Goal: Task Accomplishment & Management: Complete application form

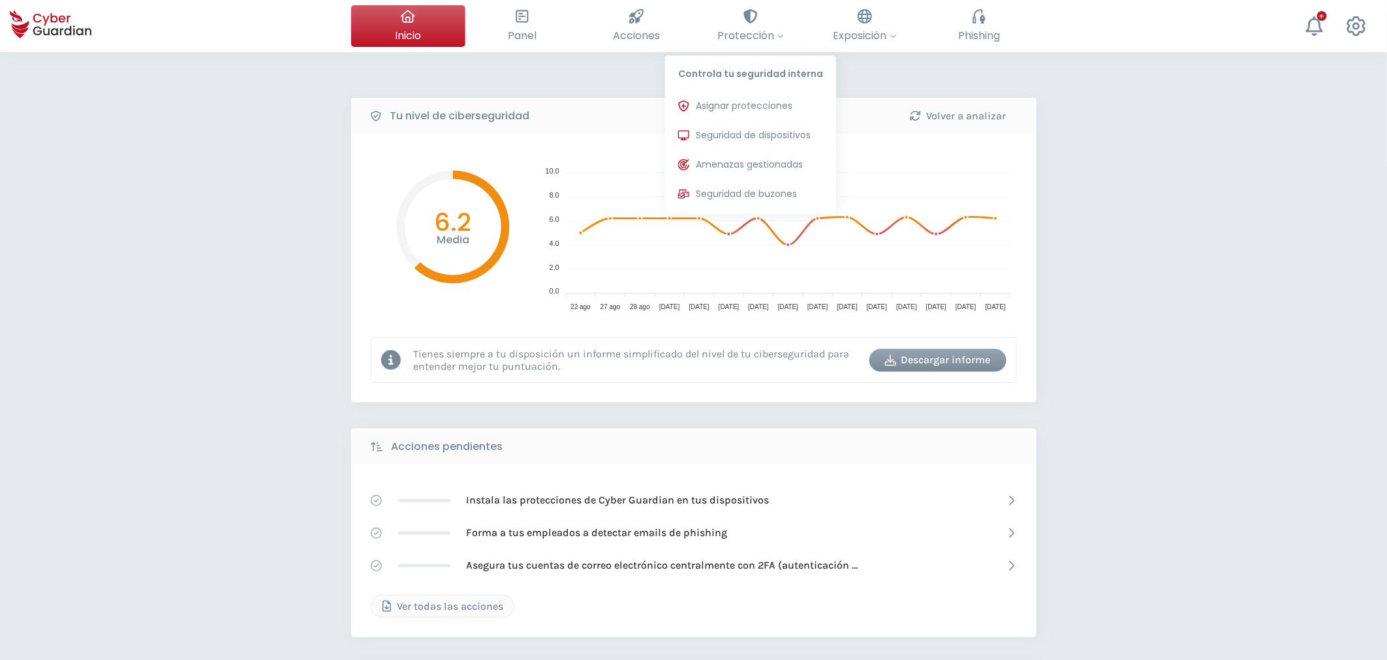
drag, startPoint x: 727, startPoint y: 124, endPoint x: 1128, endPoint y: 296, distance: 436.2
click at [726, 125] on button "Seguridad de dispositivos Protecciones instaladas en los dispositivos de tu org…" at bounding box center [750, 136] width 171 height 26
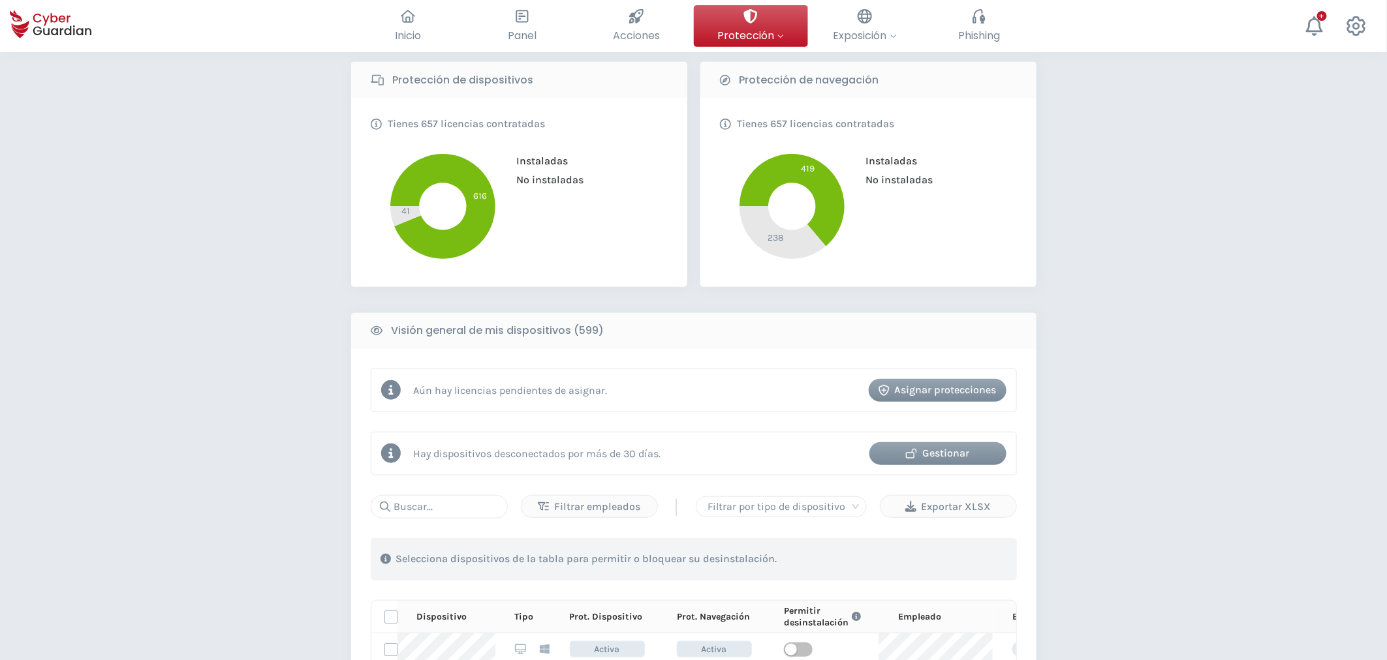
scroll to position [507, 0]
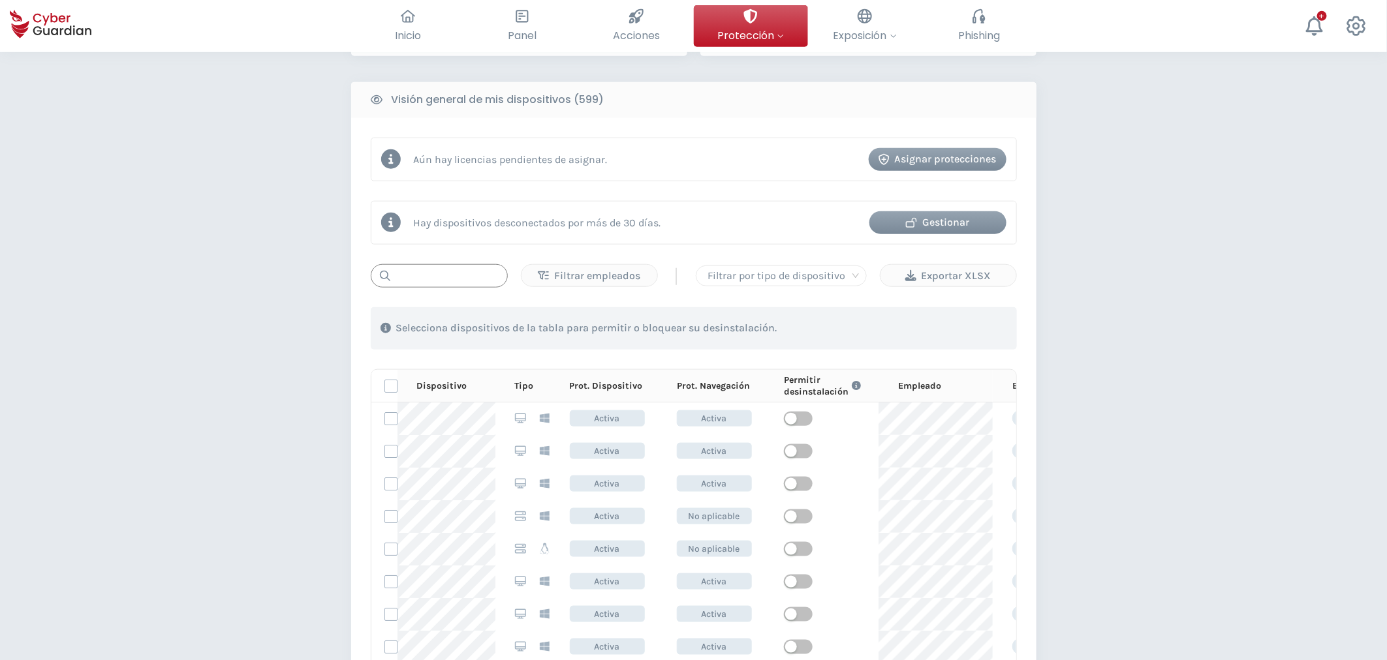
click at [399, 270] on input "text" at bounding box center [439, 275] width 137 height 23
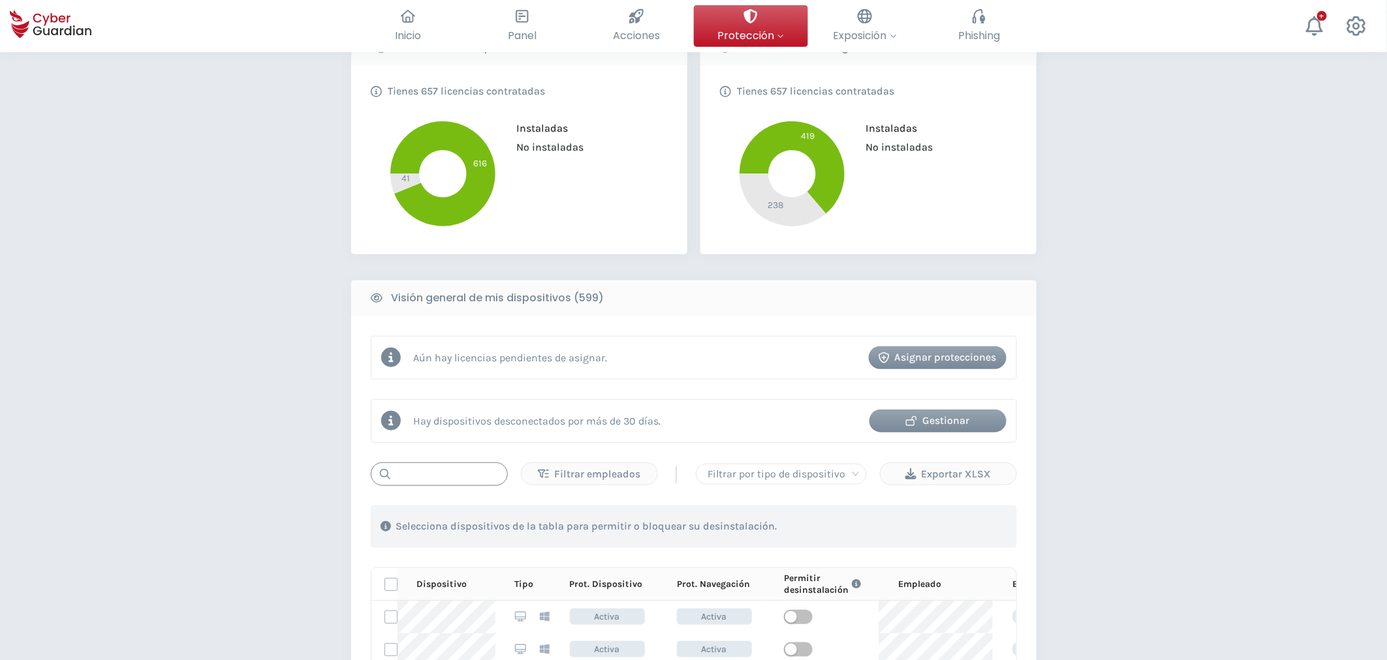
scroll to position [440, 0]
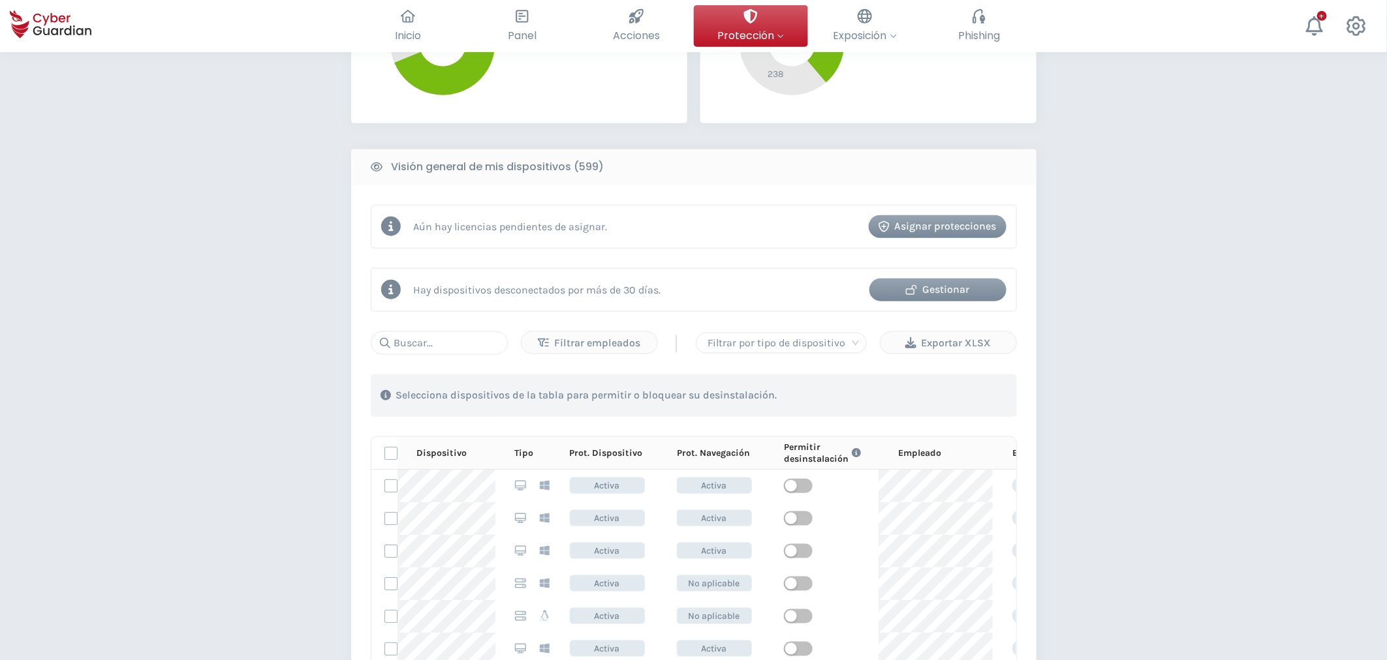
click at [939, 292] on div "Gestionar" at bounding box center [937, 290] width 117 height 16
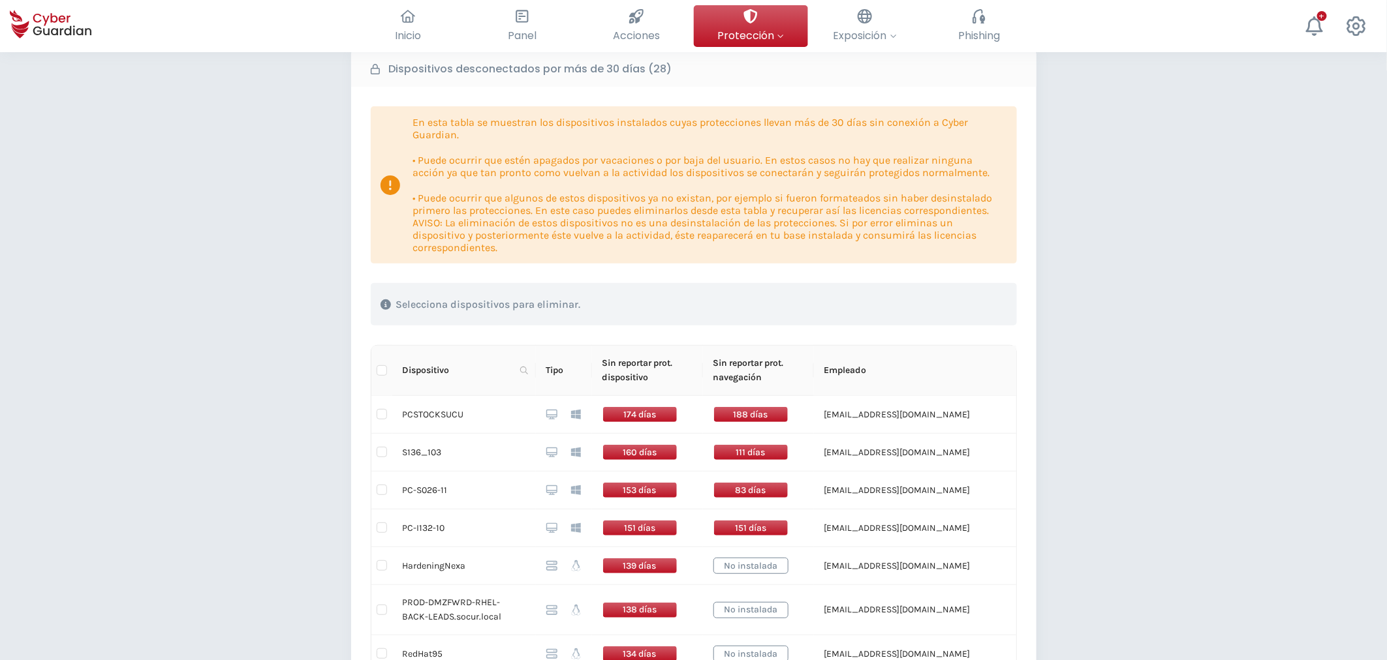
scroll to position [23, 0]
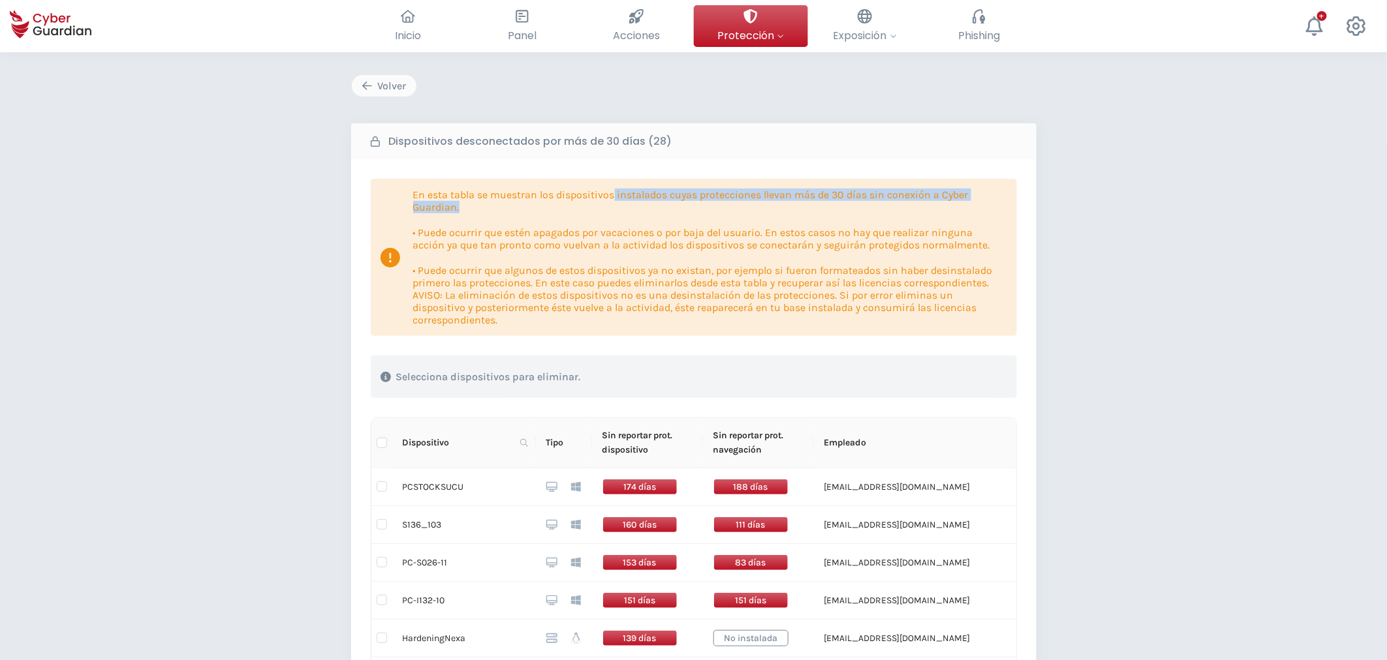
drag, startPoint x: 614, startPoint y: 199, endPoint x: 745, endPoint y: 205, distance: 130.7
click at [745, 205] on p "En esta tabla se muestran los dispositivos instalados cuyas protecciones llevan…" at bounding box center [710, 201] width 594 height 25
click at [706, 210] on p "En esta tabla se muestran los dispositivos instalados cuyas protecciones llevan…" at bounding box center [710, 201] width 594 height 25
click at [384, 487] on input "checkbox" at bounding box center [382, 487] width 10 height 10
checkbox input "true"
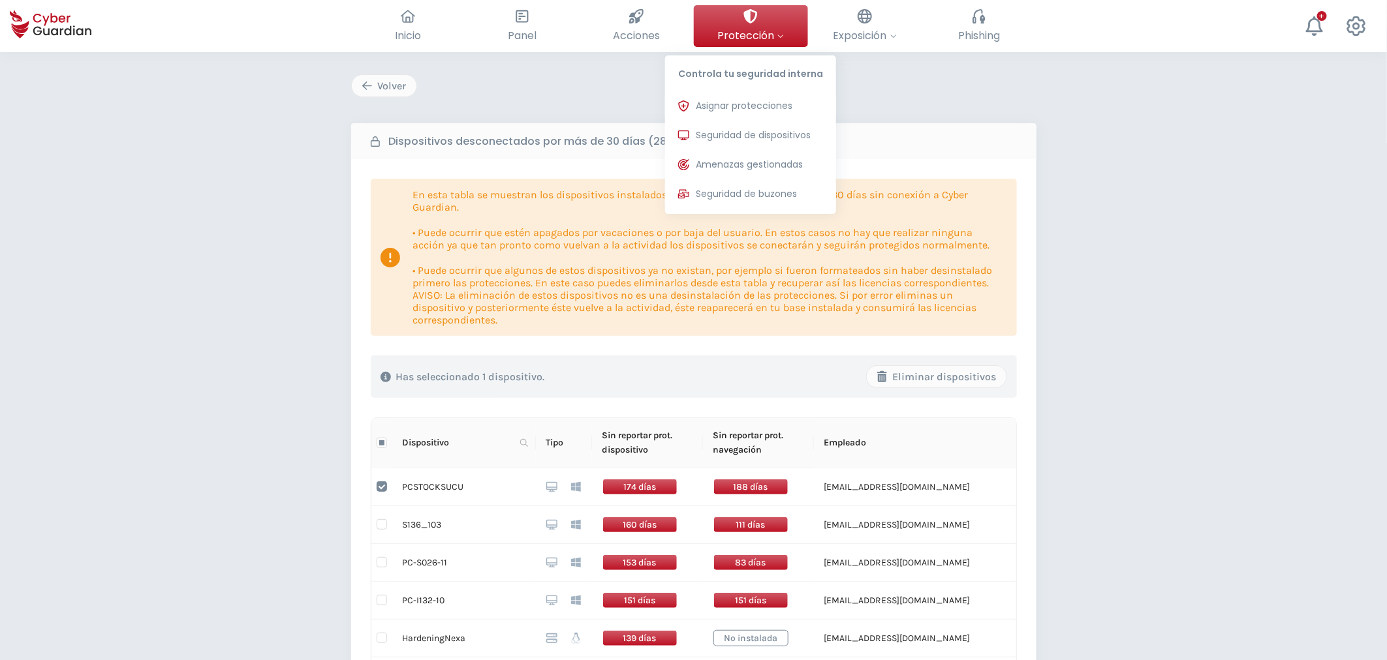
click at [741, 120] on div "Asignar protecciones Asigna las licencias de protección para poder instalarlas …" at bounding box center [750, 150] width 171 height 127
click at [741, 125] on button "Seguridad de dispositivos Protecciones instaladas en los dispositivos de tu org…" at bounding box center [750, 136] width 171 height 26
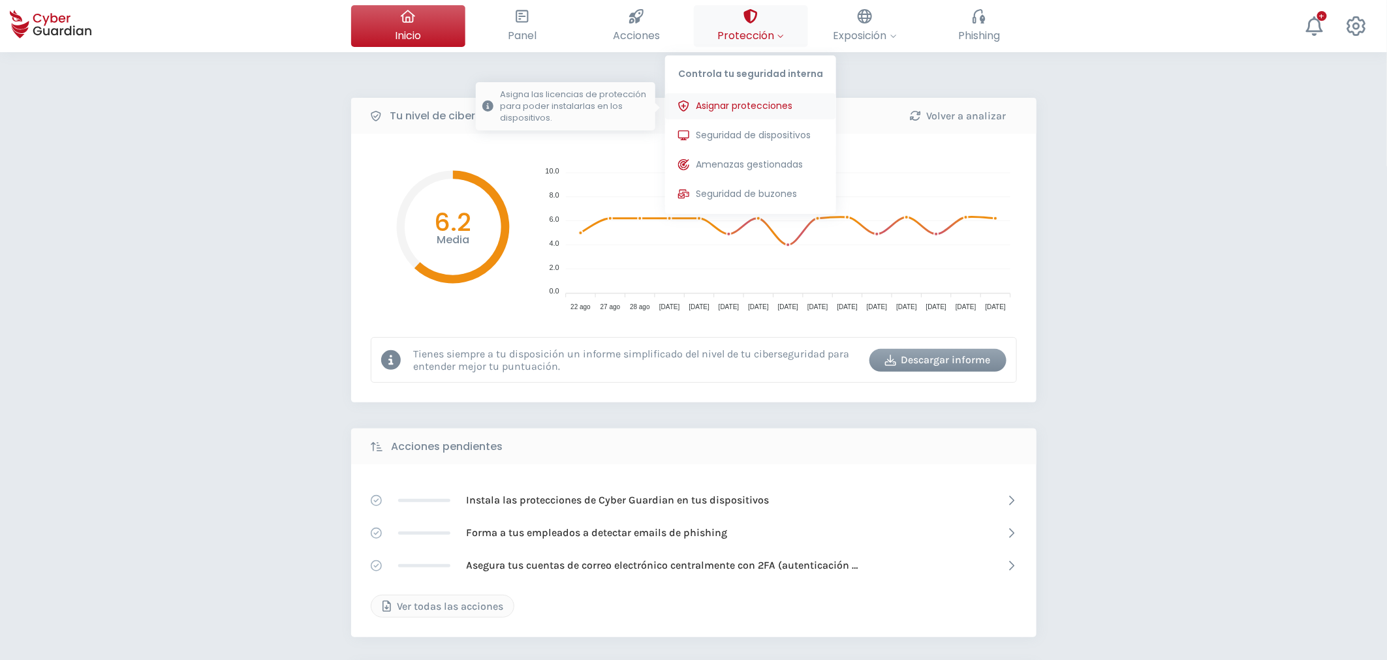
click at [736, 106] on span "Asignar protecciones" at bounding box center [744, 106] width 97 height 14
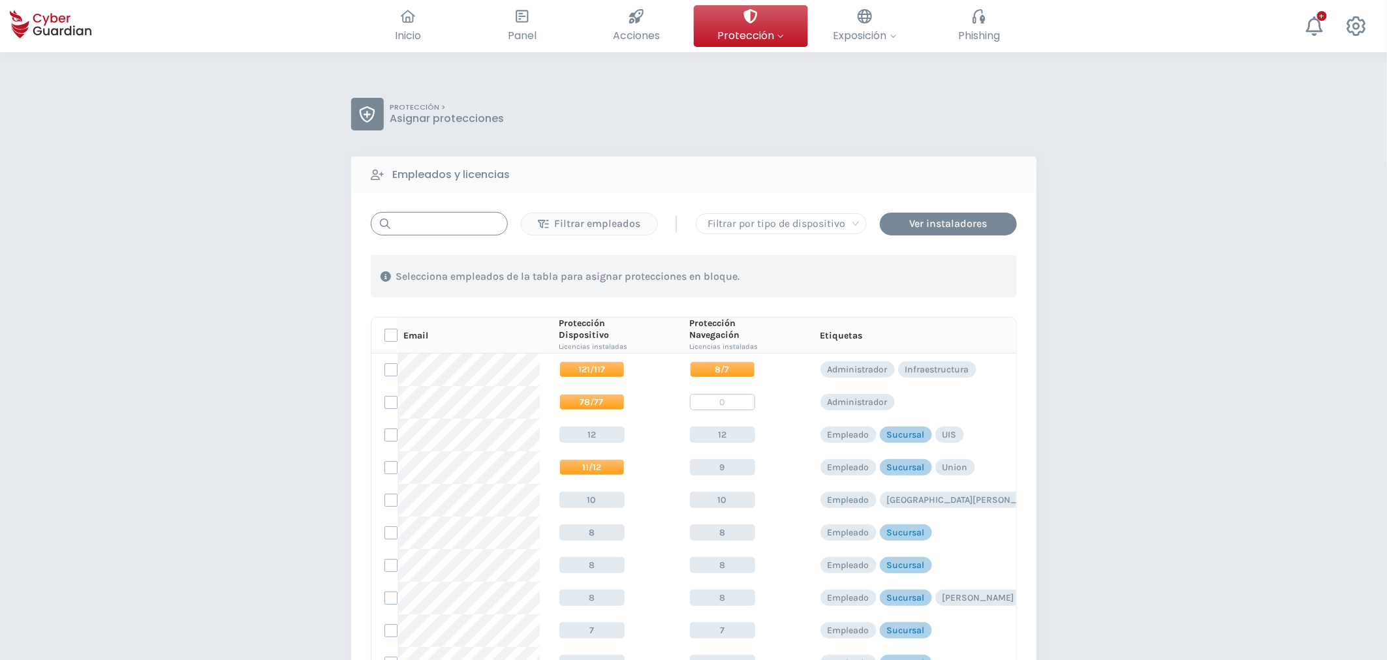
click at [409, 230] on input "text" at bounding box center [439, 223] width 137 height 23
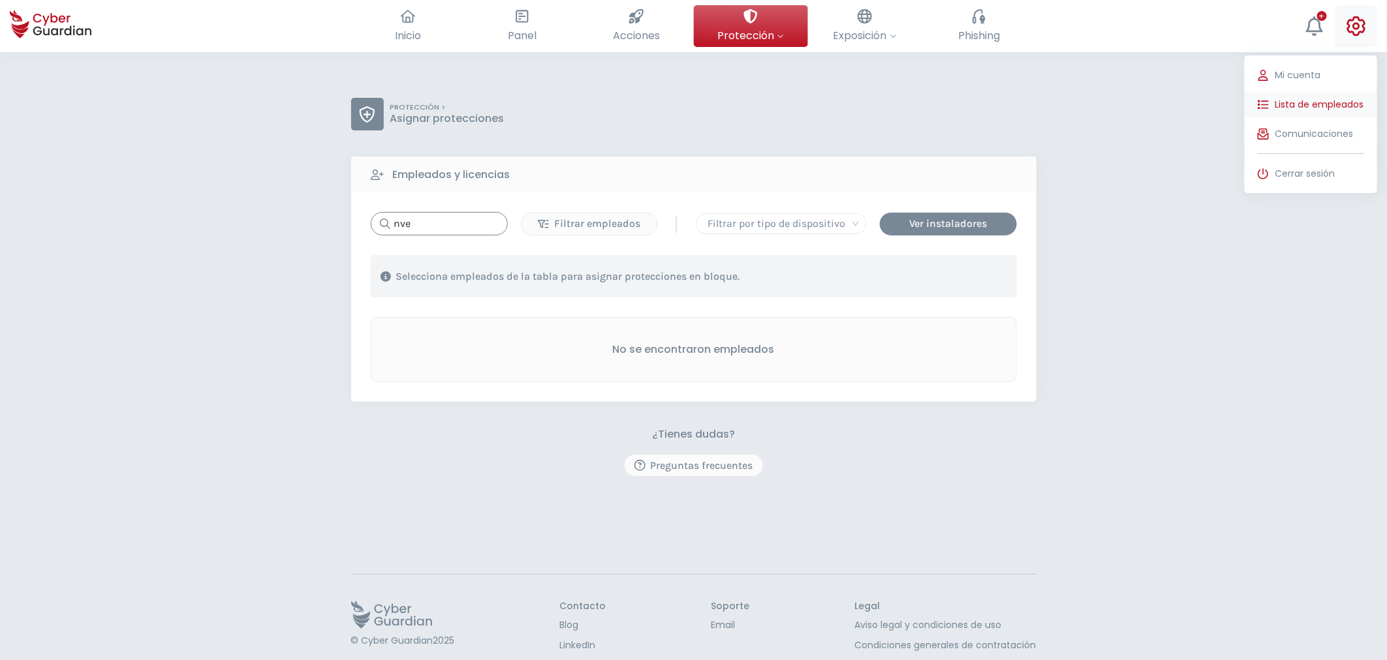
type input "nve"
click at [1313, 105] on span "Lista de empleados" at bounding box center [1319, 105] width 89 height 14
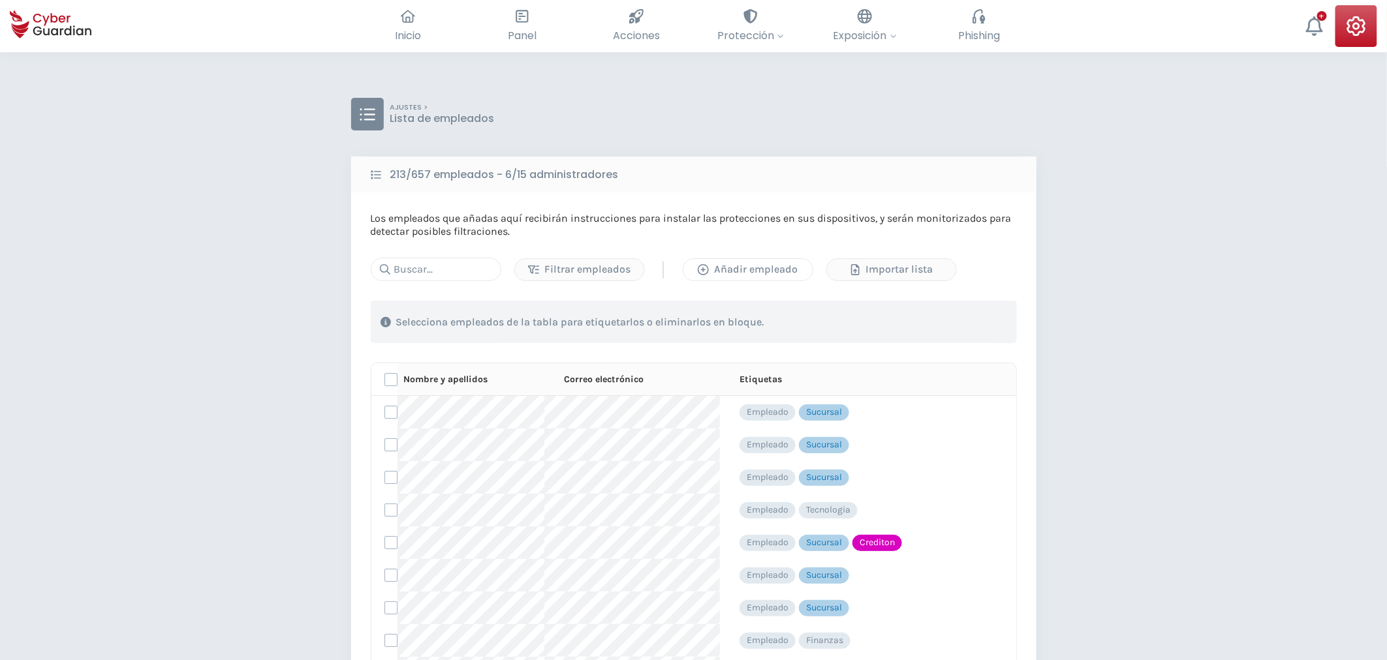
click at [734, 275] on div "Añadir empleado" at bounding box center [748, 270] width 110 height 16
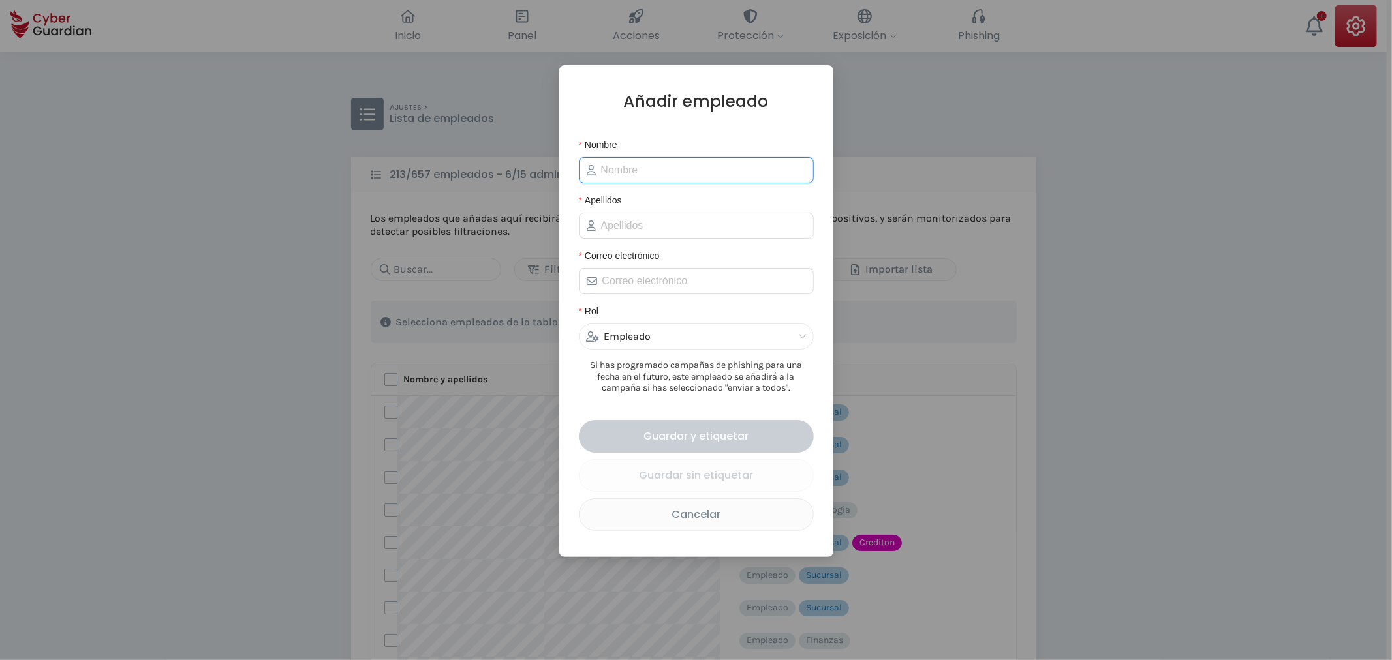
click at [643, 166] on input "Nombre" at bounding box center [703, 171] width 205 height 16
paste input "Noelia"
type input "Noelia"
click at [635, 236] on span at bounding box center [696, 226] width 235 height 26
paste input "Verdias"
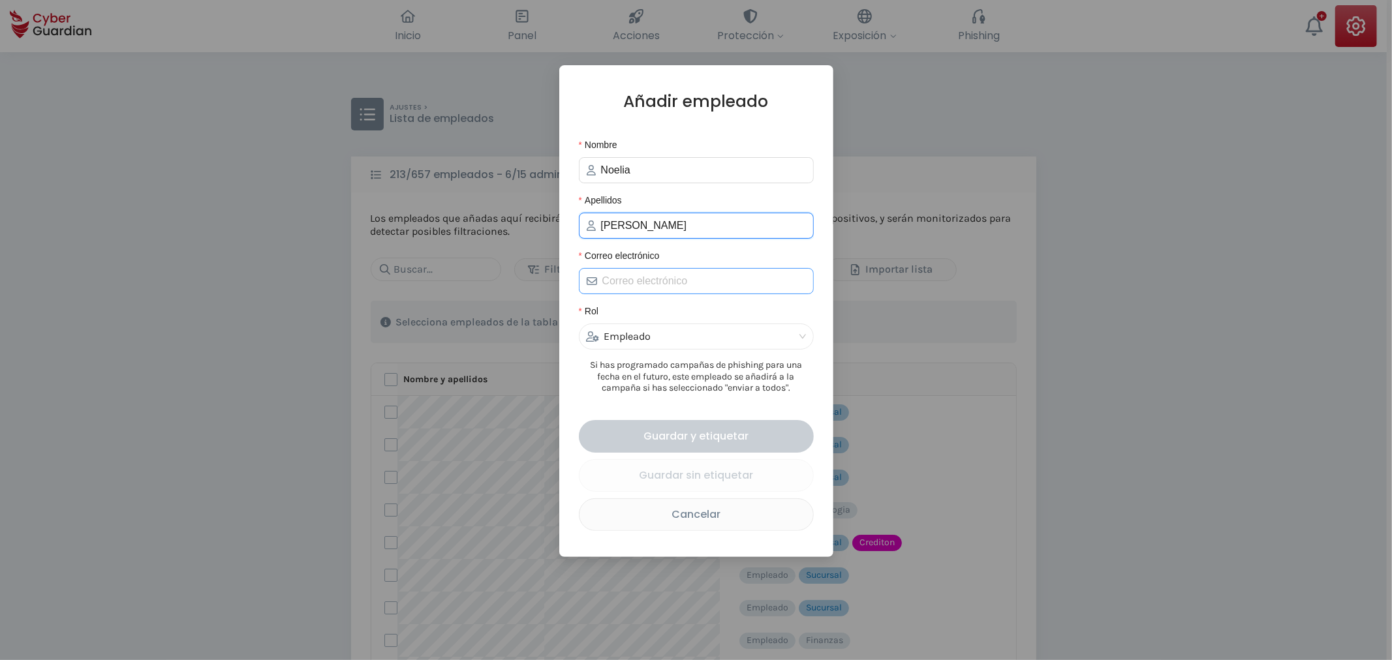
type input "Verdias"
click at [634, 289] on input "Correo electrónico" at bounding box center [704, 281] width 204 height 16
click at [661, 278] on input "Correo electrónico" at bounding box center [704, 281] width 204 height 16
paste input "nverdias@creditel.com.uy"
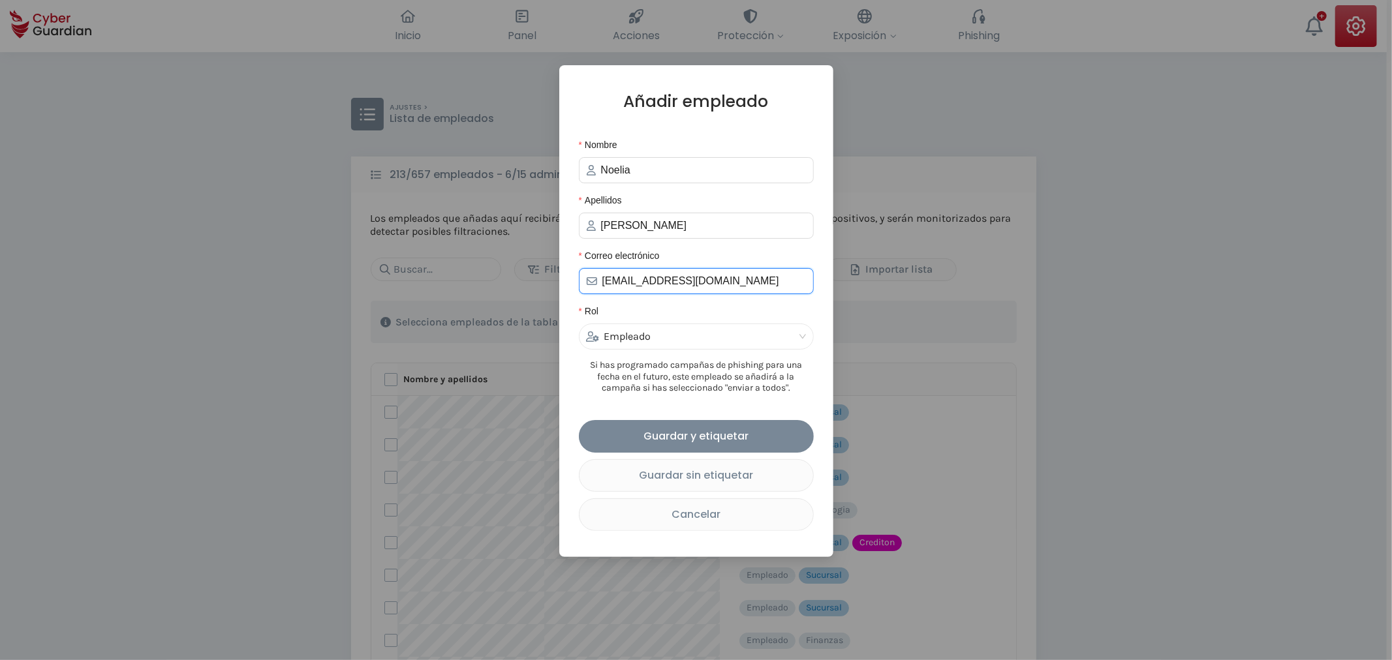
click at [660, 344] on div "Empleado" at bounding box center [690, 336] width 209 height 25
type input "nverdias@creditel.com.uy"
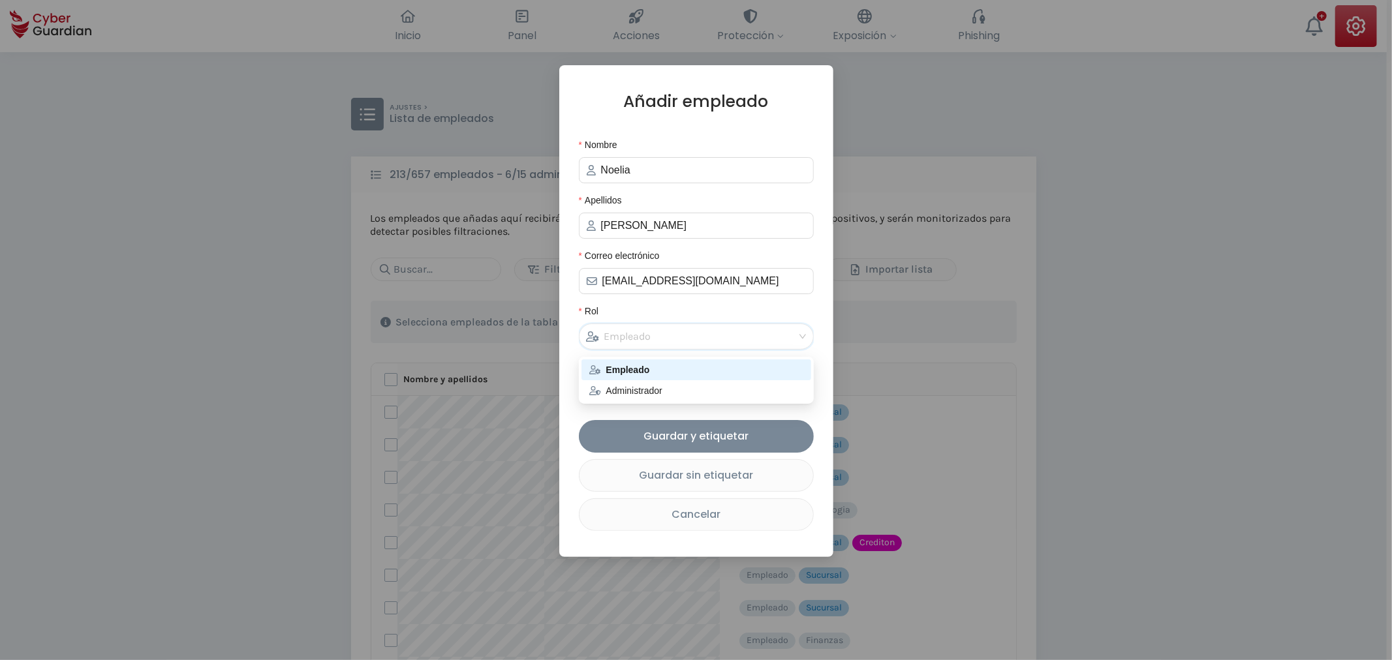
click at [660, 343] on div "Empleado" at bounding box center [690, 336] width 209 height 25
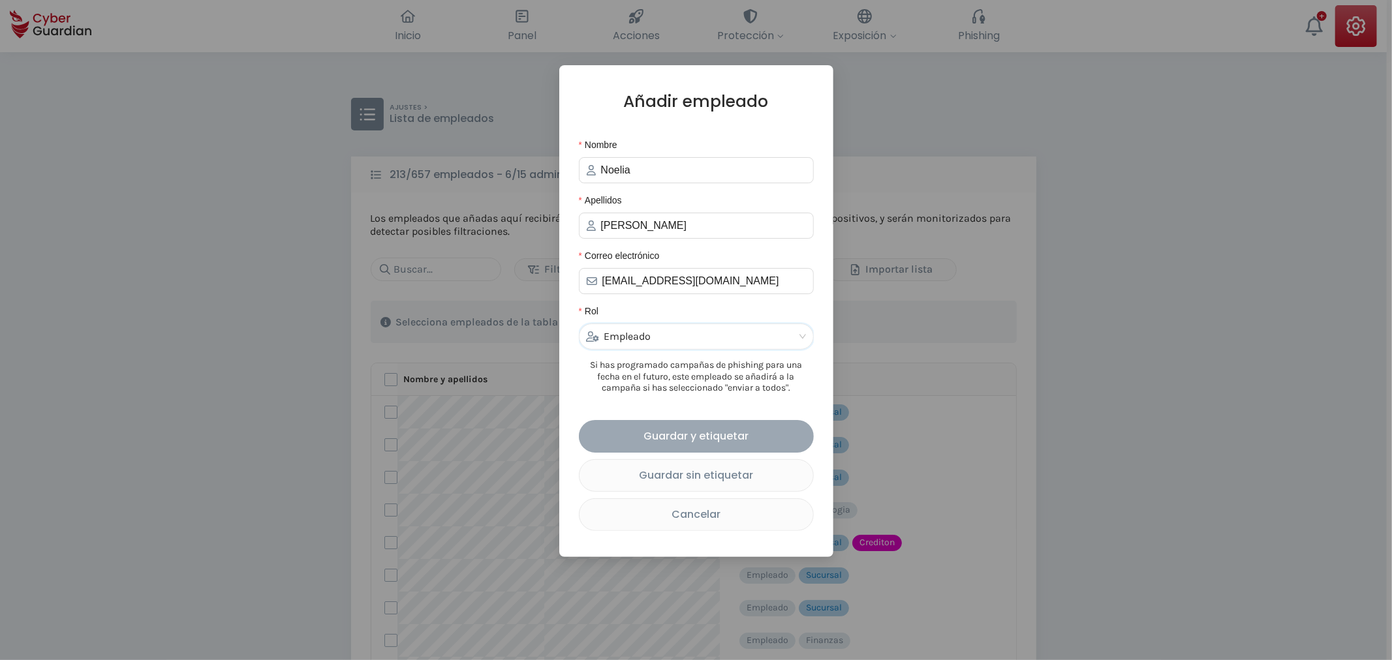
click at [687, 438] on div "Guardar y etiquetar" at bounding box center [696, 436] width 215 height 16
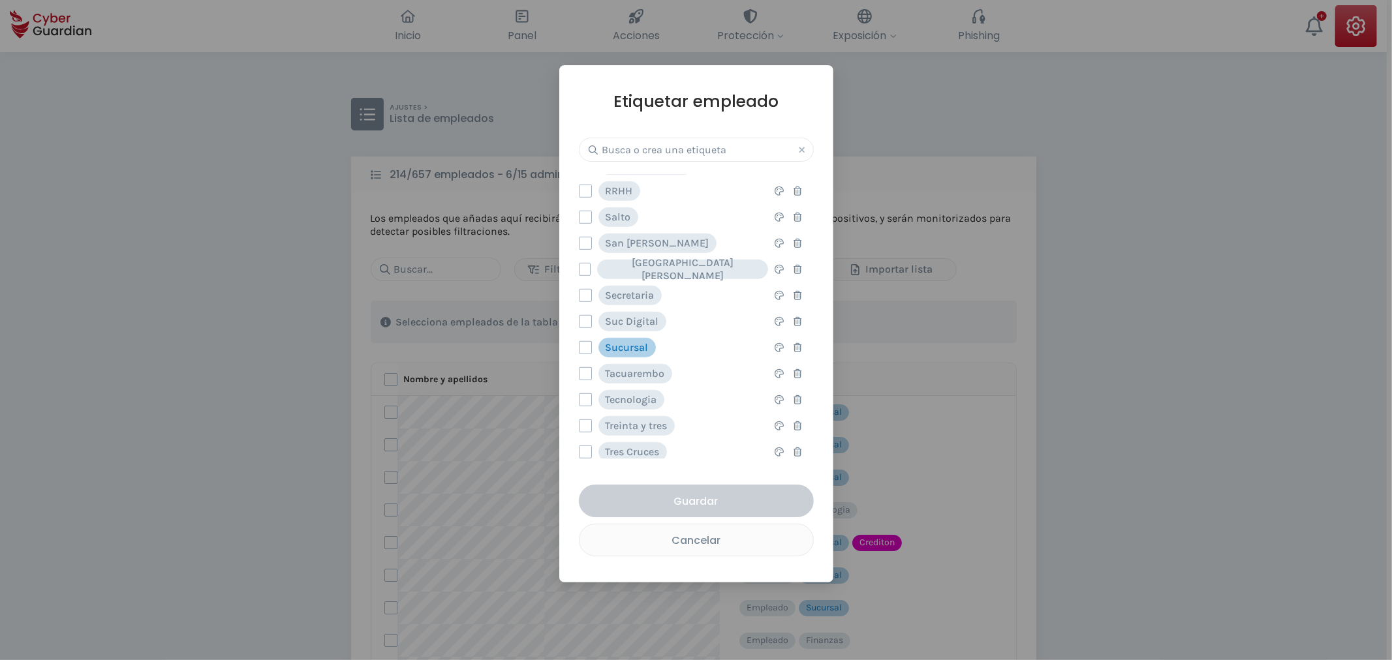
scroll to position [870, 0]
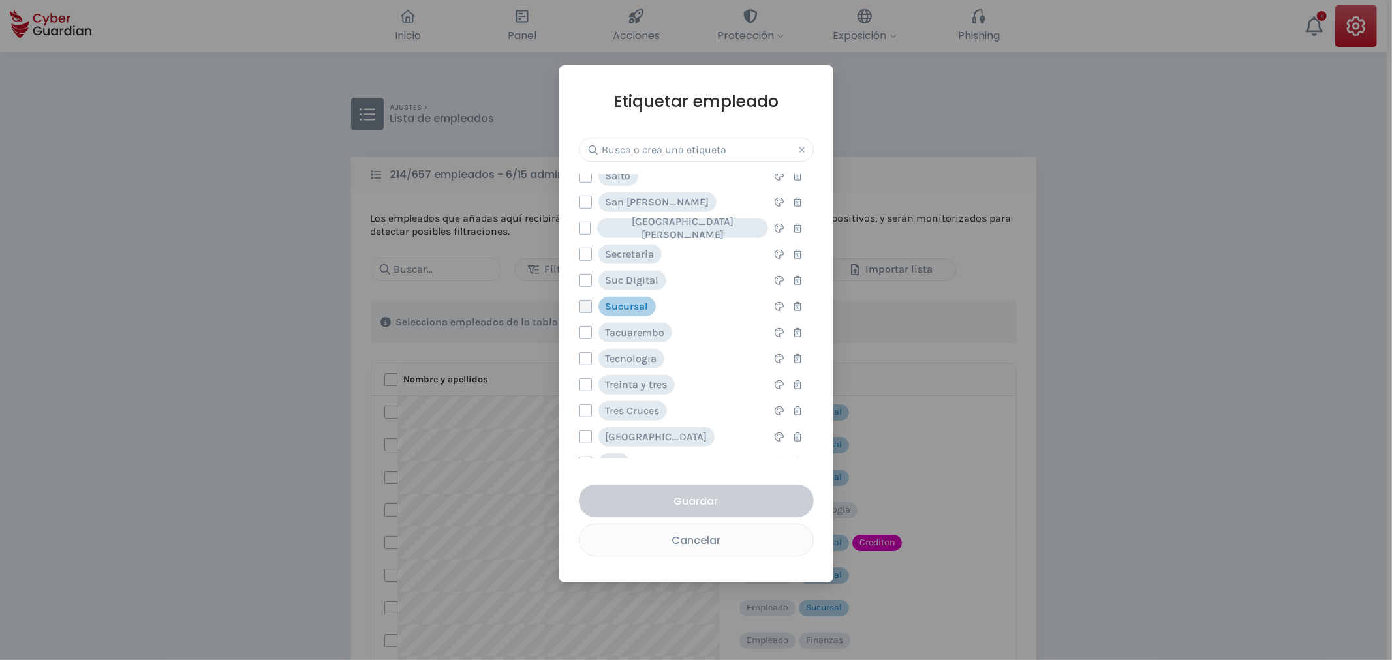
click at [584, 313] on label at bounding box center [585, 306] width 13 height 13
click at [580, 313] on input "checkbox" at bounding box center [580, 307] width 0 height 12
click at [679, 499] on div "Guardar" at bounding box center [696, 501] width 215 height 16
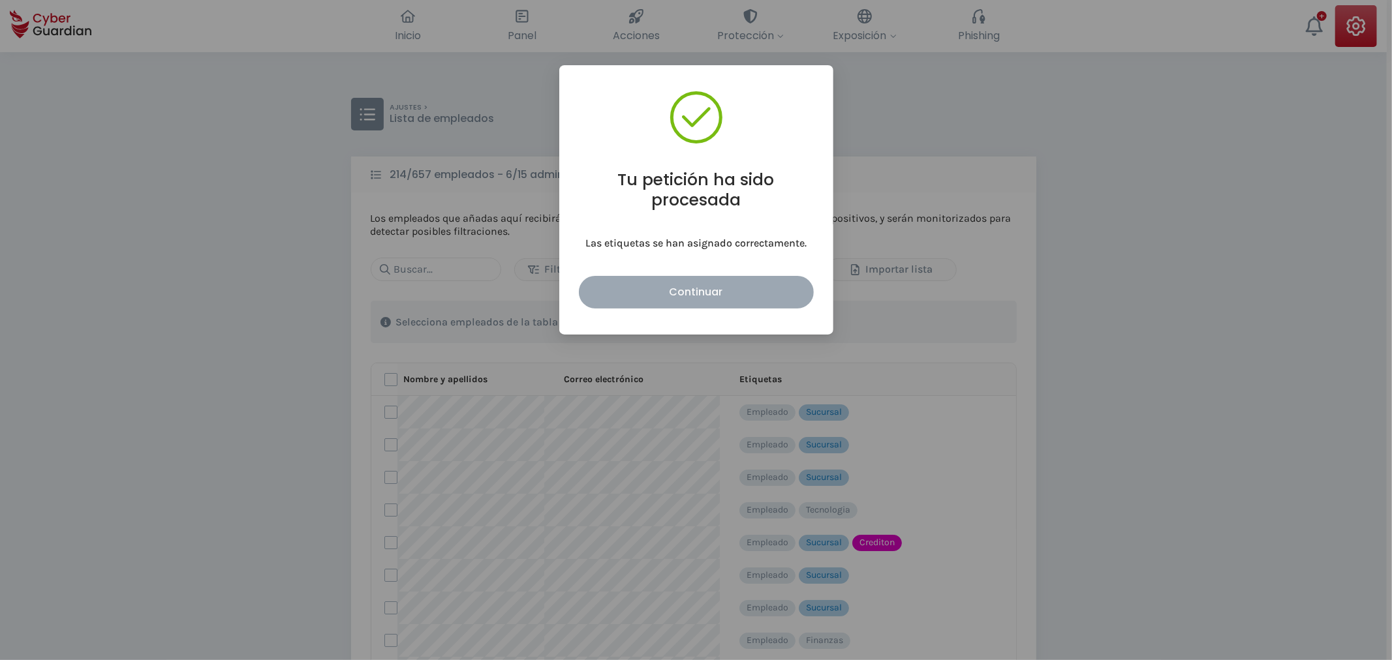
click at [691, 296] on div "Continuar" at bounding box center [696, 292] width 215 height 16
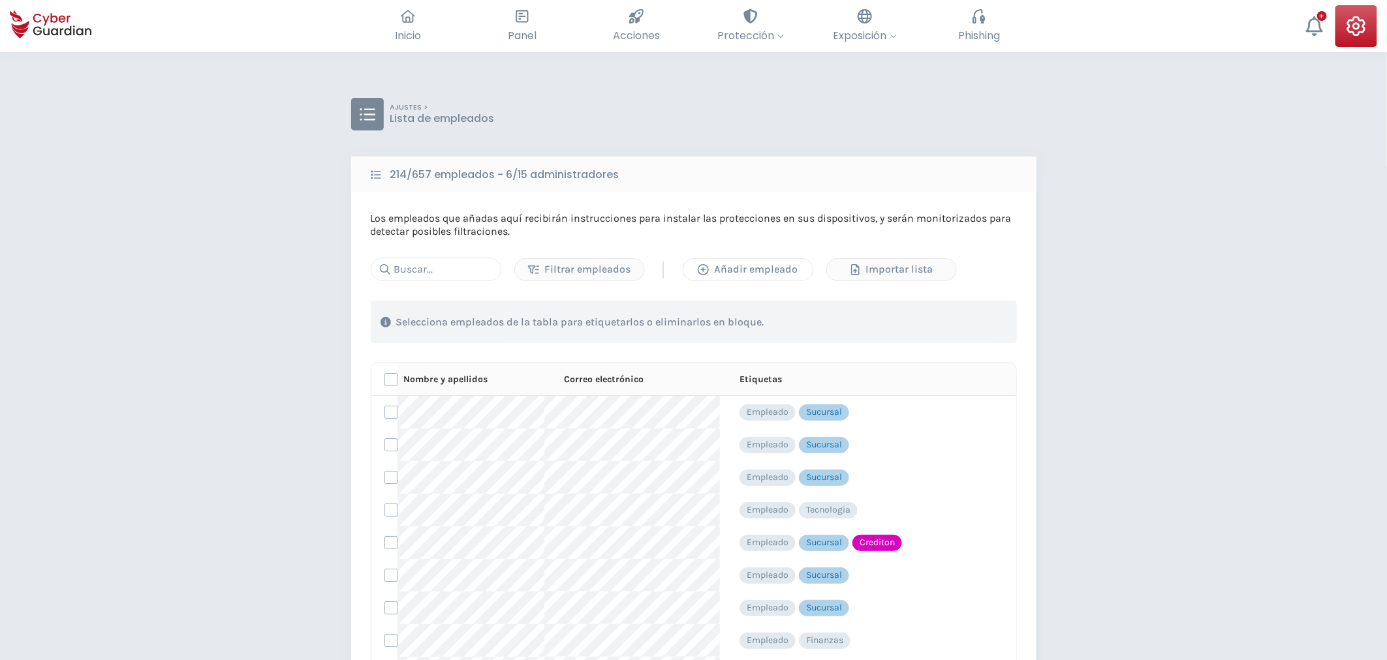
click at [720, 275] on div "Añadir empleado" at bounding box center [748, 270] width 110 height 16
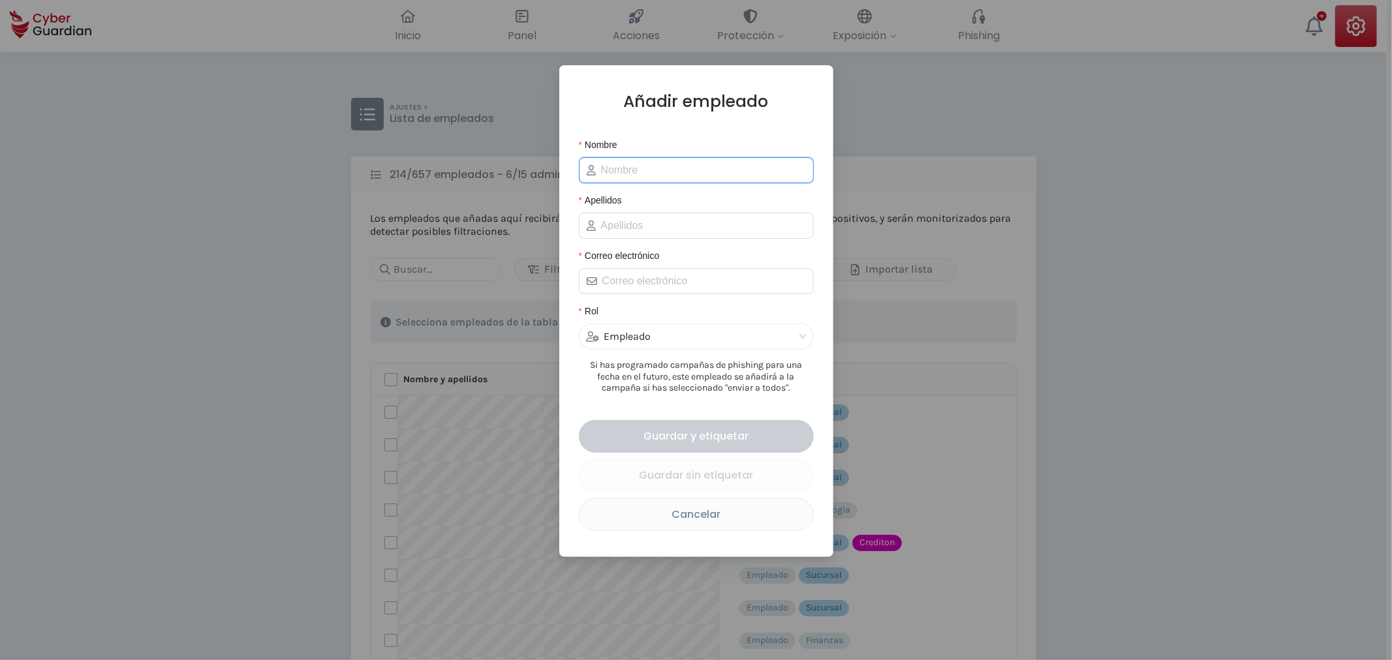
click at [675, 167] on input "Nombre" at bounding box center [703, 171] width 205 height 16
paste input "Katy"
type input "Katy"
click at [627, 230] on input "Apellidos" at bounding box center [703, 226] width 205 height 16
click at [615, 224] on input "Apellidos" at bounding box center [703, 226] width 205 height 16
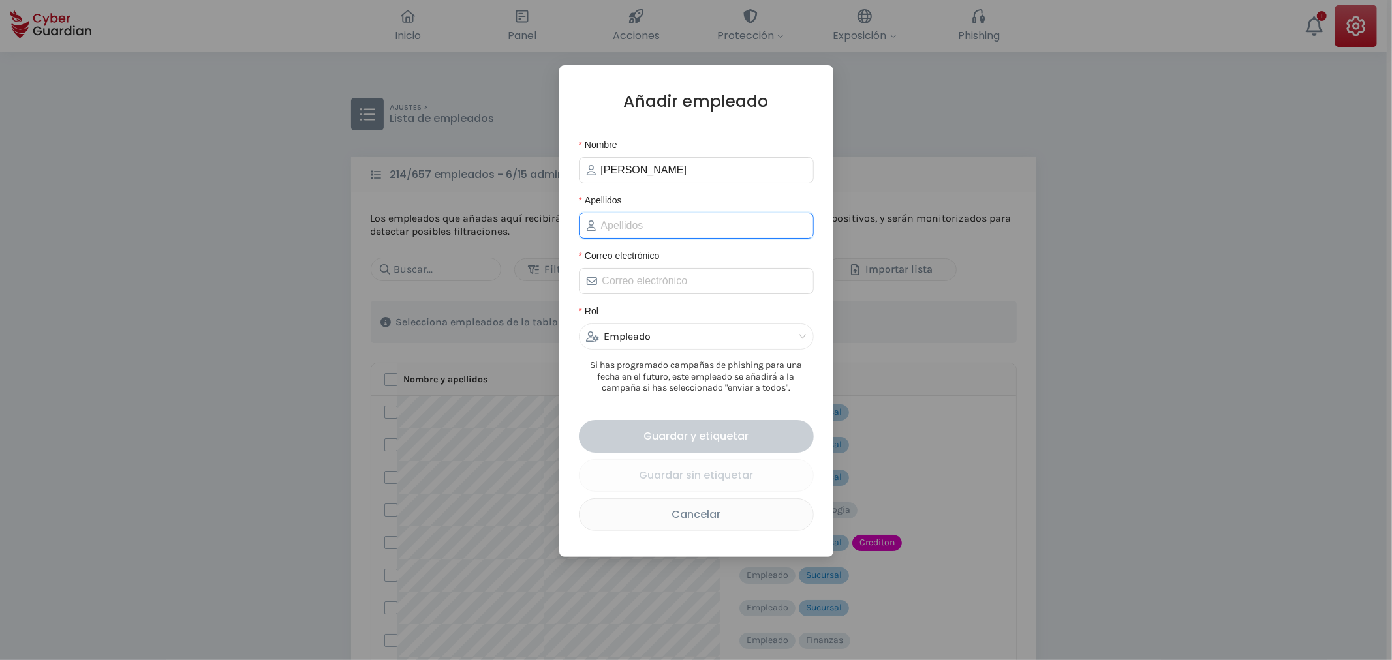
paste input "Cabrera"
type input "Cabrera"
click at [651, 282] on input "Correo electrónico" at bounding box center [704, 281] width 204 height 16
paste input "kcabrera@creditel.com.uy"
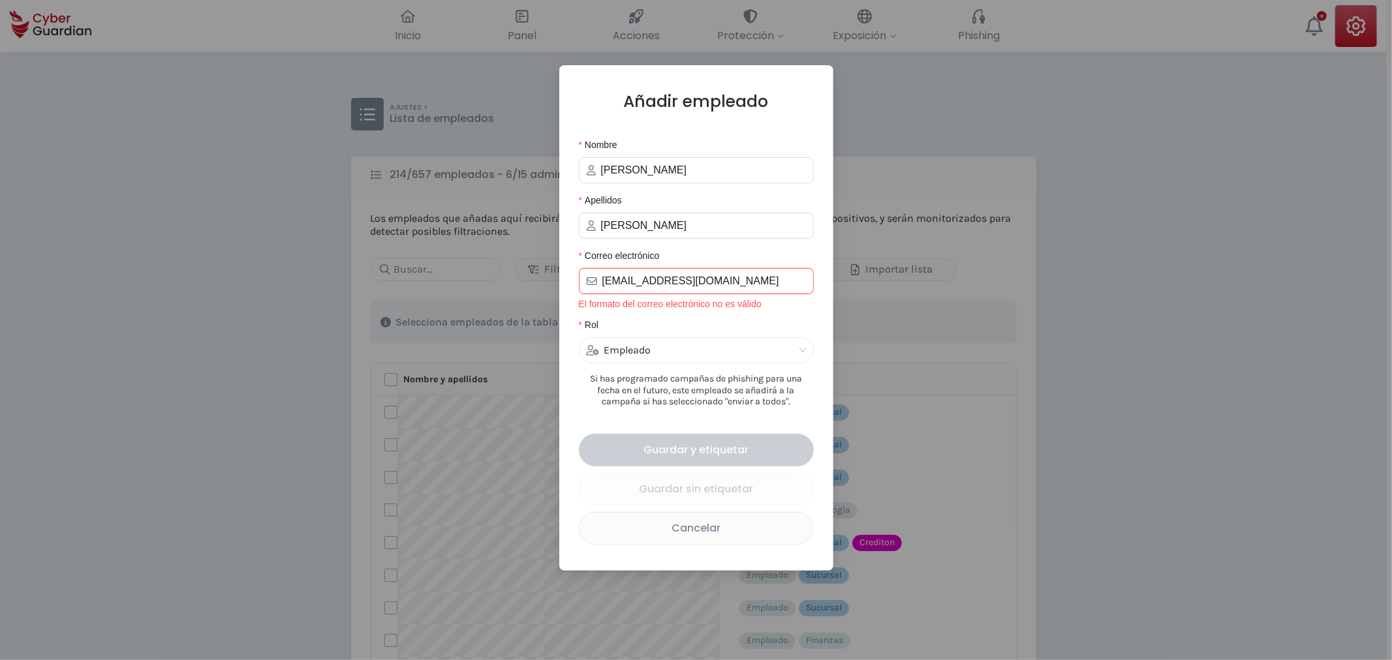
click at [608, 287] on input "kcabrera@creditel.com.uy" at bounding box center [704, 281] width 204 height 16
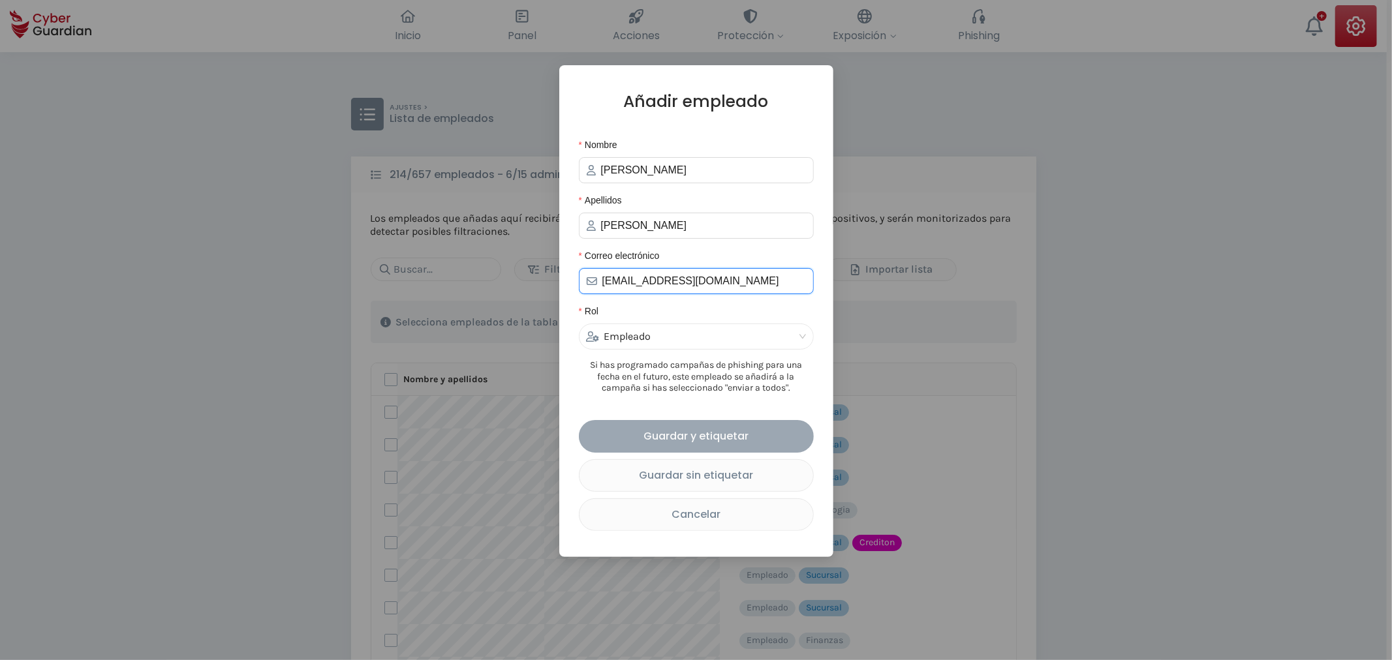
type input "kcabrera@creditel.com.uy"
click at [720, 444] on div "Guardar y etiquetar" at bounding box center [696, 436] width 215 height 16
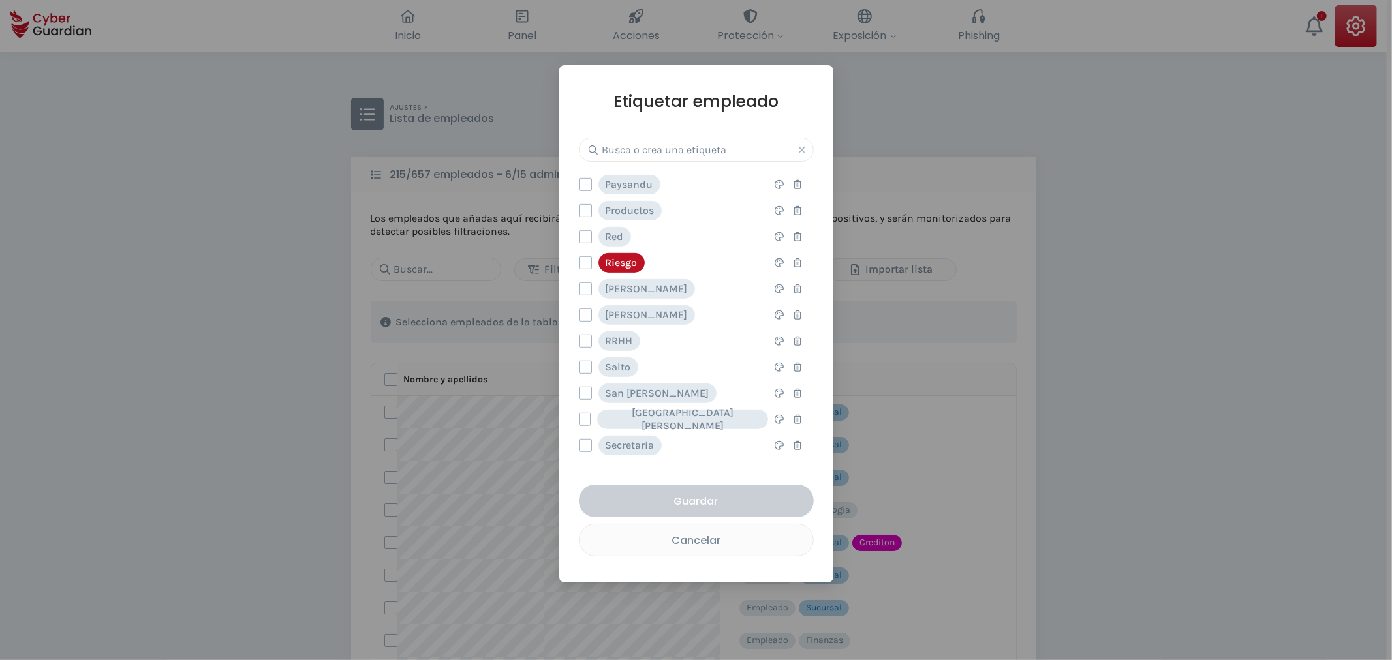
scroll to position [725, 0]
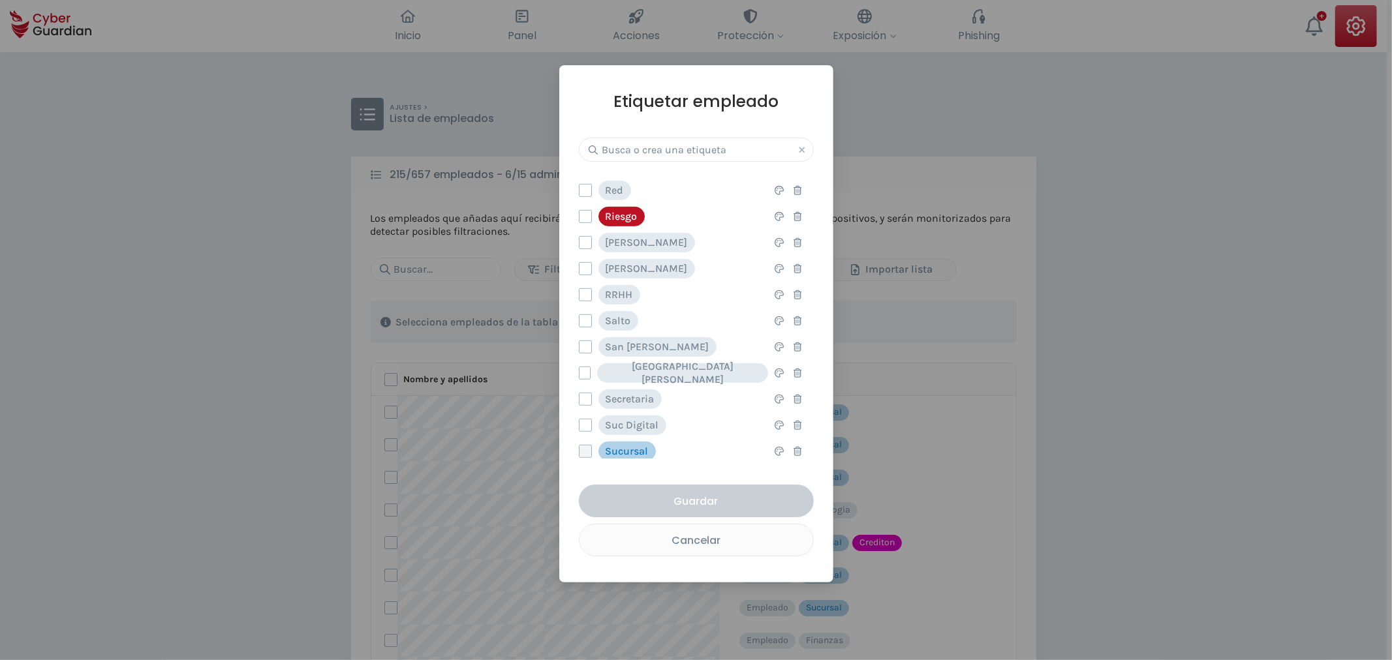
click at [588, 448] on label at bounding box center [585, 451] width 13 height 13
click at [580, 448] on input "checkbox" at bounding box center [580, 452] width 0 height 12
click at [680, 512] on button "Guardar" at bounding box center [696, 501] width 235 height 33
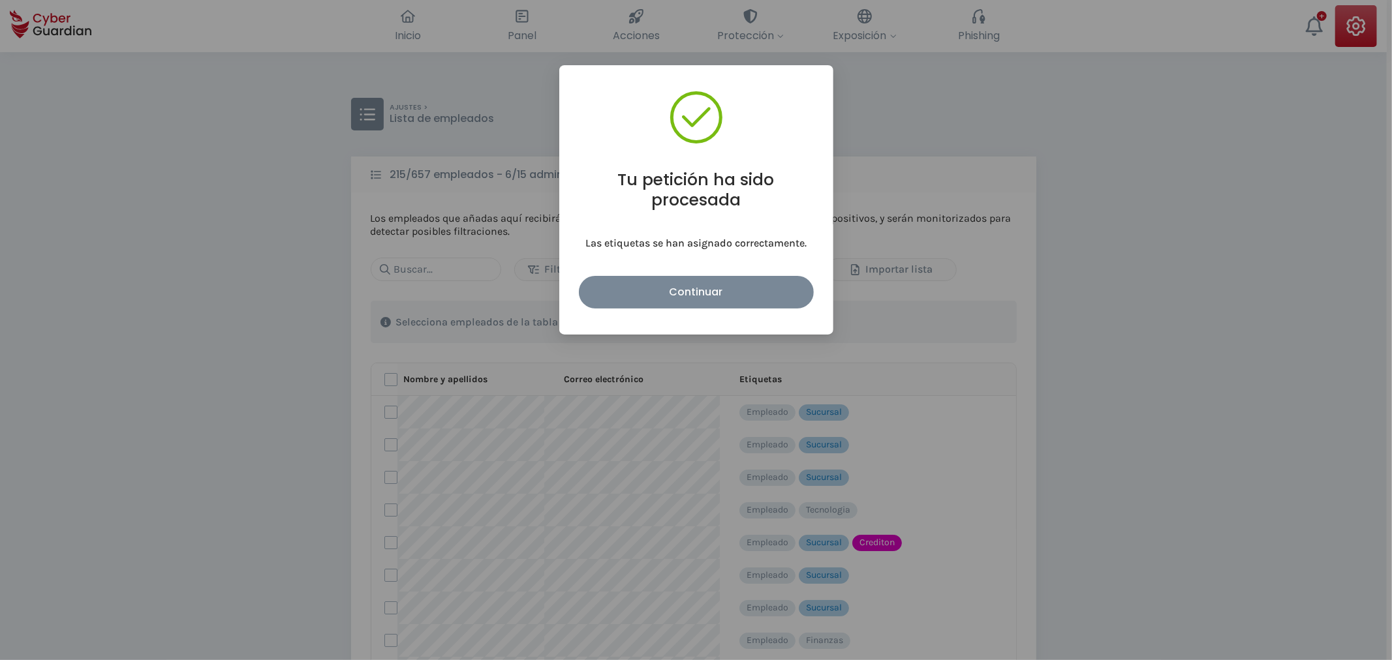
click at [692, 308] on div "Tu petición ha sido procesada Las etiquetas se han asignado correctamente. Cont…" at bounding box center [696, 200] width 274 height 270
click at [693, 296] on div "Continuar" at bounding box center [696, 292] width 215 height 16
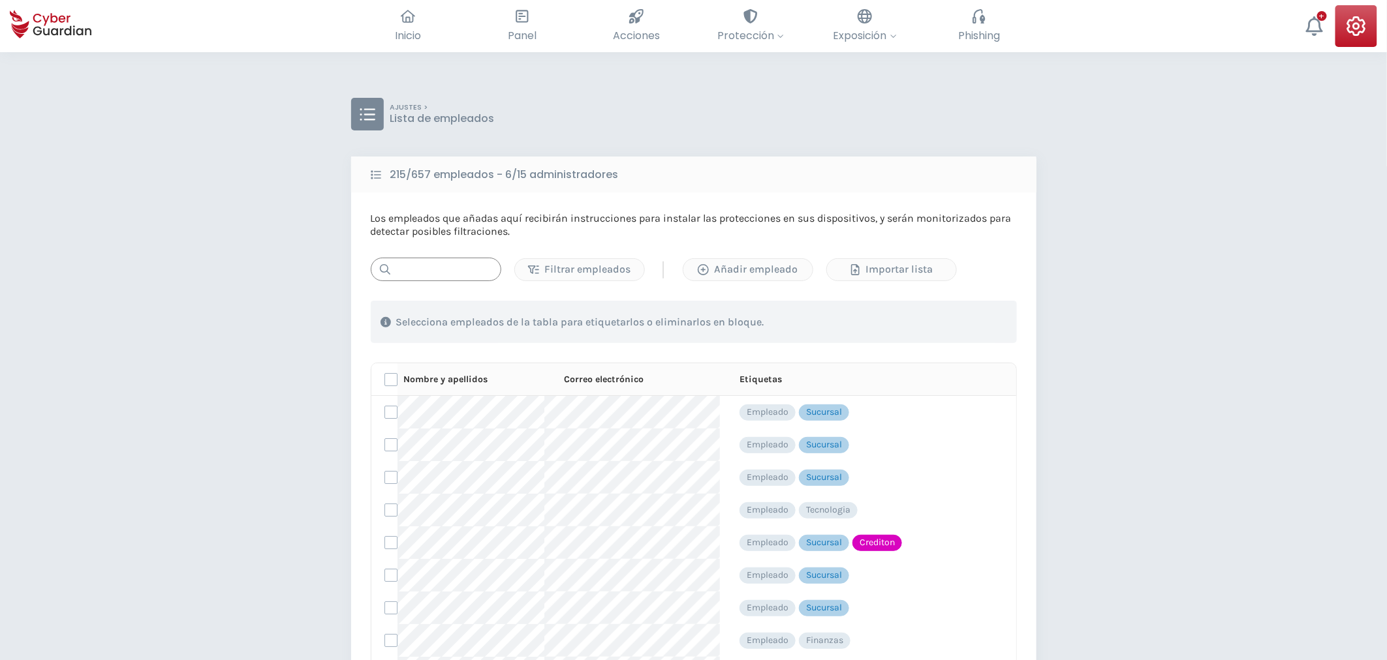
click at [399, 270] on input "text" at bounding box center [436, 269] width 131 height 23
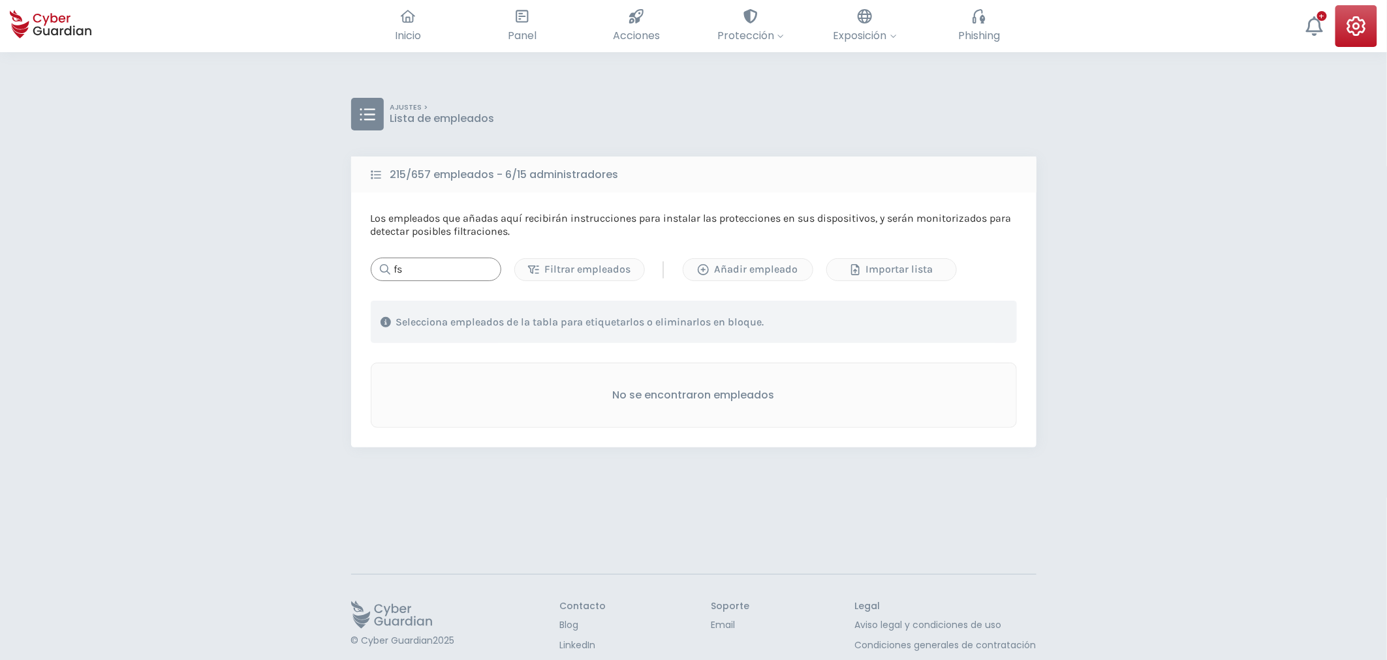
type input "fs"
click at [431, 281] on div "fs Filtrar empleados | Añadir empleado Importar lista 1 . Con las etiquetas Sel…" at bounding box center [694, 343] width 646 height 170
drag, startPoint x: 421, startPoint y: 275, endPoint x: 303, endPoint y: 266, distance: 118.5
click at [380, 272] on div "fs" at bounding box center [436, 269] width 131 height 23
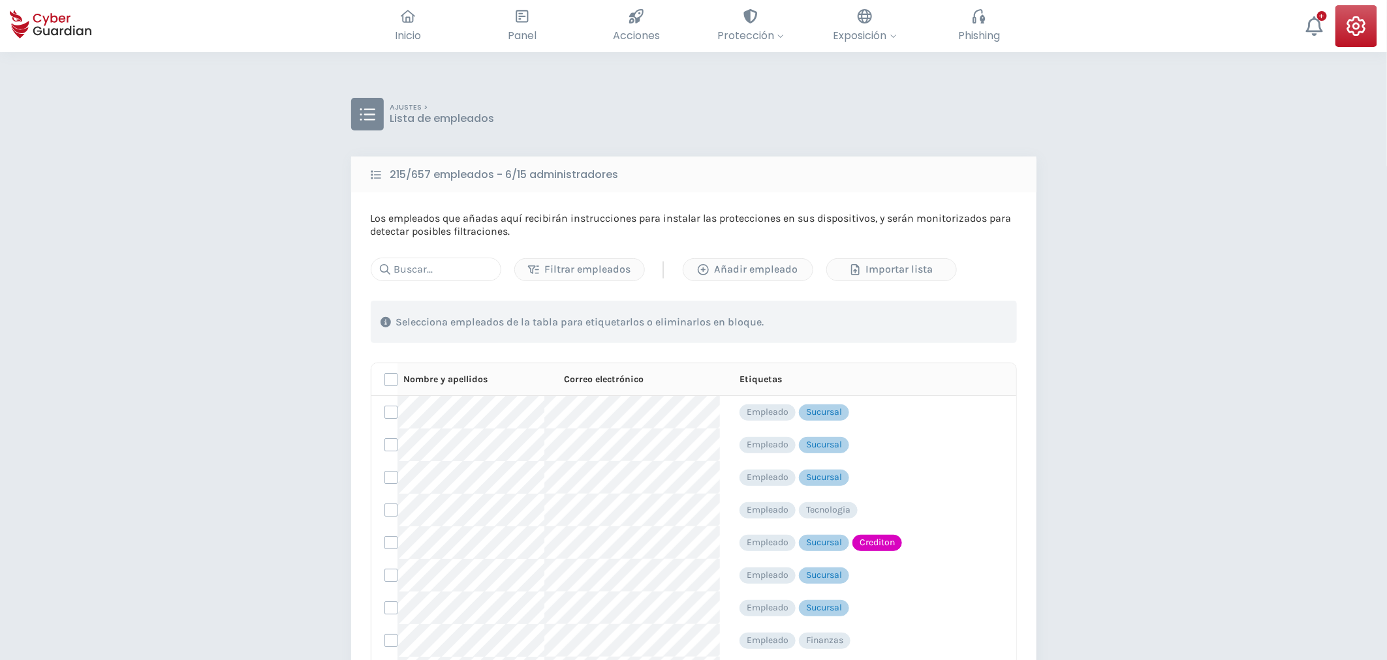
drag, startPoint x: 1378, startPoint y: 0, endPoint x: 1376, endPoint y: 7, distance: 6.8
click at [1378, 0] on div "Inicio El resumen de tu ciberseguridad Panel Revisa toda tu seguridad de un vis…" at bounding box center [693, 26] width 1387 height 52
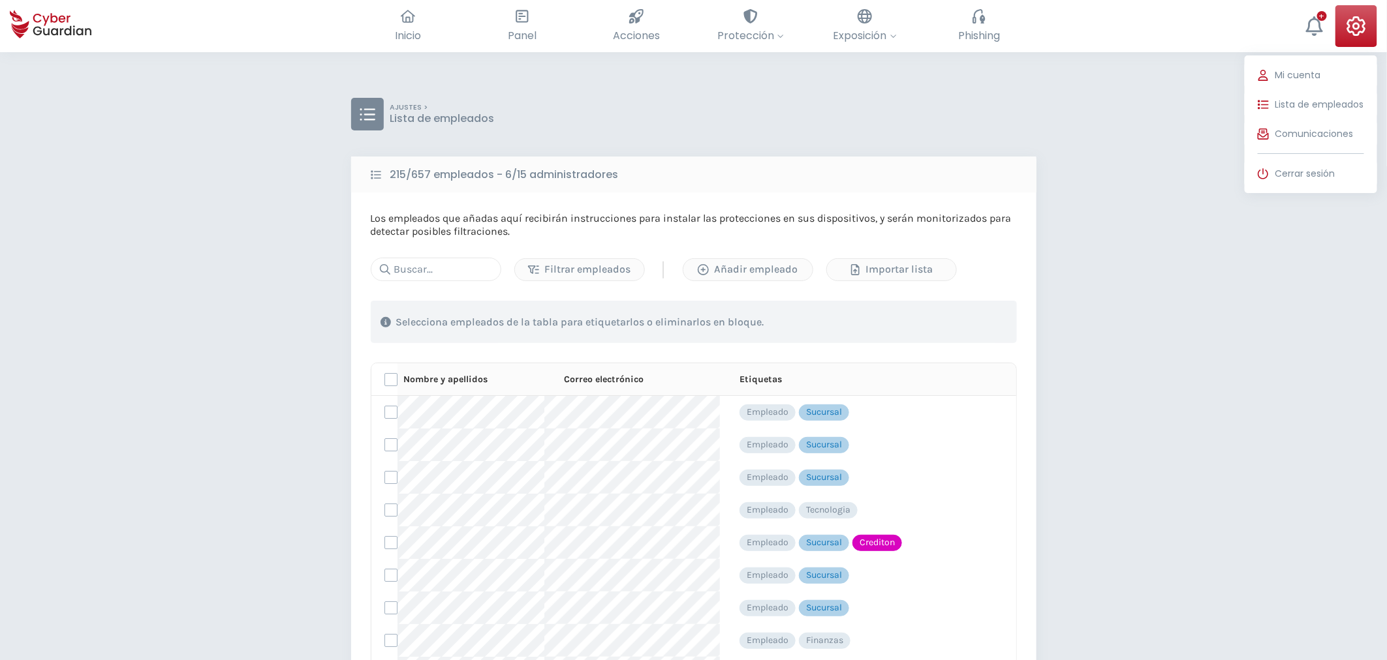
click at [1364, 27] on icon at bounding box center [1356, 26] width 19 height 20
click at [1322, 108] on span "Lista de empleados" at bounding box center [1319, 105] width 89 height 14
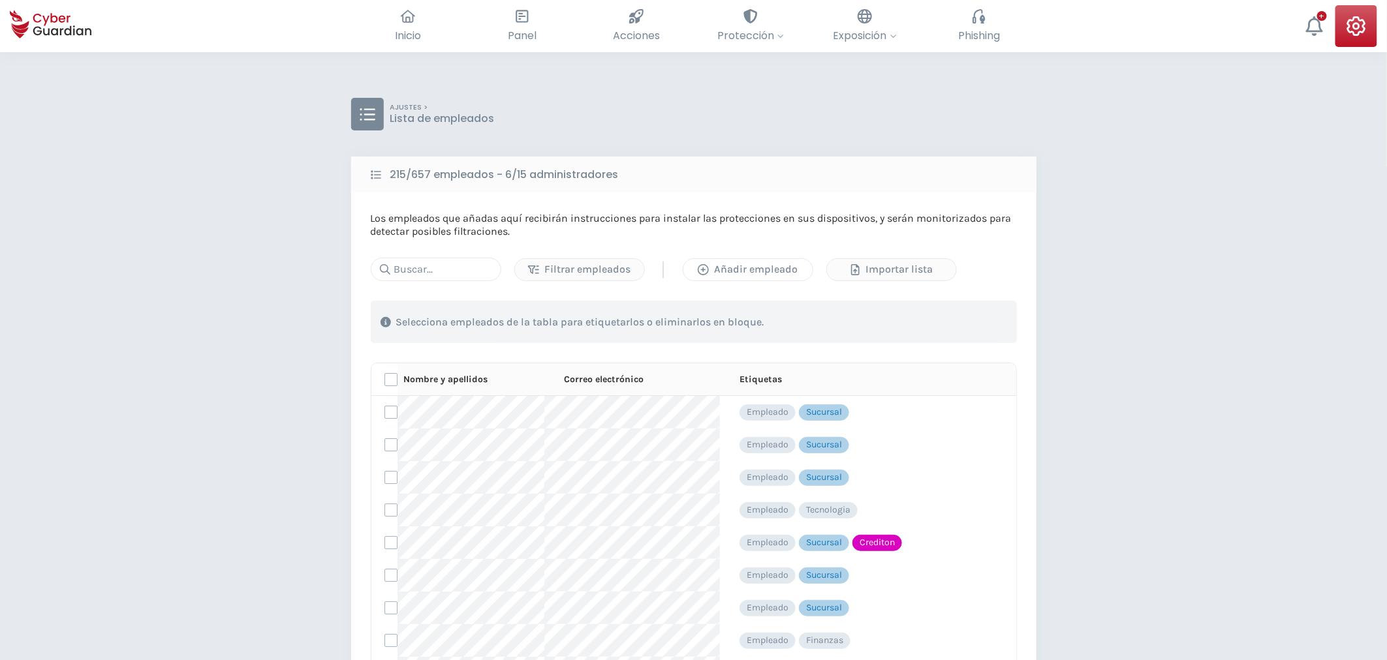
click at [731, 277] on div "Añadir empleado" at bounding box center [748, 270] width 110 height 16
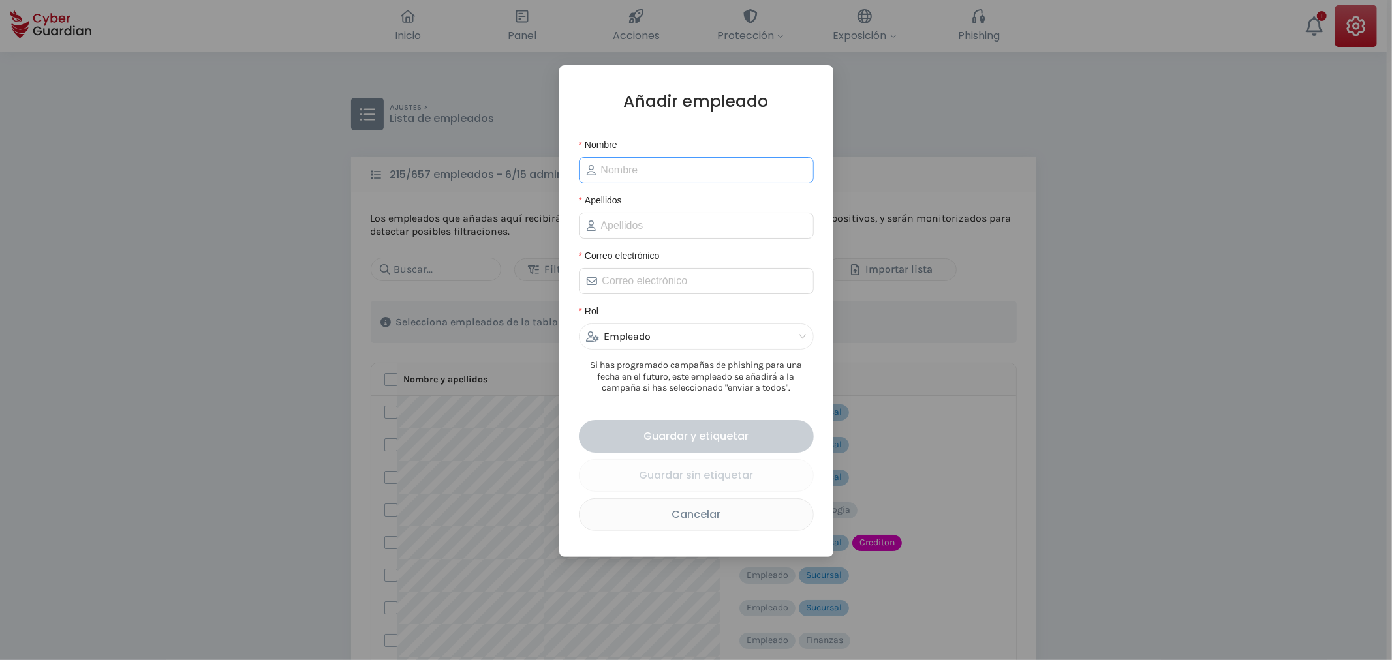
click at [640, 180] on span at bounding box center [696, 170] width 235 height 26
paste input "Fernanda"
type input "Fernanda"
click at [655, 223] on input "Apellidos" at bounding box center [703, 226] width 205 height 16
type input "Sole"
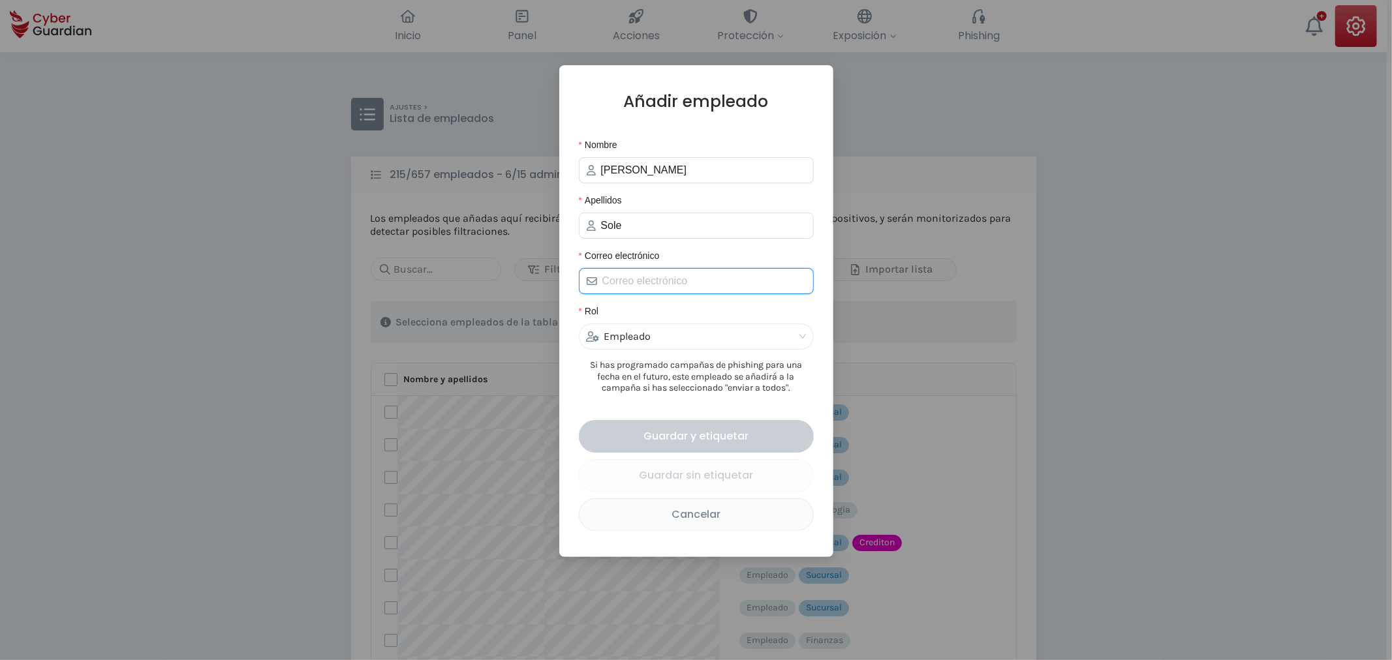
click at [653, 277] on input "Correo electrónico" at bounding box center [704, 281] width 204 height 16
paste input "fsole@creditel.com.uy"
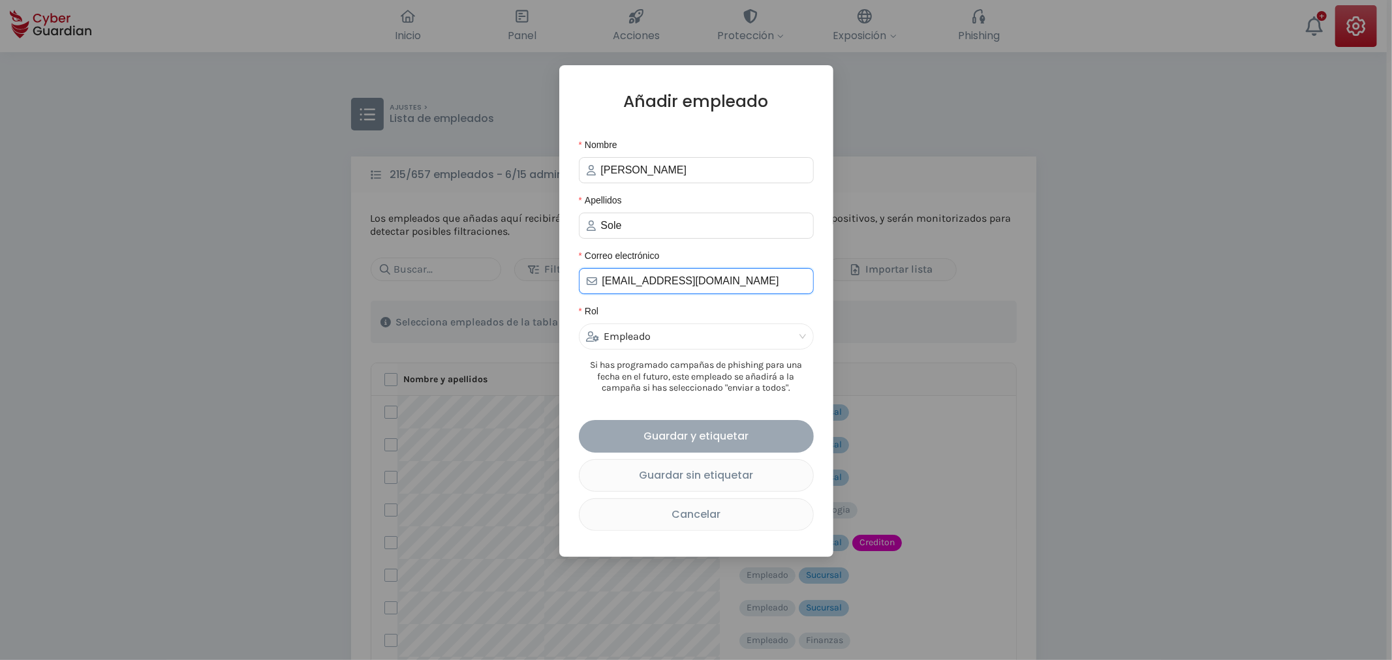
type input "fsole@creditel.com.uy"
click at [683, 444] on div "Guardar y etiquetar" at bounding box center [696, 436] width 215 height 16
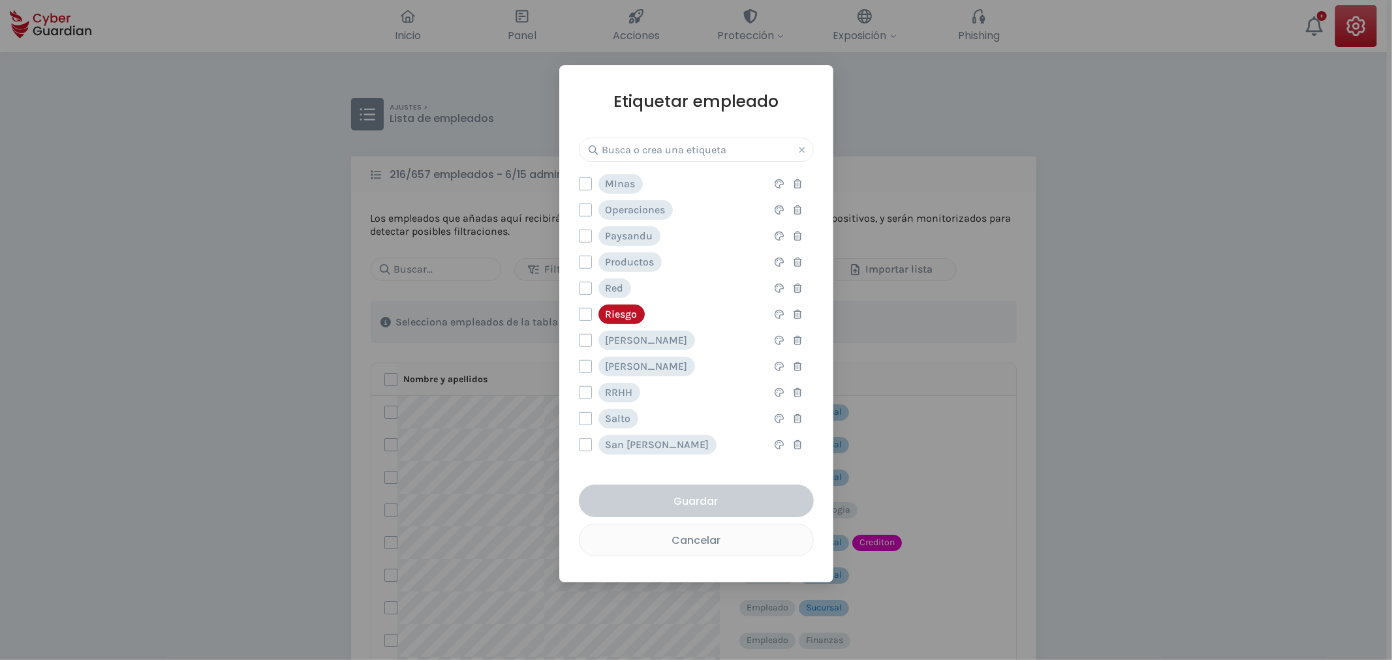
scroll to position [936, 0]
click at [584, 243] on label at bounding box center [585, 240] width 13 height 13
click at [580, 243] on input "checkbox" at bounding box center [580, 241] width 0 height 12
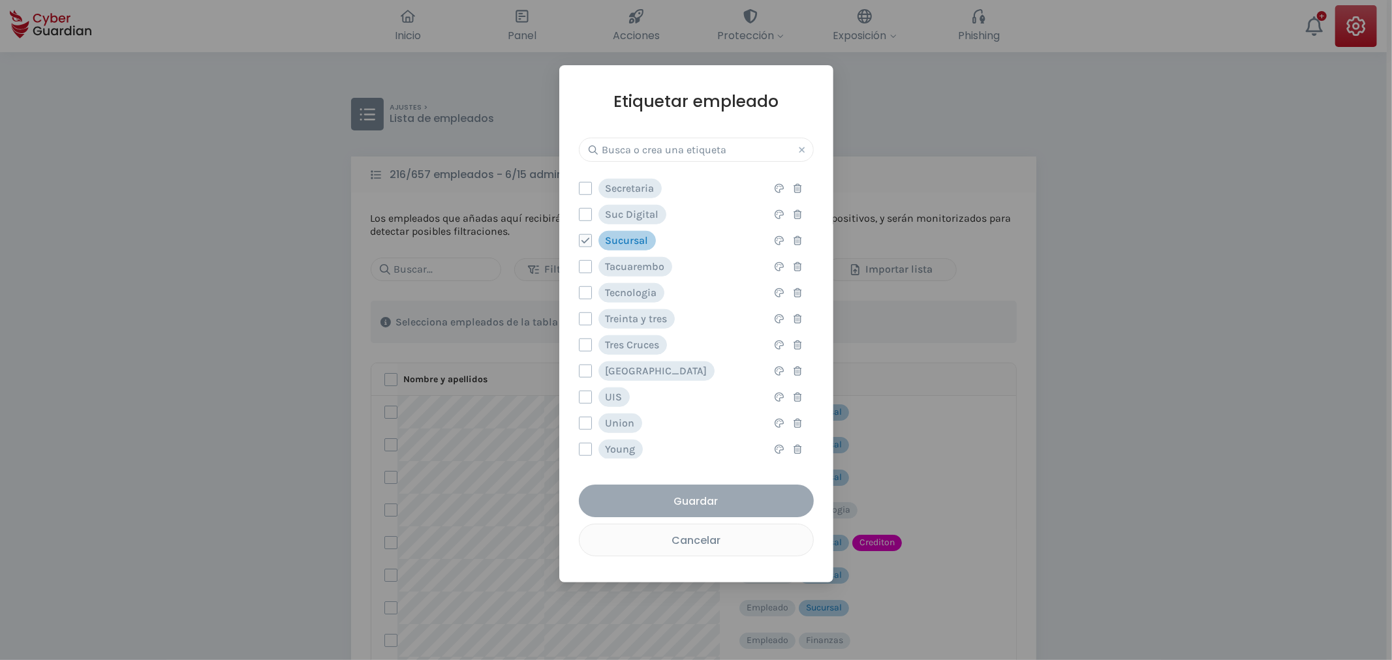
click at [682, 494] on div "Guardar" at bounding box center [696, 501] width 215 height 16
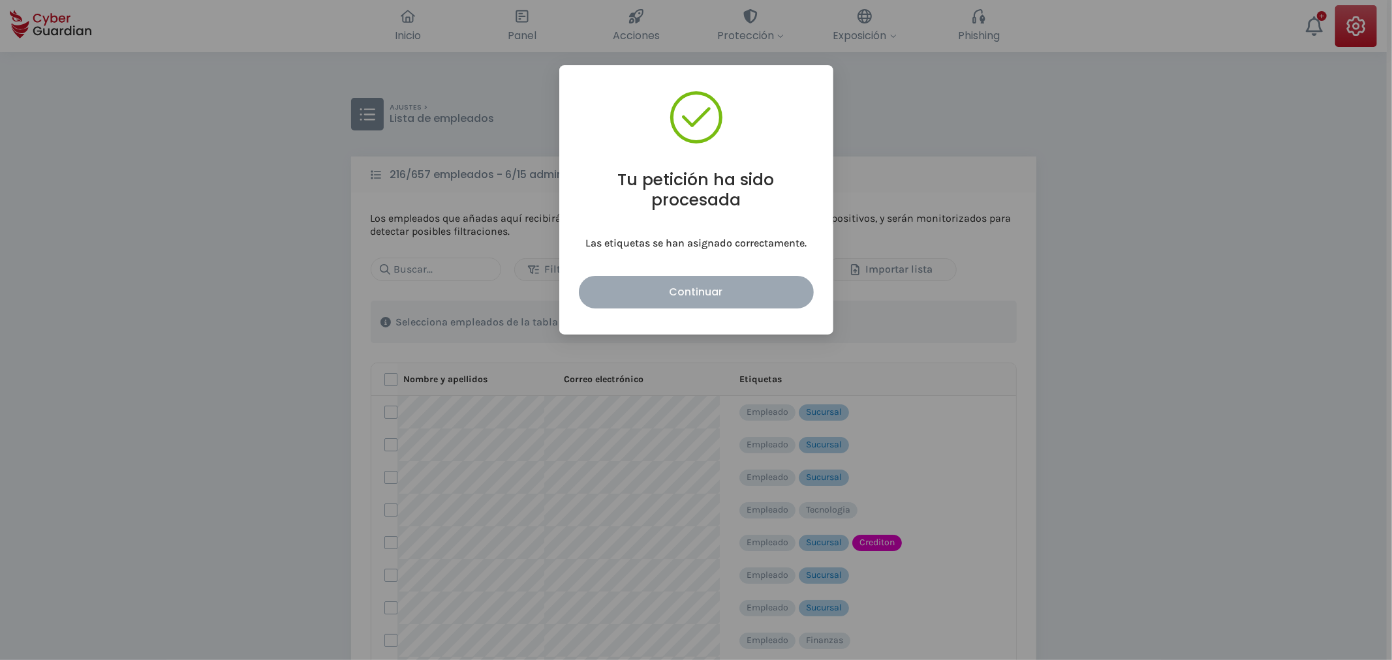
click at [687, 292] on div "Continuar" at bounding box center [696, 292] width 215 height 16
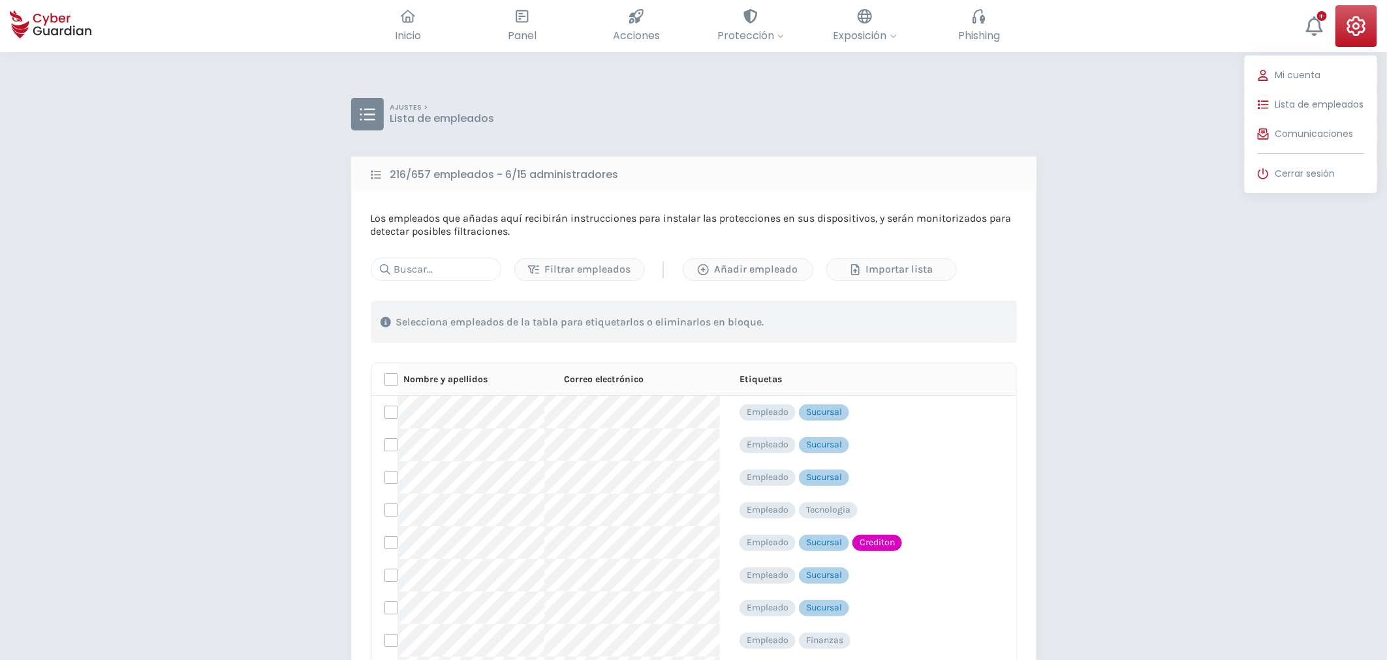
click at [1355, 27] on icon at bounding box center [1356, 26] width 19 height 20
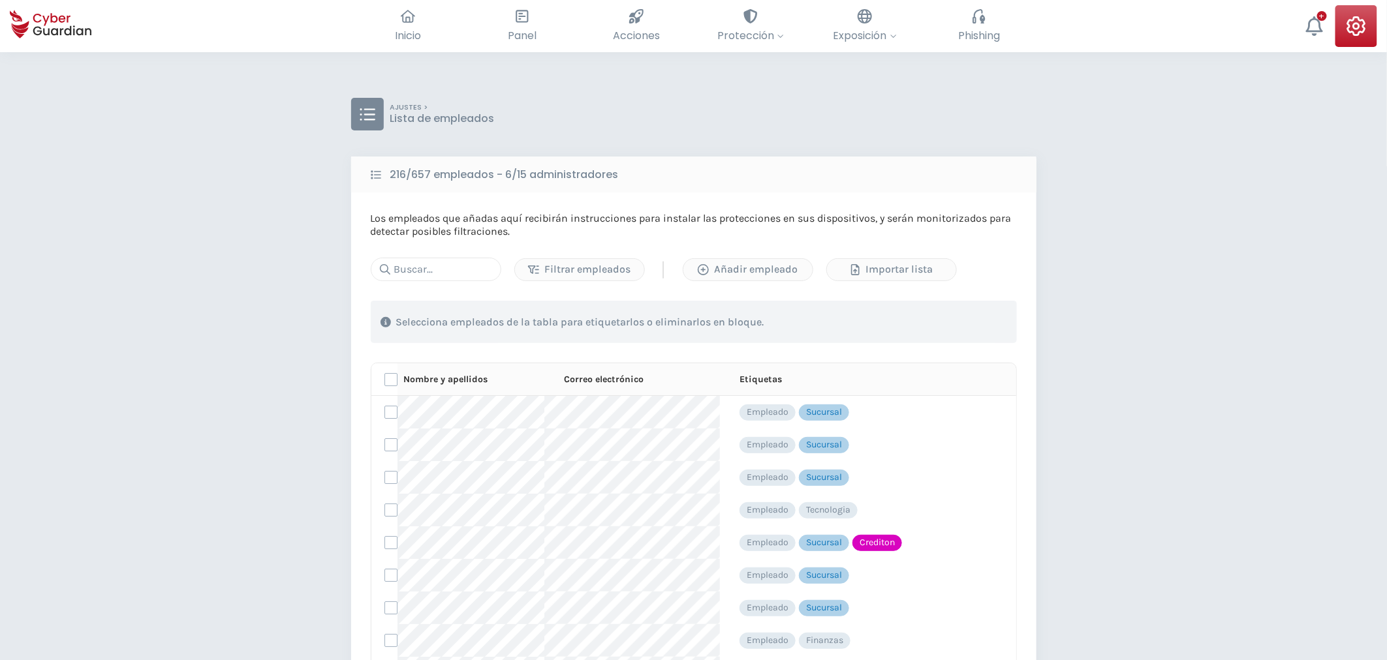
click at [982, 144] on div "AJUSTES > Lista de empleados 216/657 empleados - 6/15 administradores Los emple…" at bounding box center [693, 420] width 685 height 645
click at [721, 270] on div "Añadir empleado" at bounding box center [748, 270] width 110 height 16
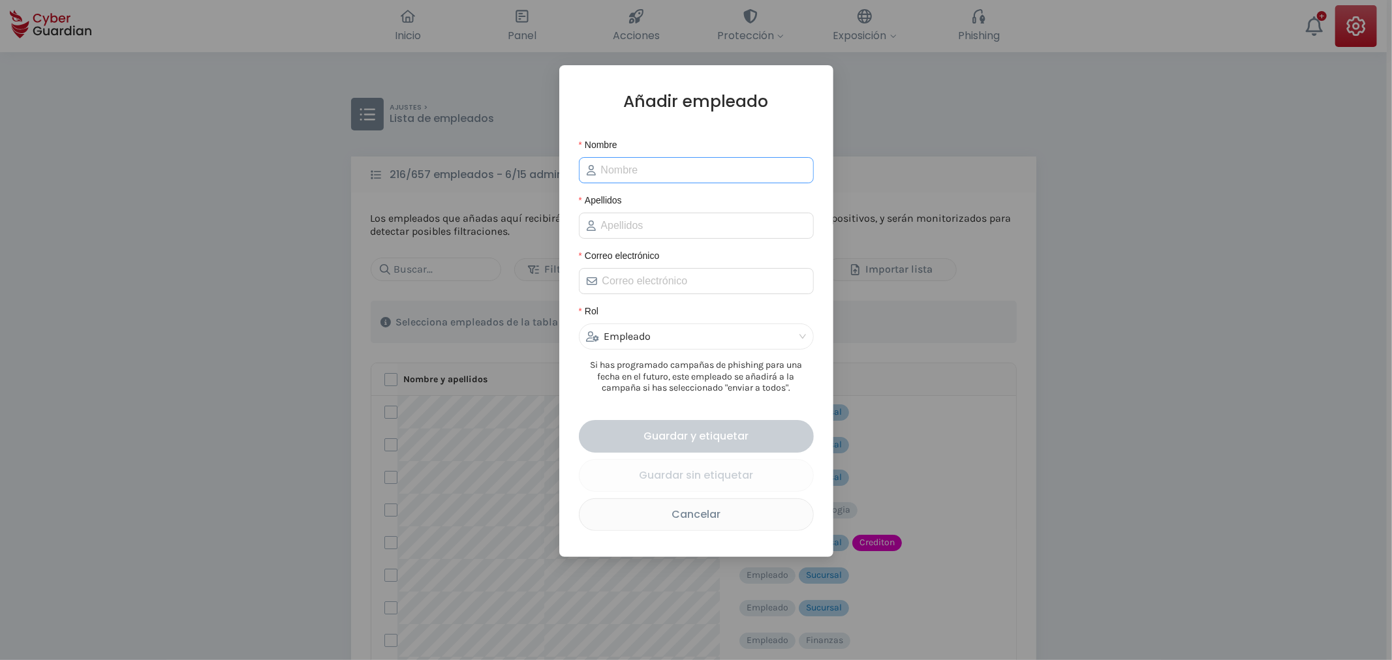
click at [675, 179] on span at bounding box center [696, 170] width 235 height 26
click at [672, 174] on input "Nombre" at bounding box center [703, 171] width 205 height 16
paste input "Marcia"
type input "Marcia"
click at [615, 232] on input "Apellidos" at bounding box center [703, 226] width 205 height 16
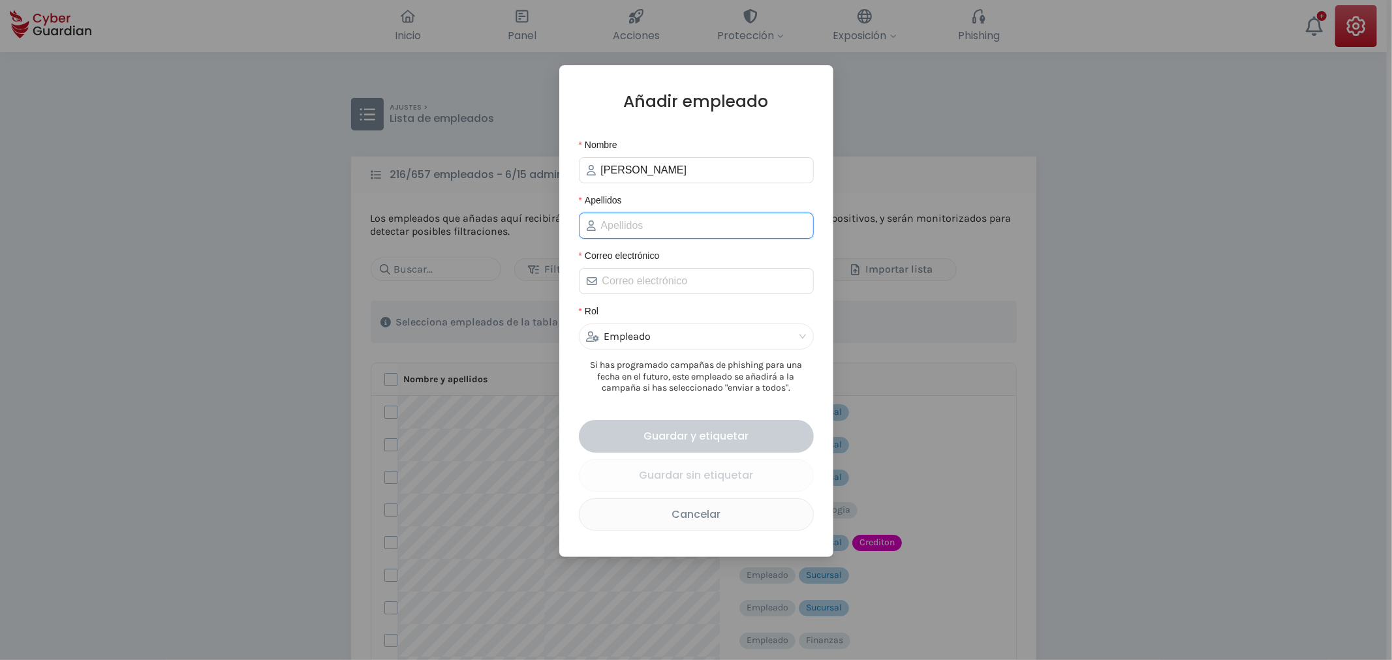
paste input "Alcaire"
type input "Alcaire"
click at [658, 292] on span at bounding box center [696, 281] width 235 height 26
click at [659, 286] on input "Correo electrónico" at bounding box center [704, 281] width 204 height 16
paste input "malcaire@creditel.com.uy"
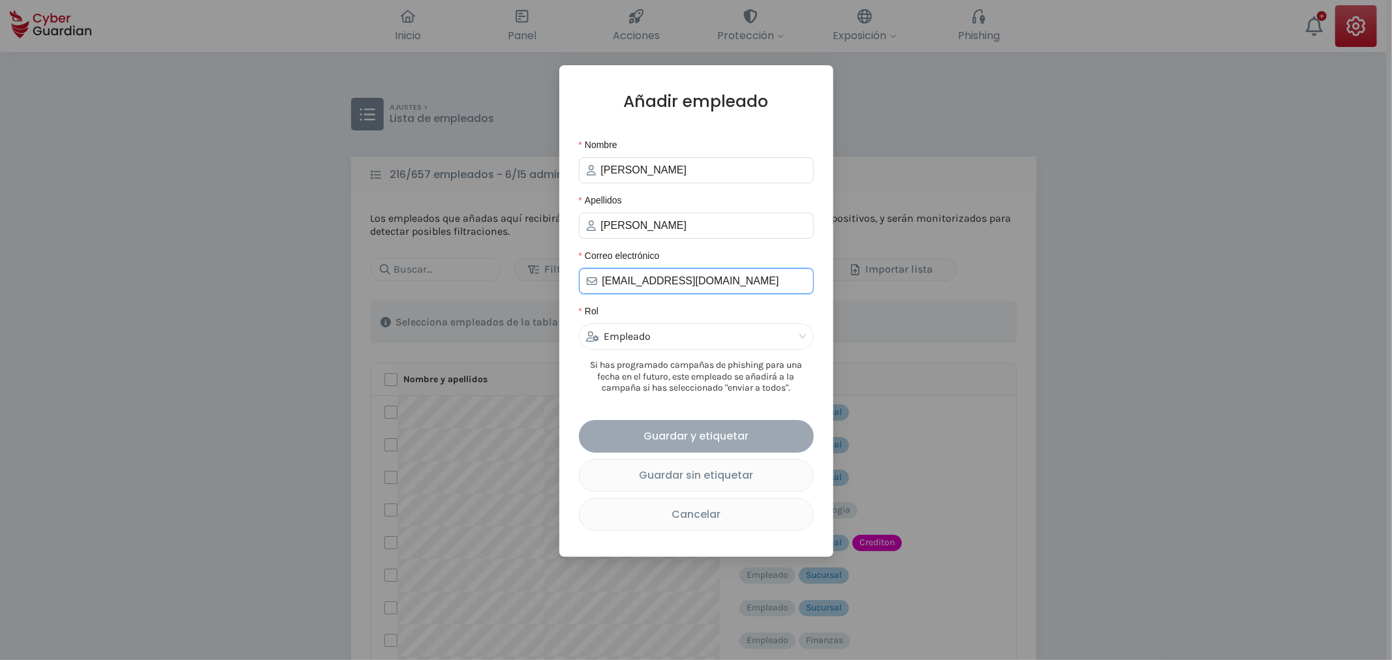
type input "malcaire@creditel.com.uy"
click at [687, 444] on div "Guardar y etiquetar" at bounding box center [696, 436] width 215 height 16
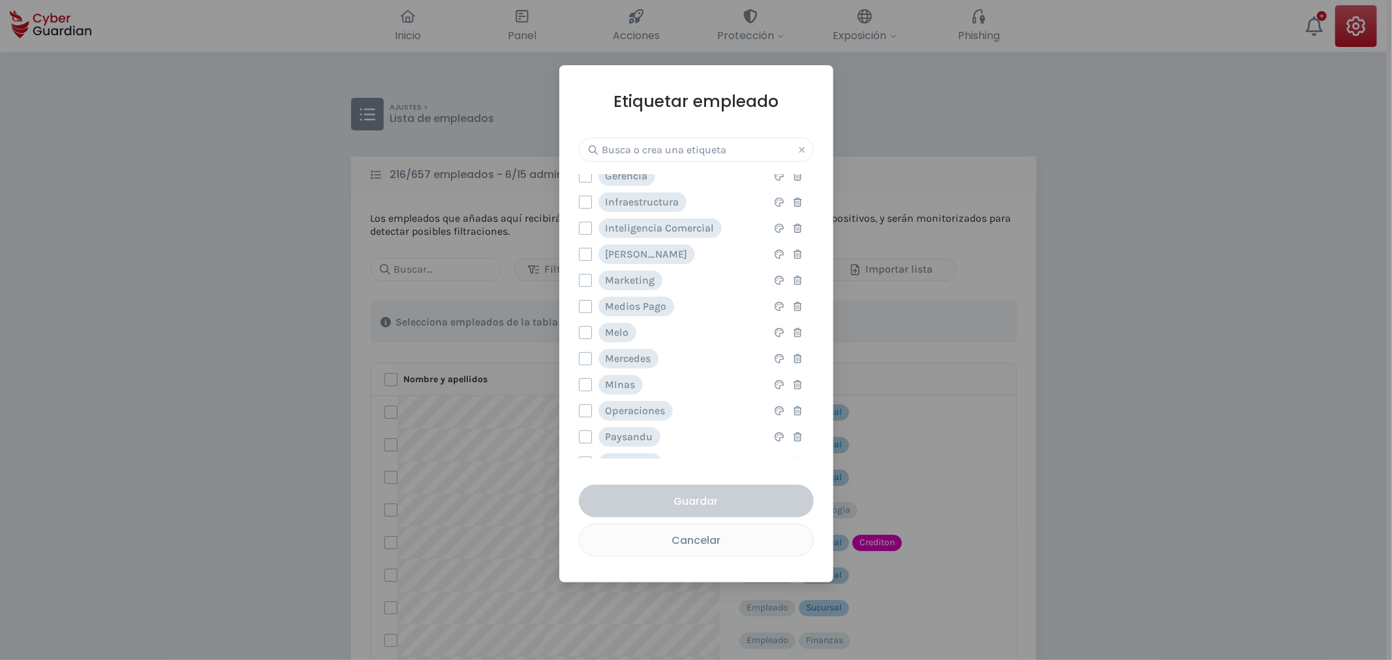
scroll to position [284, 0]
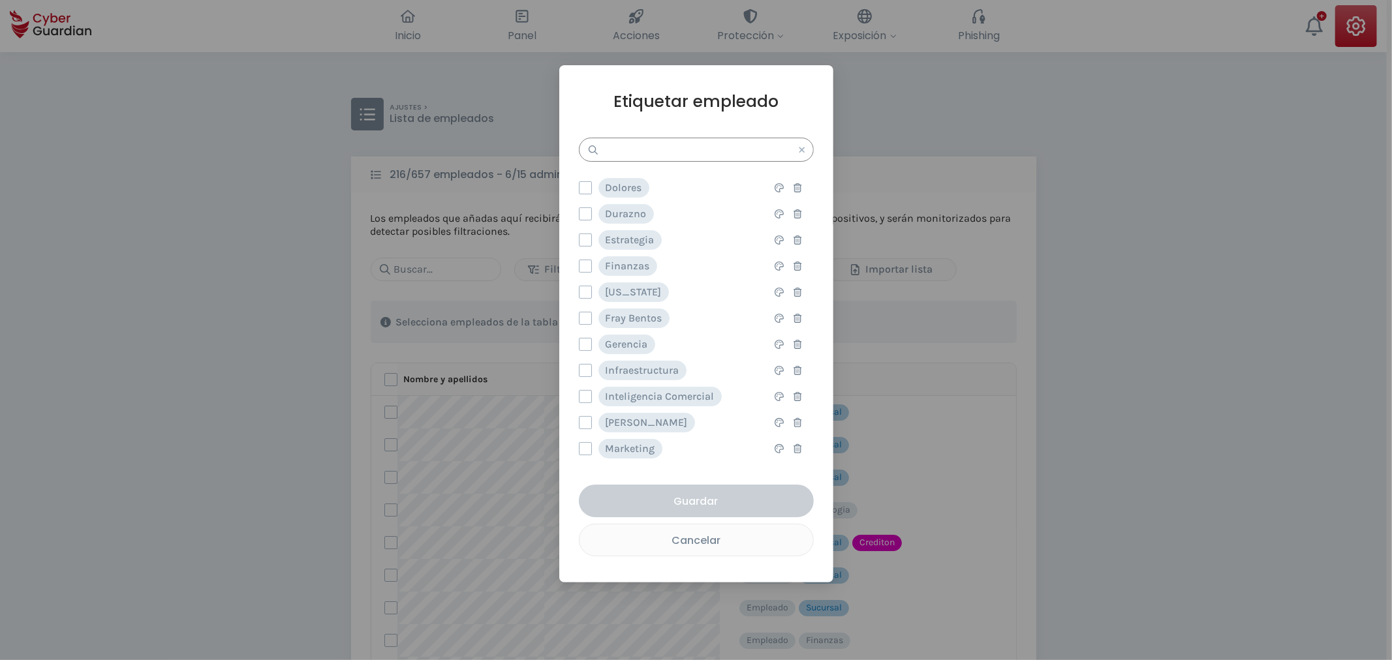
click at [623, 149] on input "text" at bounding box center [696, 150] width 235 height 24
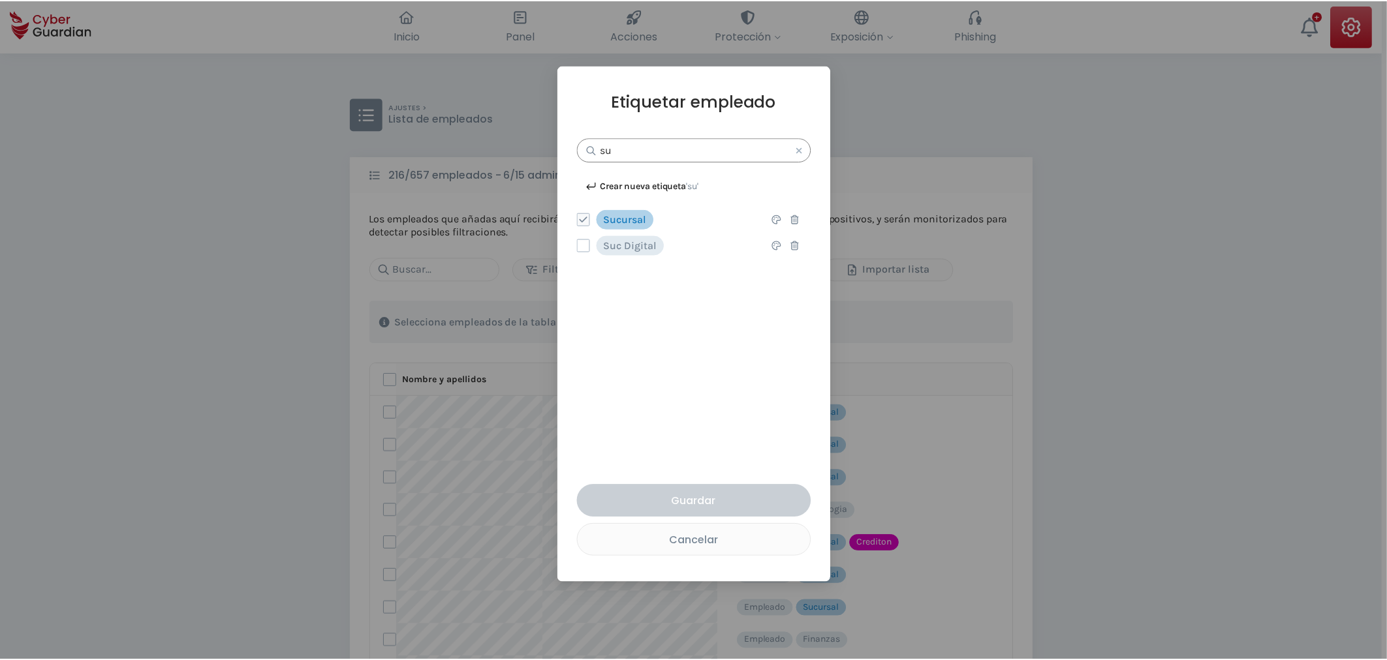
scroll to position [0, 0]
type input "suc"
click at [578, 219] on div "Etiquetar empleado suc Crear nueva etiqueta 'suc' Sucursal Esta opción eliminar…" at bounding box center [696, 324] width 274 height 518
click at [594, 223] on div "Sucursal" at bounding box center [617, 219] width 77 height 20
click at [581, 217] on icon at bounding box center [585, 219] width 9 height 9
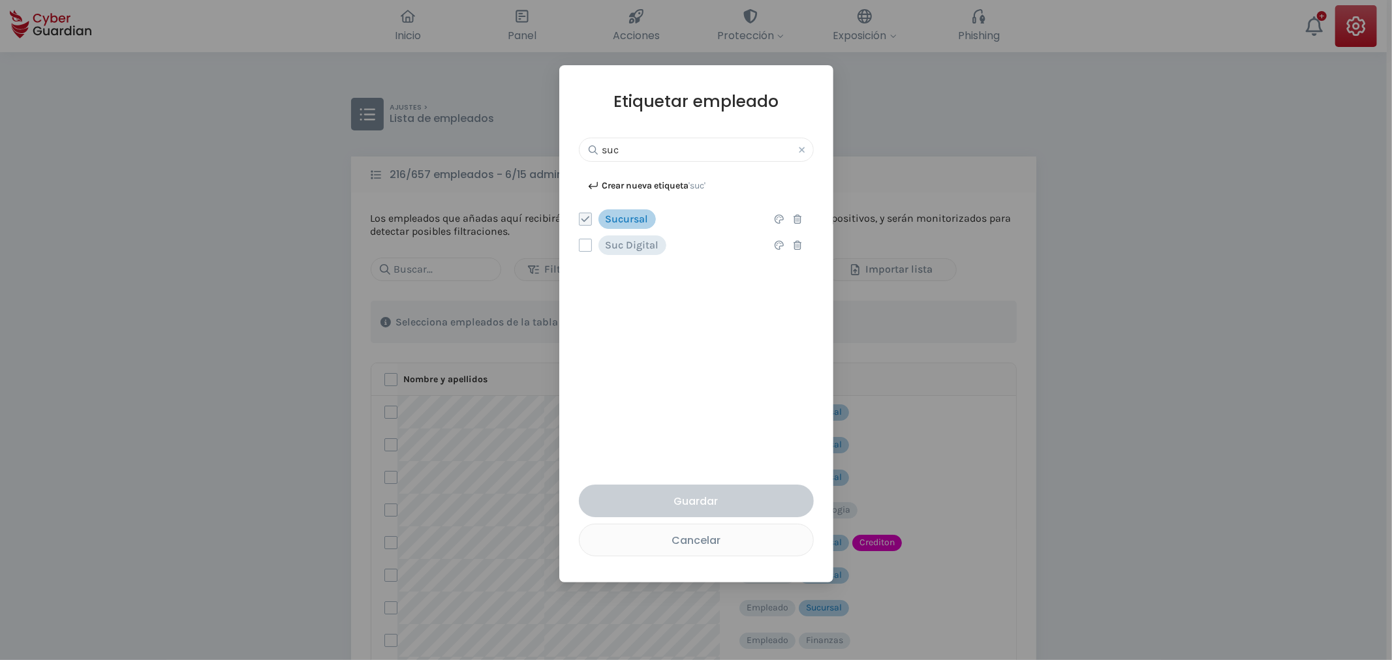
click at [580, 217] on input "checkbox" at bounding box center [580, 219] width 0 height 12
click at [679, 495] on div "Guardar" at bounding box center [696, 501] width 215 height 16
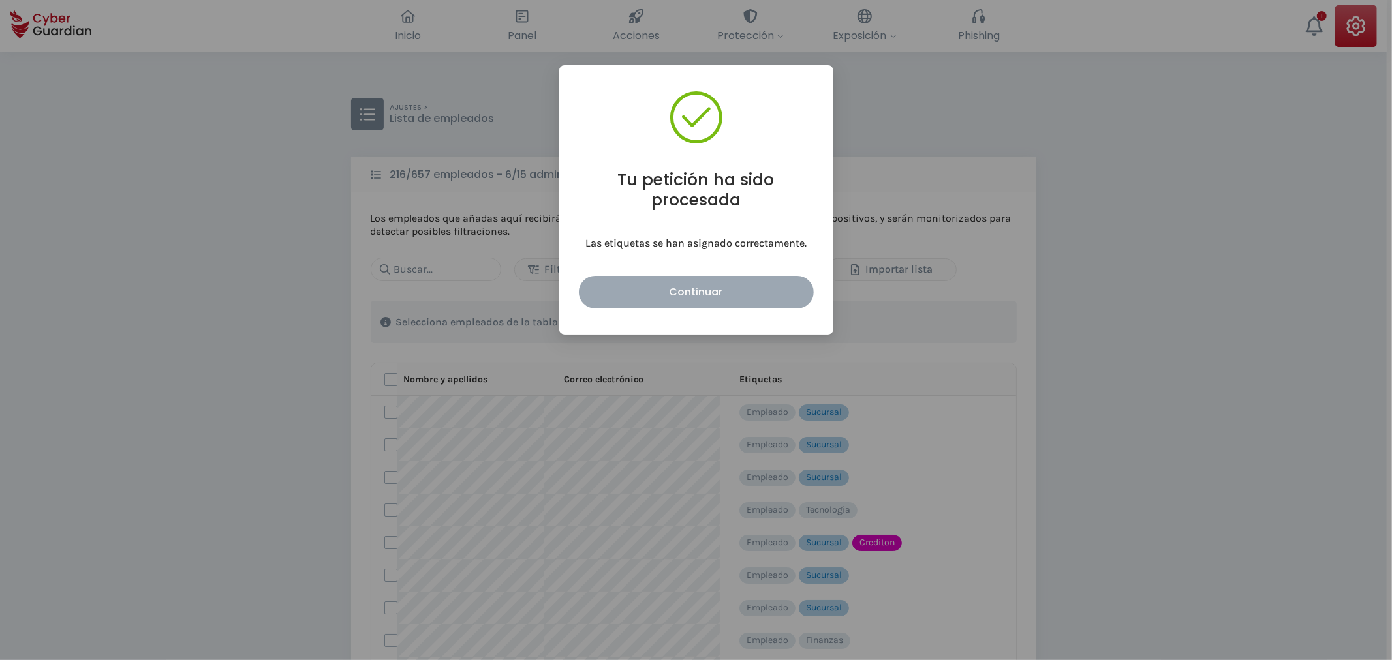
click at [693, 281] on button "Continuar" at bounding box center [696, 292] width 235 height 33
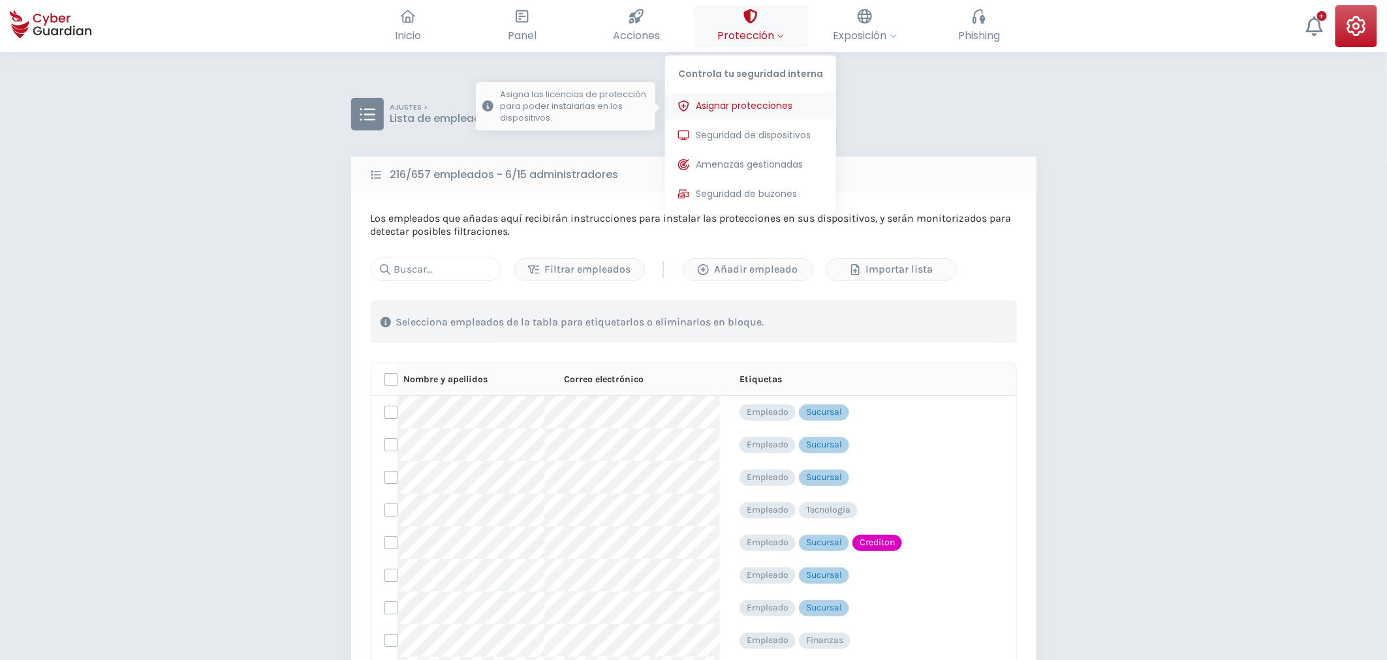
click at [740, 112] on span "Asignar protecciones" at bounding box center [744, 106] width 97 height 14
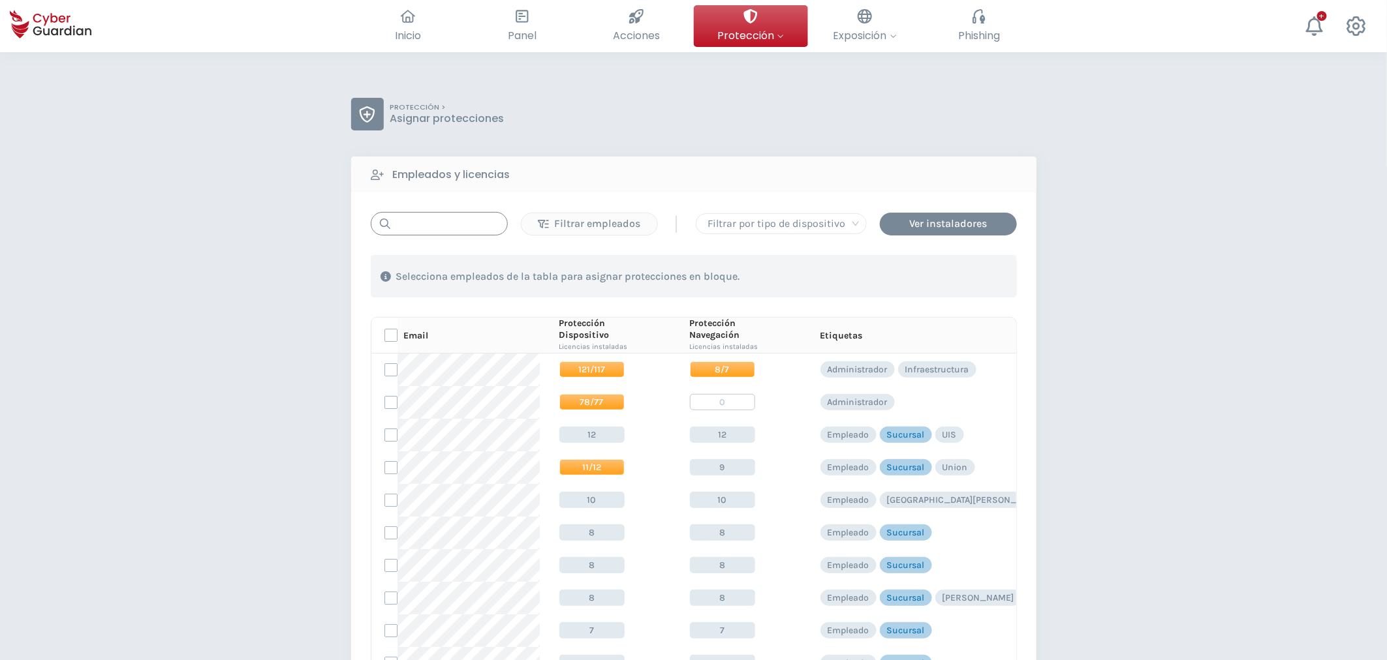
click at [431, 213] on input "text" at bounding box center [439, 223] width 137 height 23
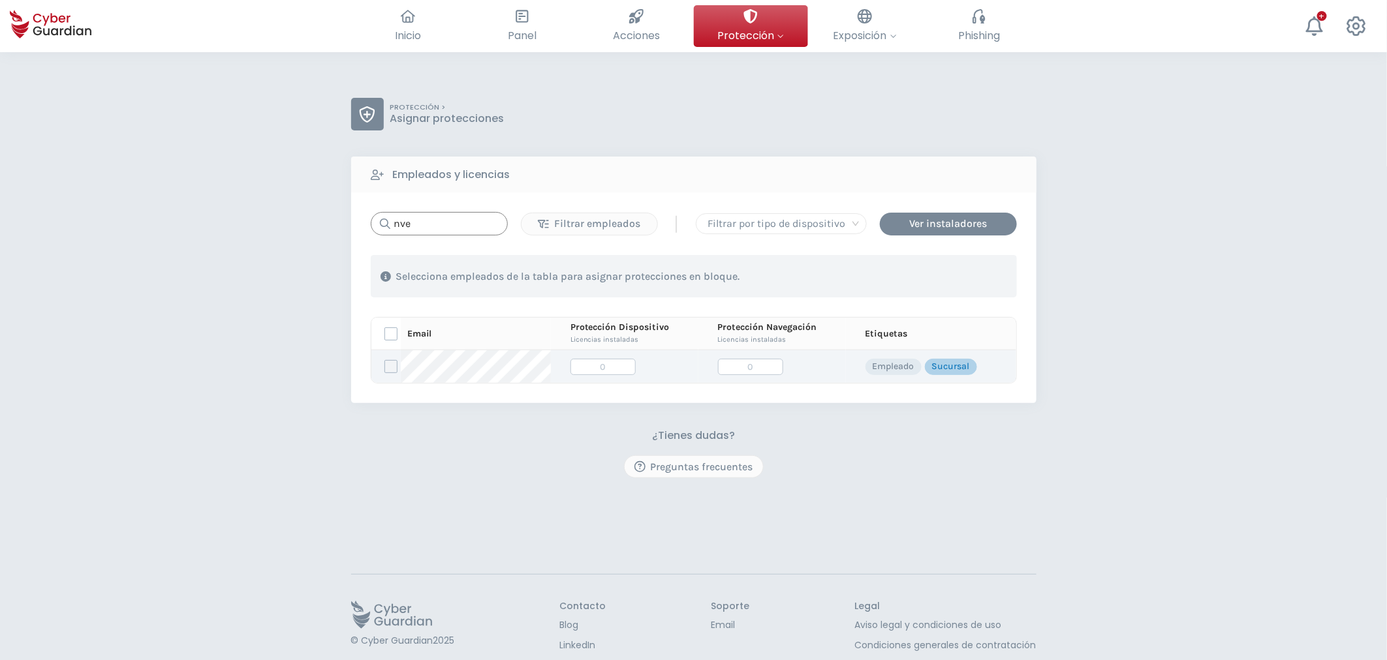
type input "nve"
click at [389, 367] on label at bounding box center [390, 366] width 13 height 13
click at [385, 367] on input "checkbox" at bounding box center [385, 367] width 0 height 12
click at [955, 281] on div "Asignar protecciones" at bounding box center [937, 277] width 118 height 16
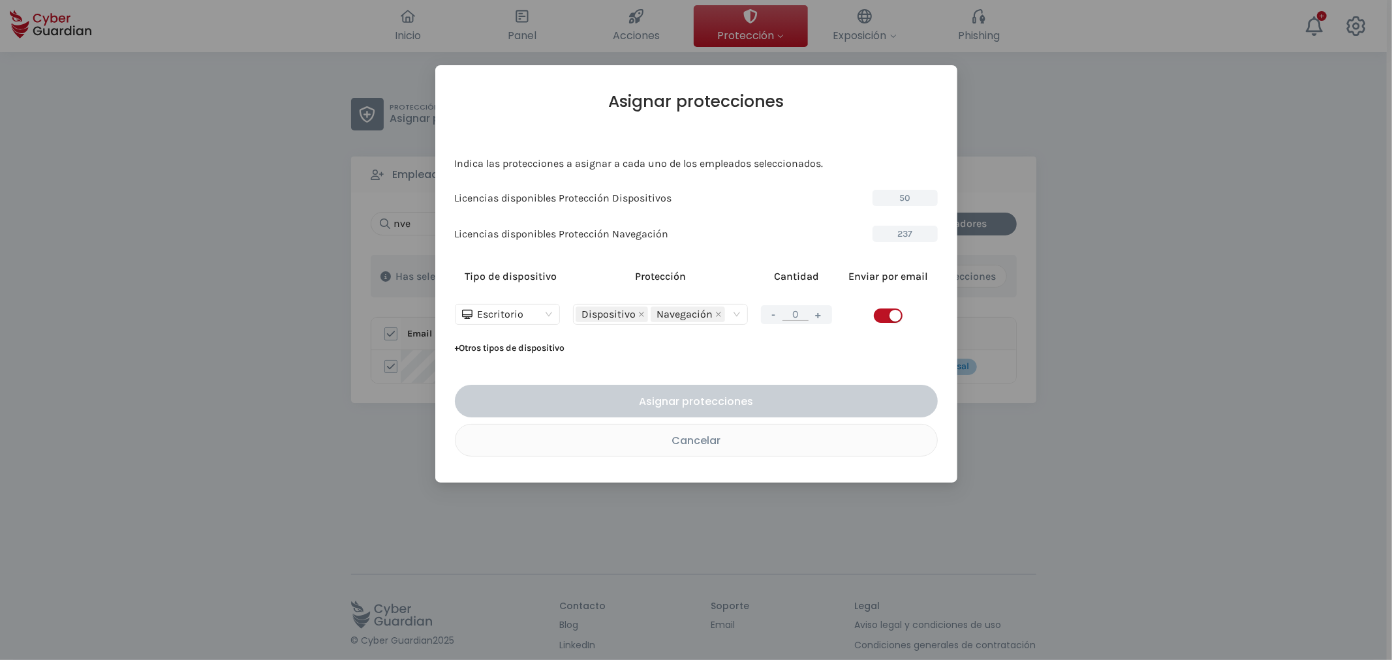
click at [881, 317] on span "button" at bounding box center [888, 316] width 29 height 14
click at [822, 317] on button "+" at bounding box center [819, 315] width 16 height 16
type input "1"
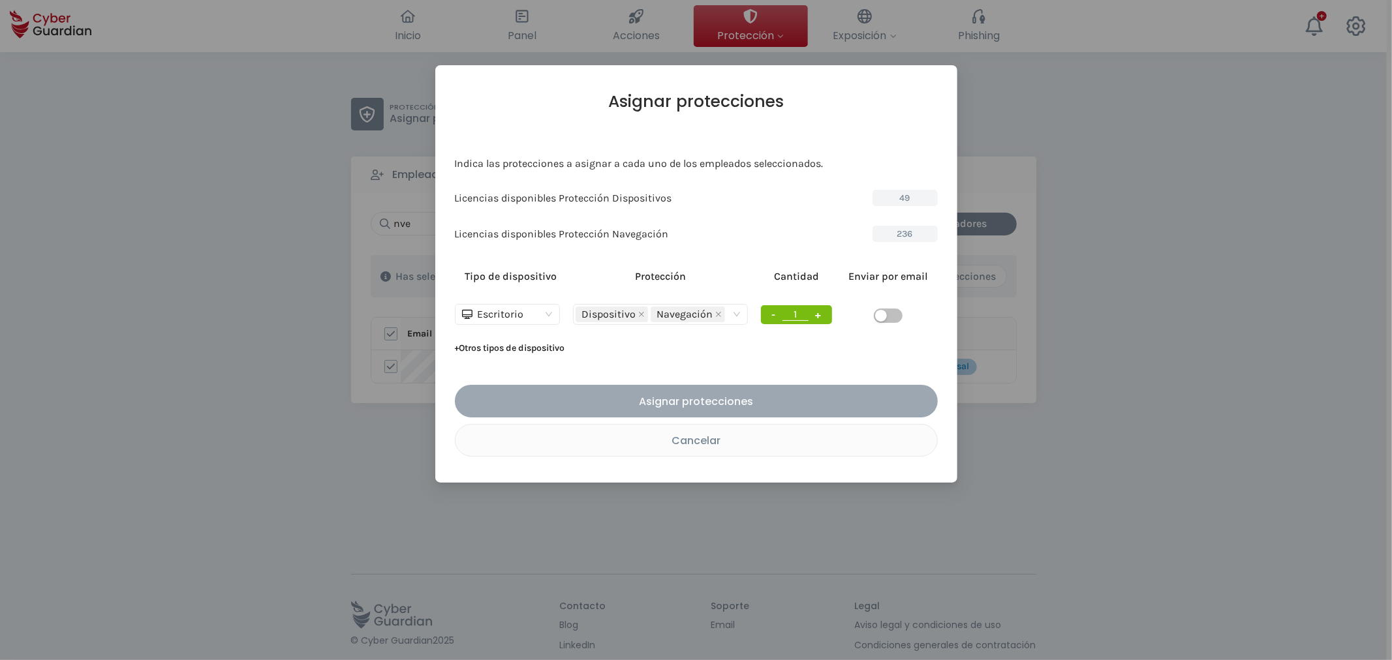
click at [797, 396] on div "Asignar protecciones" at bounding box center [696, 402] width 463 height 16
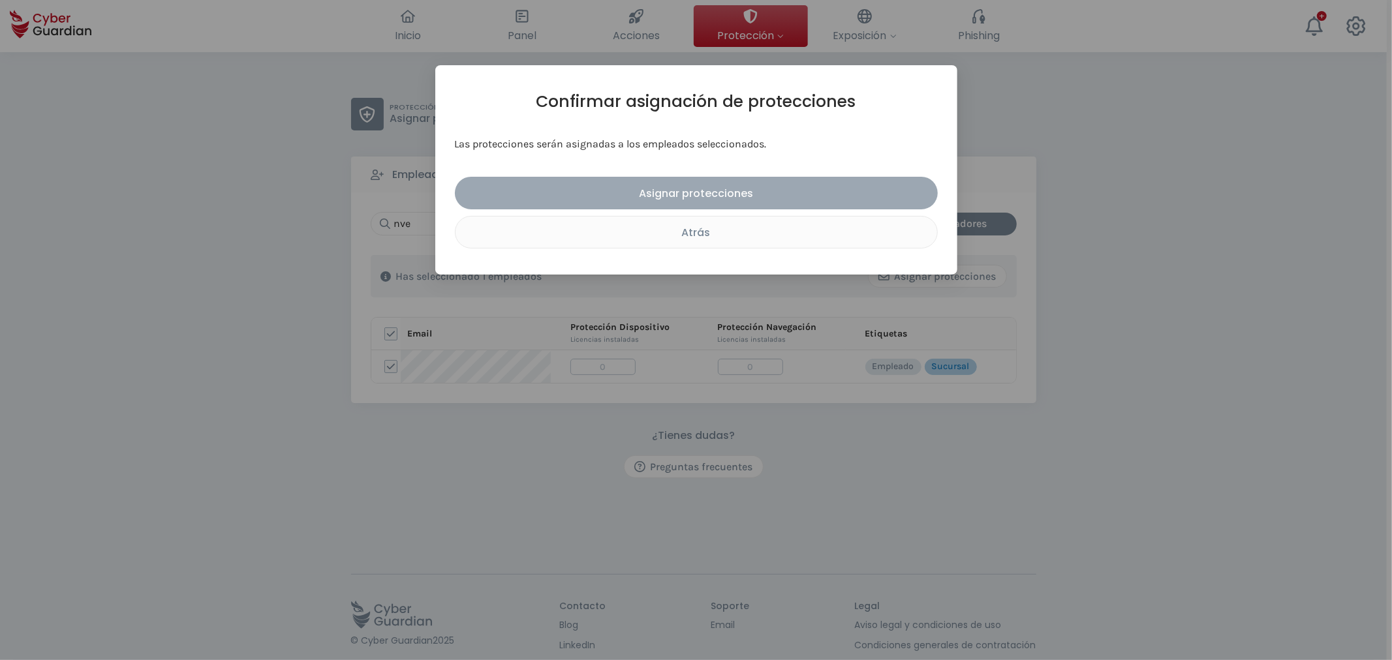
click at [751, 179] on button "Asignar protecciones" at bounding box center [696, 193] width 483 height 33
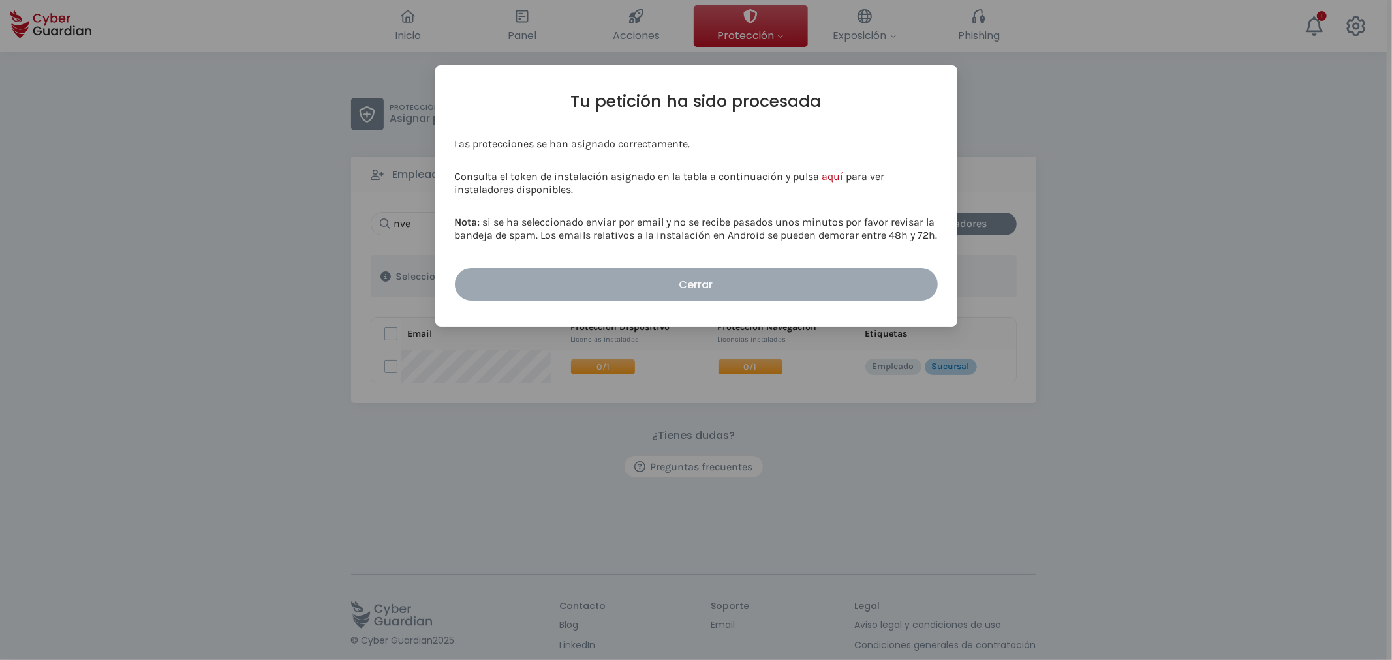
click at [700, 279] on div "Cerrar" at bounding box center [696, 285] width 463 height 16
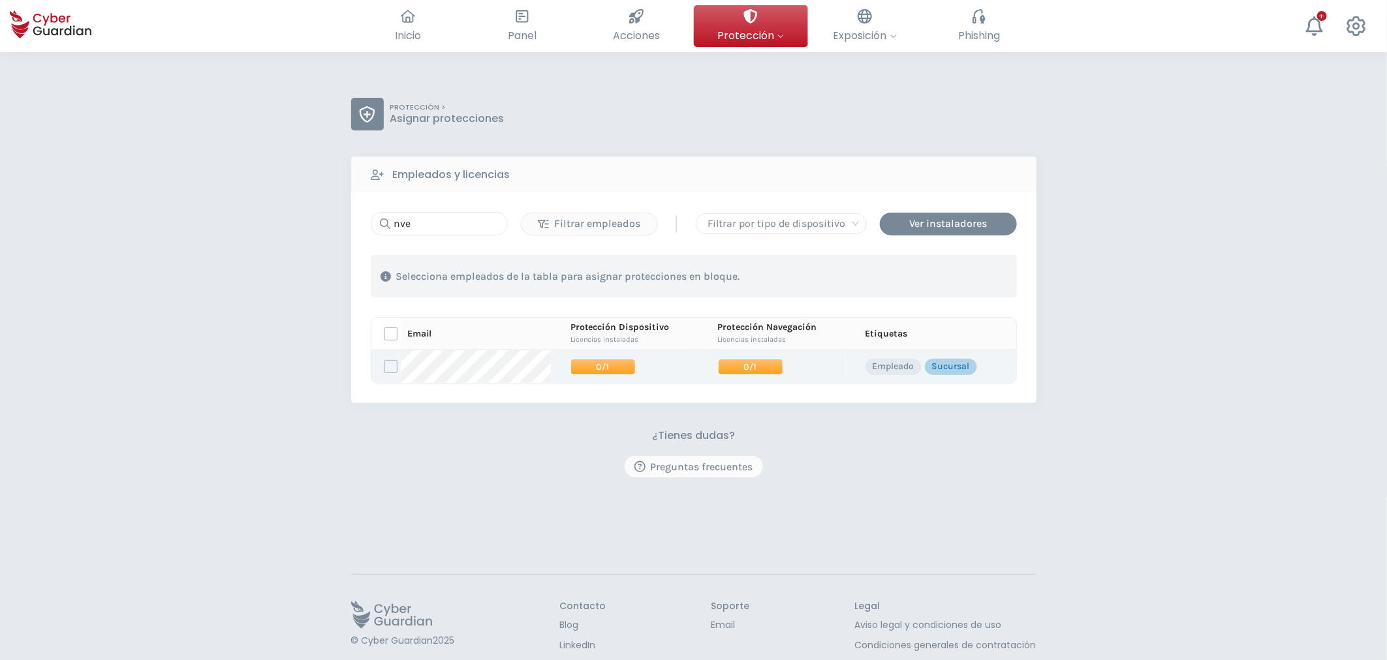
click at [735, 366] on span "0/1" at bounding box center [750, 367] width 65 height 16
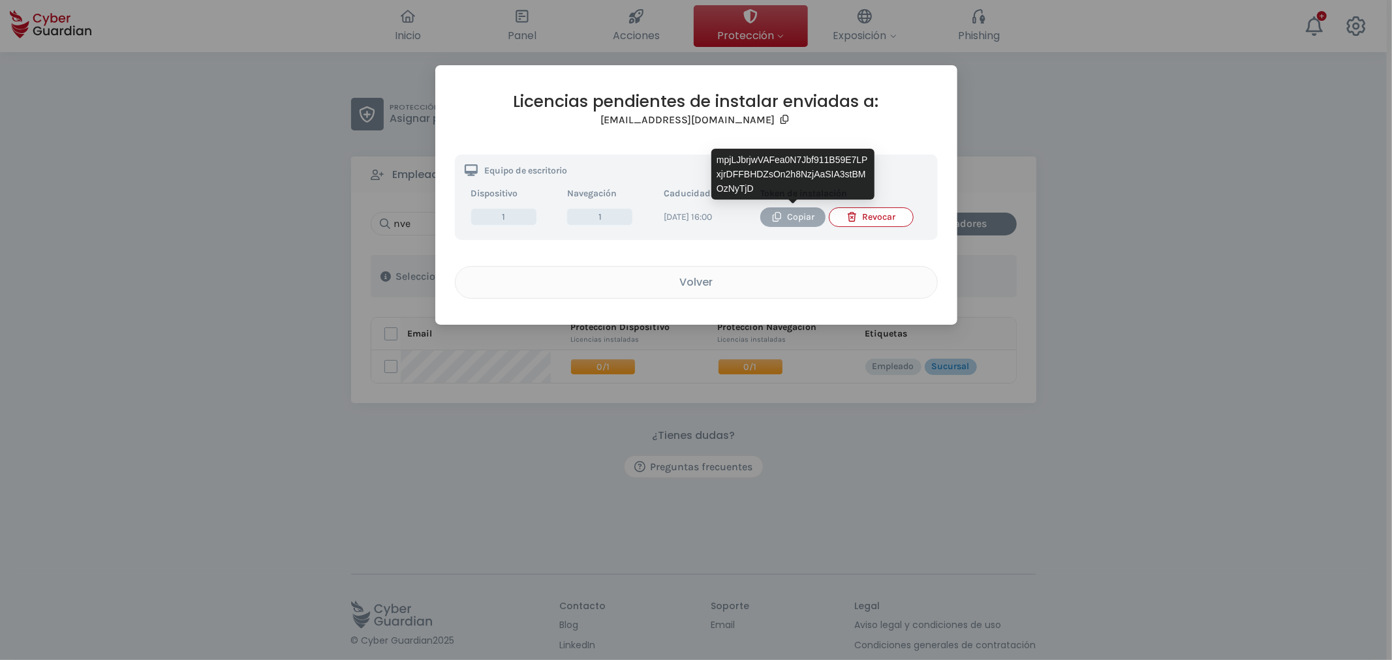
click at [790, 217] on div "Copiar" at bounding box center [793, 217] width 46 height 14
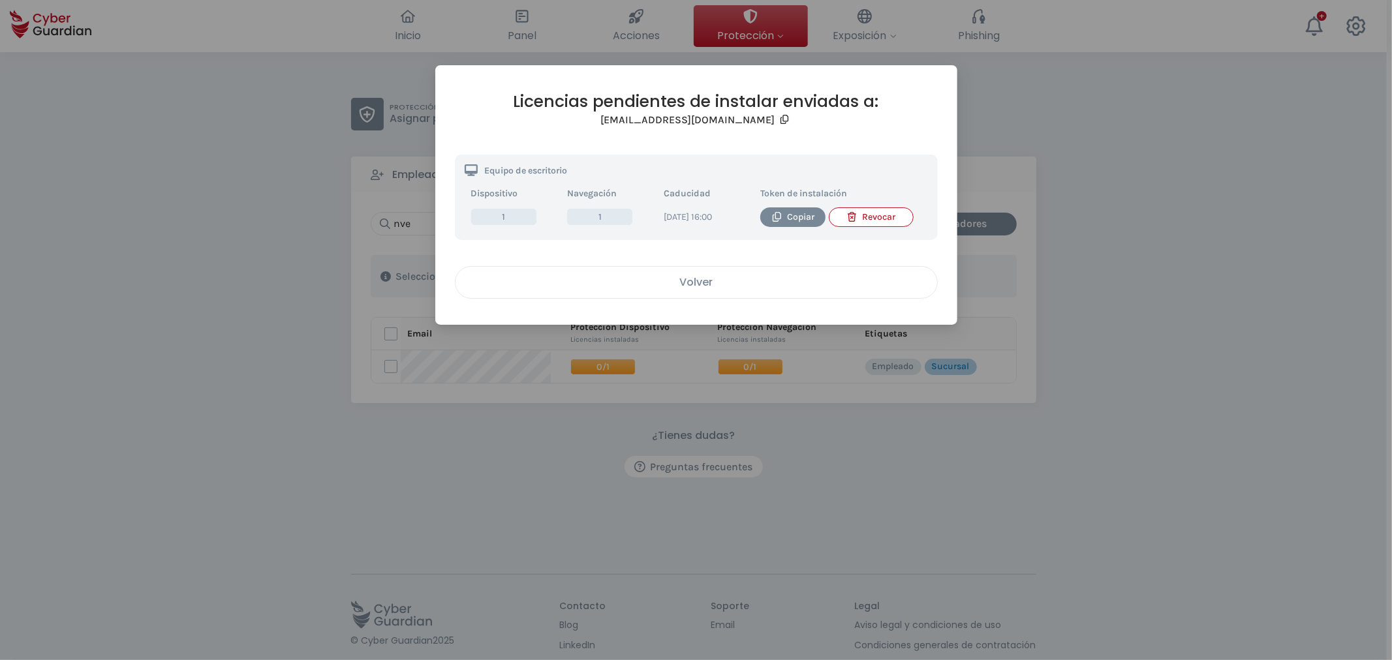
click at [706, 299] on button "Volver" at bounding box center [696, 282] width 483 height 33
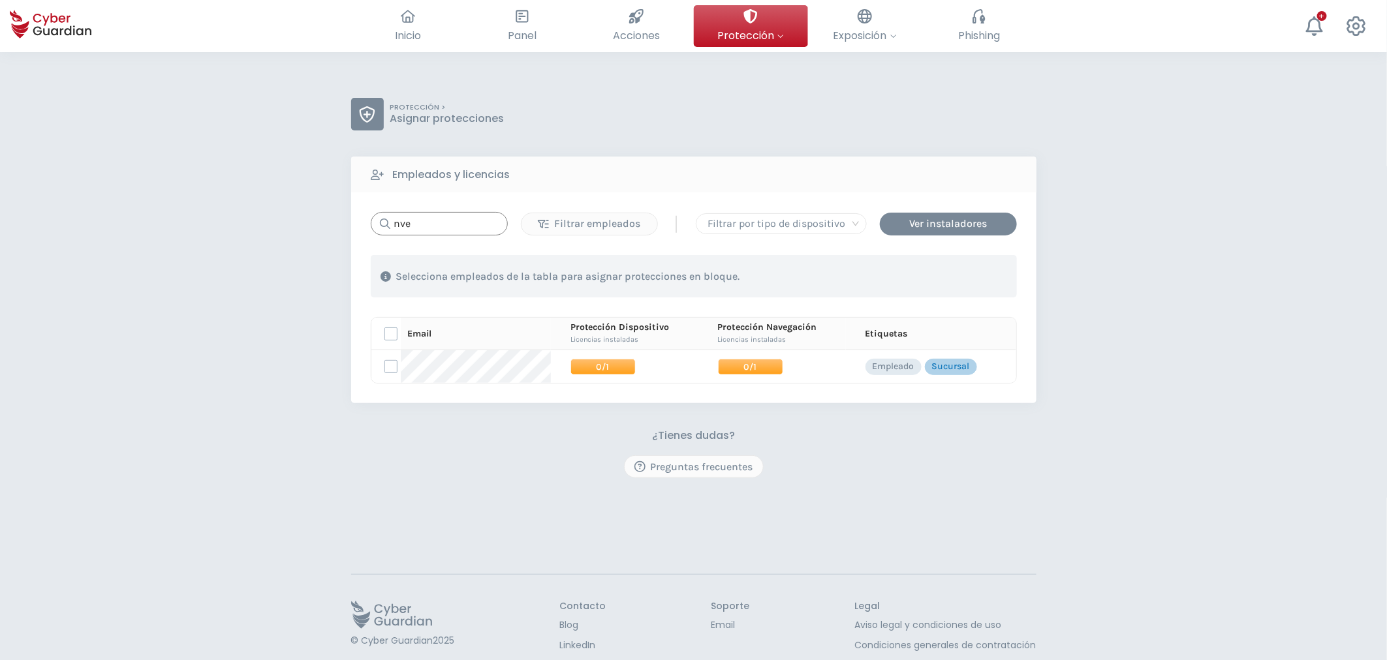
drag, startPoint x: 471, startPoint y: 225, endPoint x: 281, endPoint y: 227, distance: 190.6
click at [389, 228] on div "nve" at bounding box center [439, 223] width 137 height 23
click at [942, 210] on div "nve Filtrar empleados | Filtrar por tipo de dispositivo Ver instaladores 1 . Co…" at bounding box center [693, 298] width 685 height 211
click at [939, 220] on div "Ver instaladores" at bounding box center [948, 224] width 117 height 16
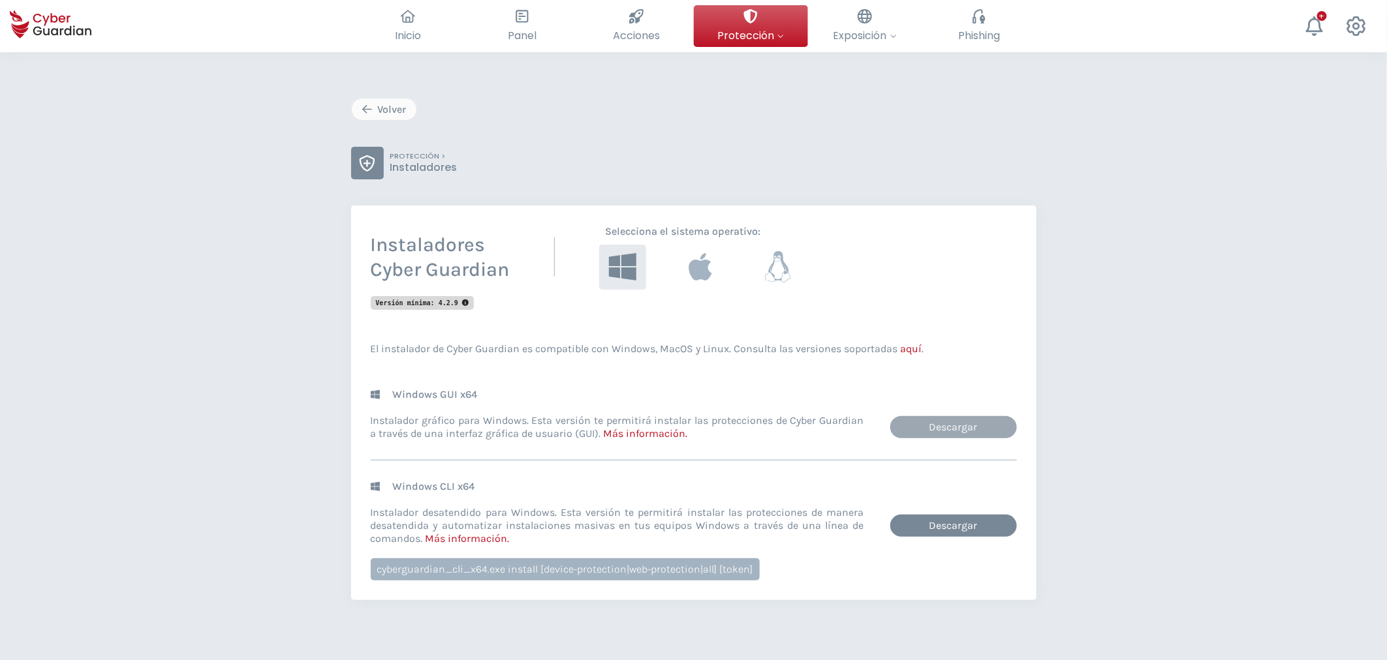
click at [950, 433] on link "Descargar" at bounding box center [953, 427] width 127 height 22
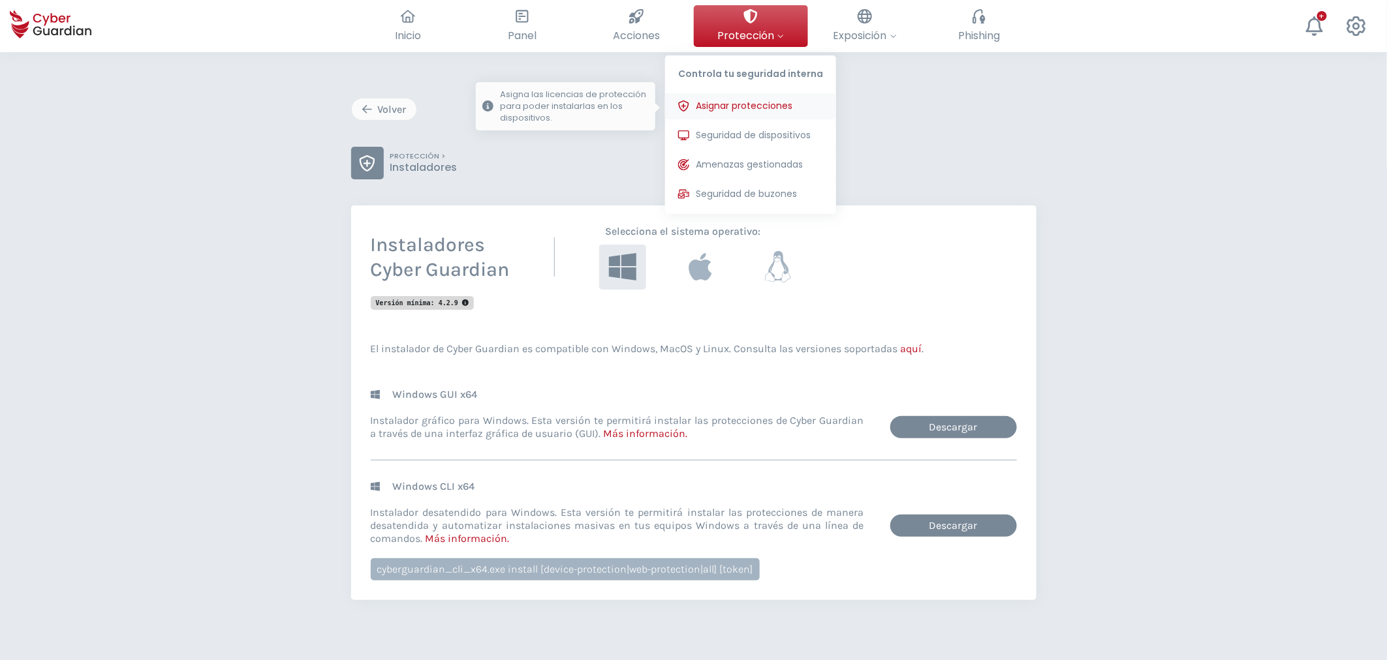
click at [748, 106] on span "Asignar protecciones" at bounding box center [744, 106] width 97 height 14
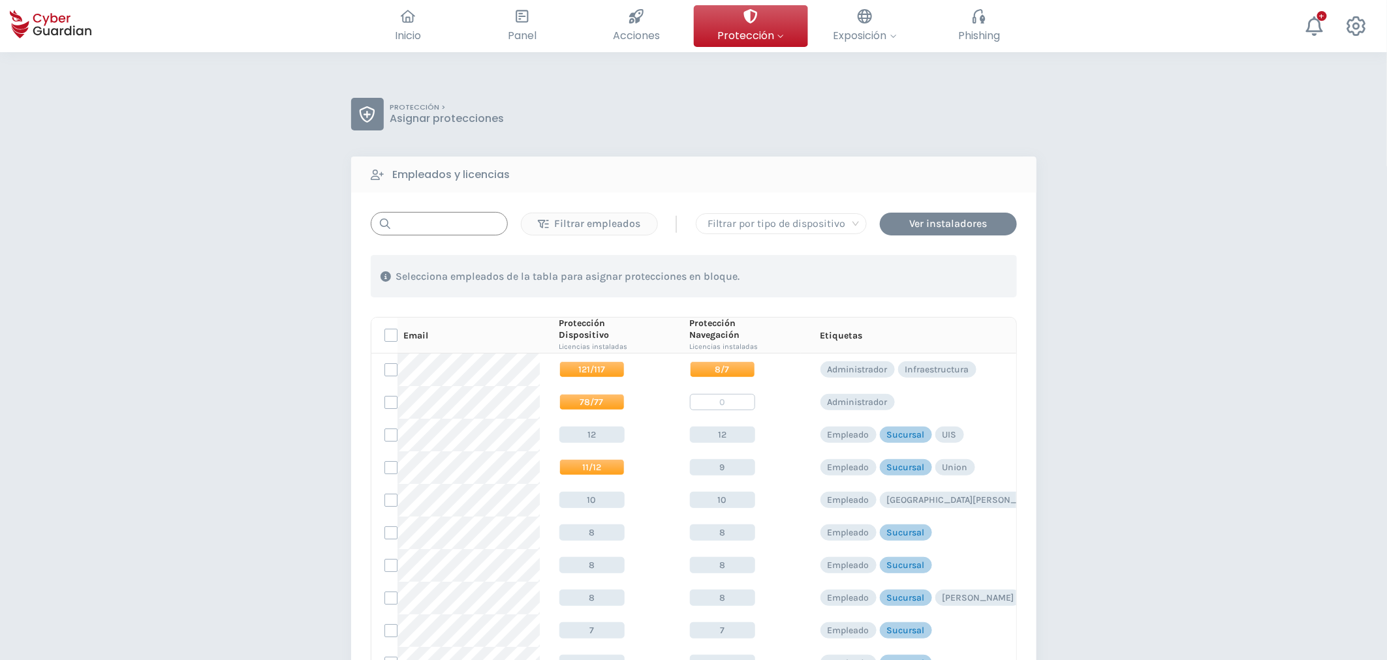
click at [425, 219] on input "text" at bounding box center [439, 223] width 137 height 23
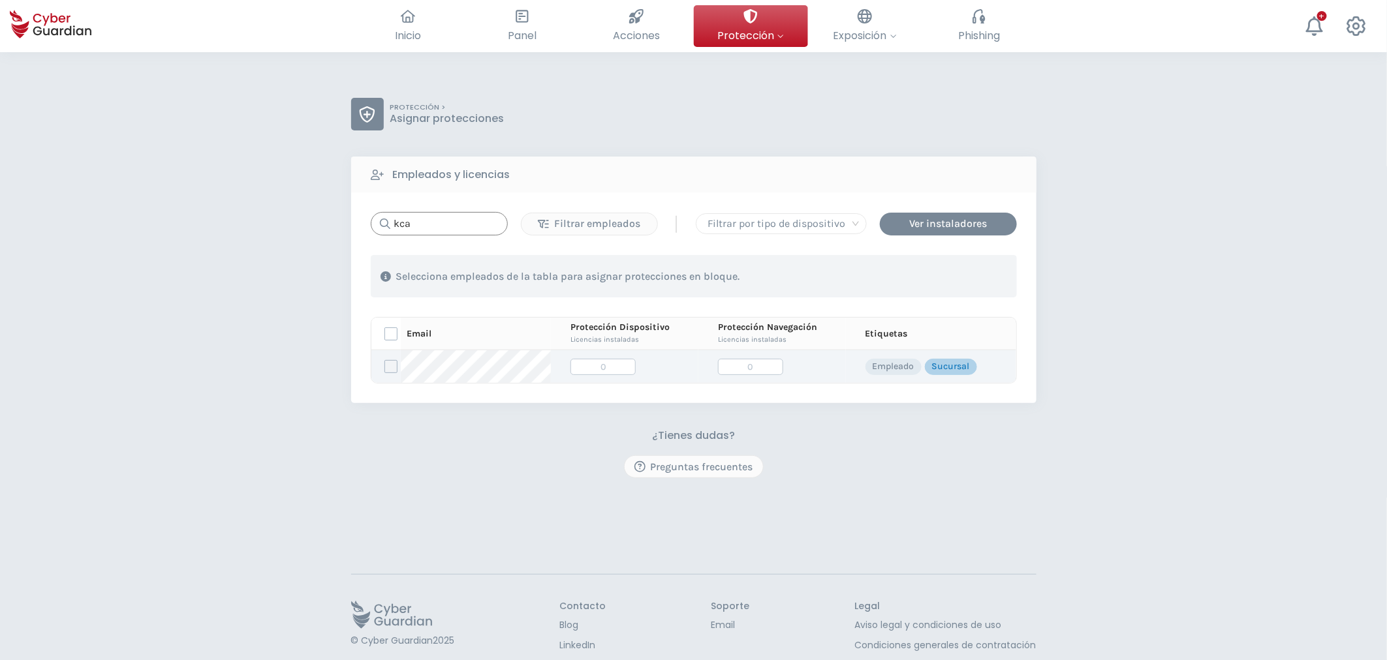
type input "kca"
click at [390, 362] on label at bounding box center [390, 366] width 13 height 13
click at [385, 362] on input "checkbox" at bounding box center [385, 367] width 0 height 12
click at [911, 277] on div "Asignar protecciones" at bounding box center [937, 277] width 118 height 16
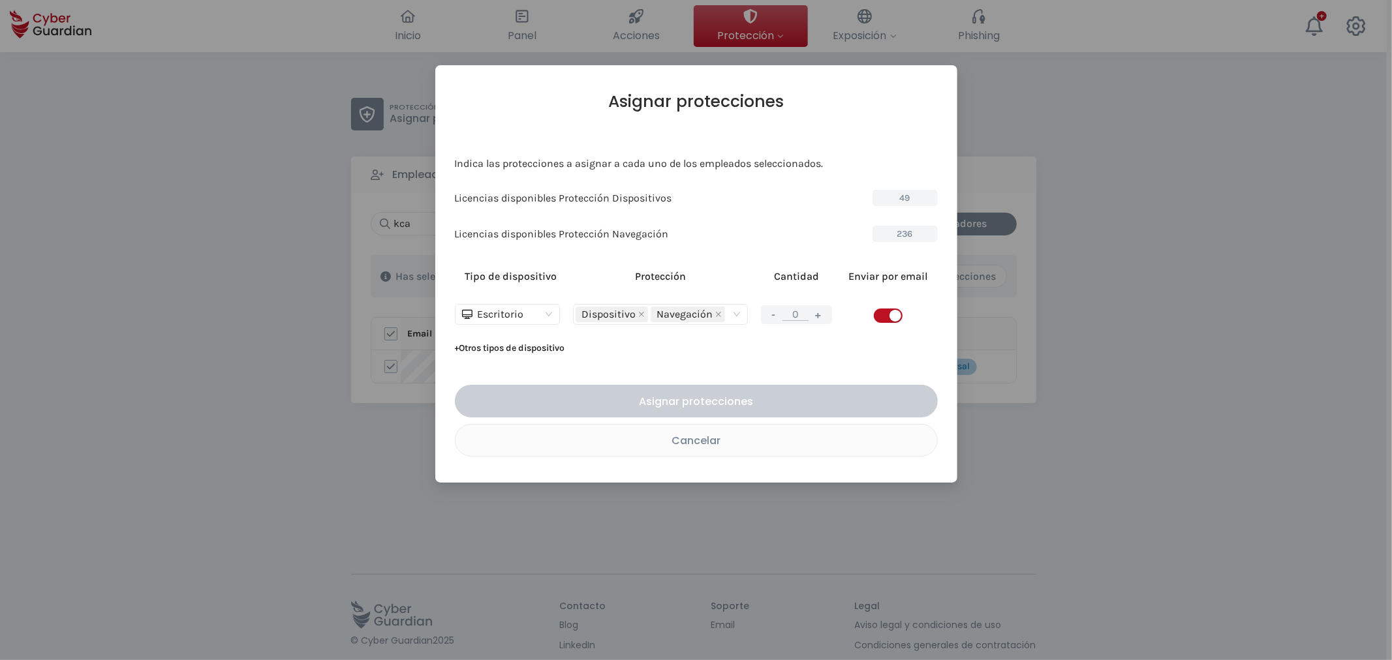
click at [892, 315] on div "button" at bounding box center [896, 316] width 12 height 12
click at [826, 317] on button "+" at bounding box center [819, 315] width 16 height 16
type input "1"
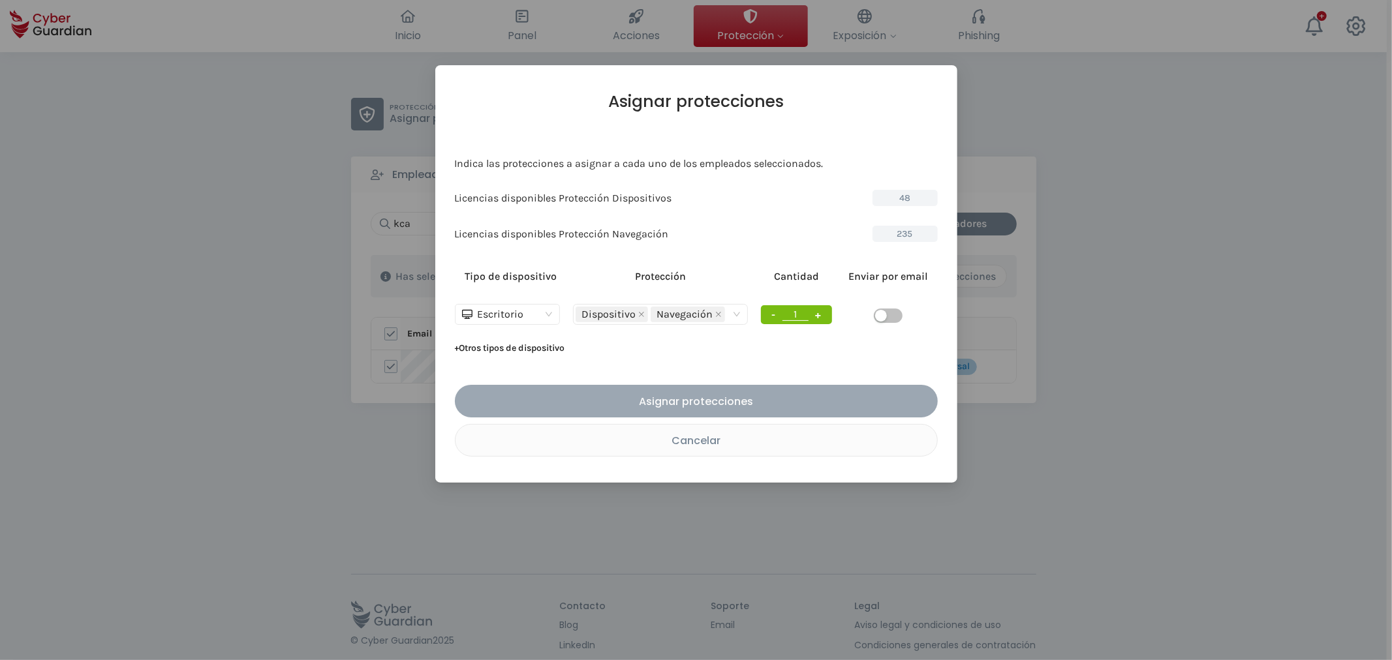
click at [782, 399] on div "Asignar protecciones" at bounding box center [696, 402] width 463 height 16
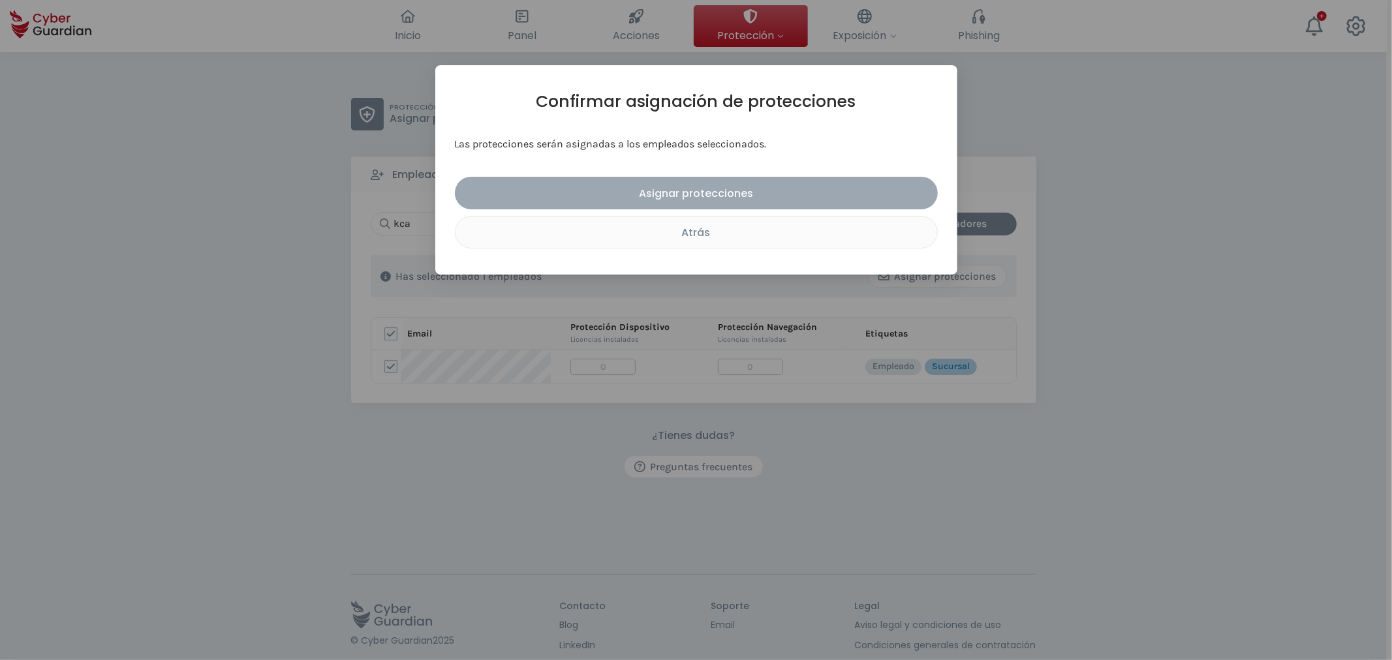
click at [725, 201] on button "Asignar protecciones" at bounding box center [696, 193] width 483 height 33
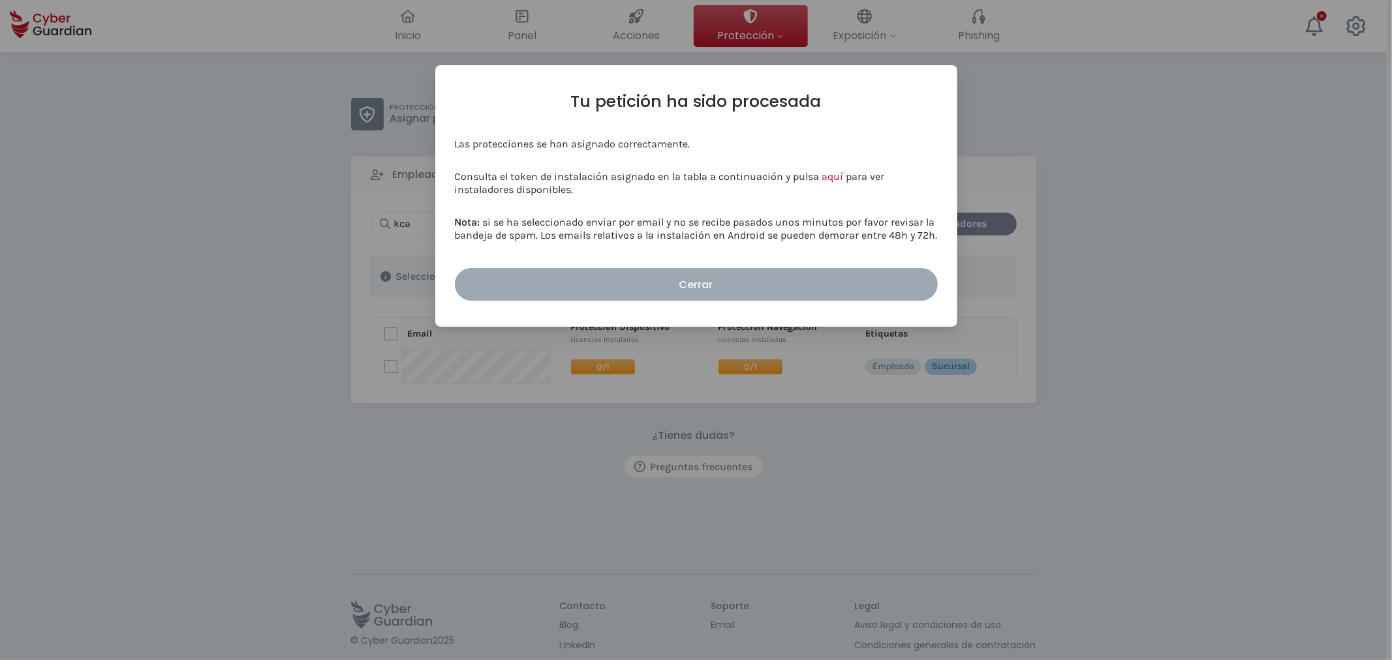
click at [775, 275] on button "Cerrar" at bounding box center [696, 284] width 483 height 33
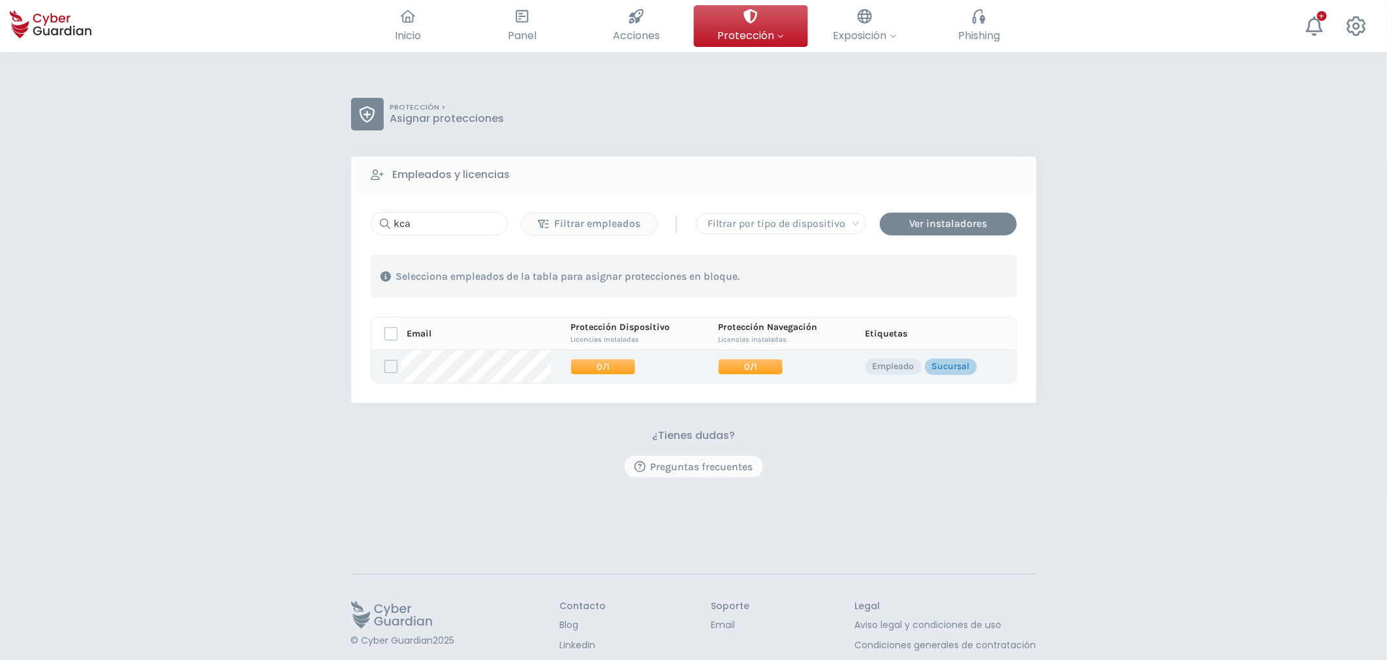
click at [746, 355] on td "0/1" at bounding box center [771, 366] width 147 height 33
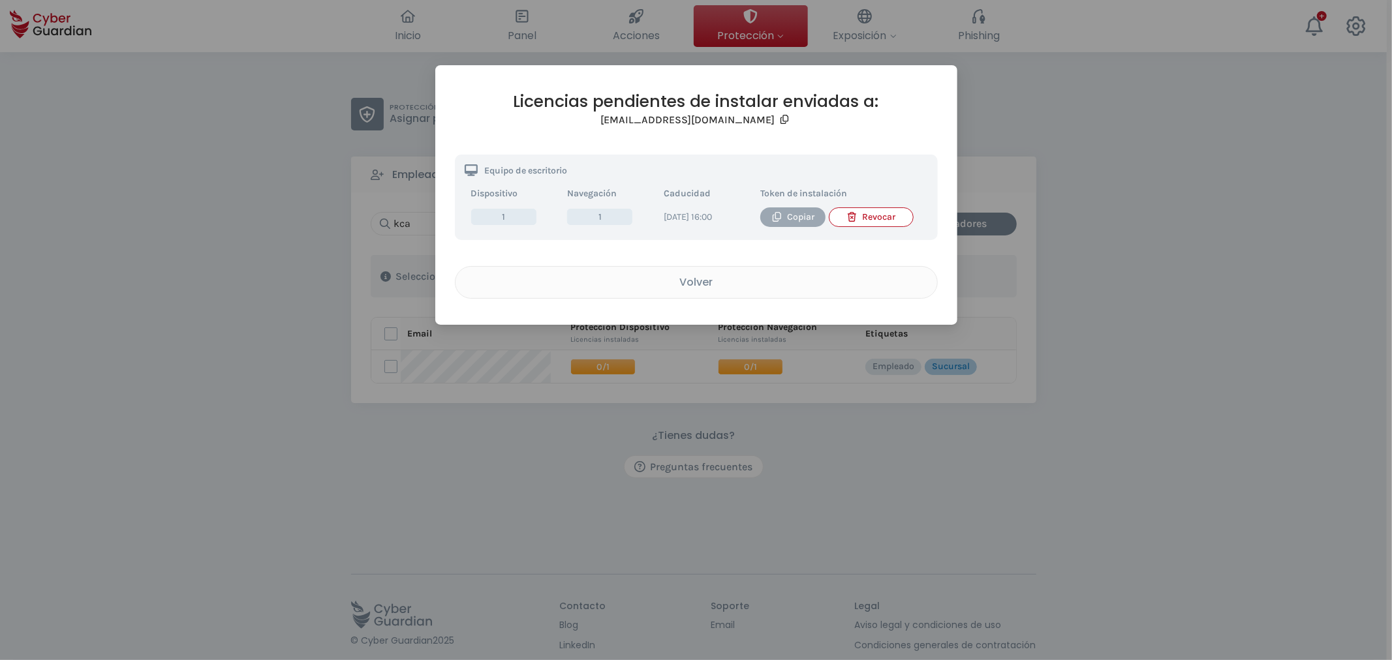
click at [786, 217] on div "Copiar" at bounding box center [793, 217] width 46 height 14
click at [732, 290] on div "Volver" at bounding box center [696, 282] width 462 height 16
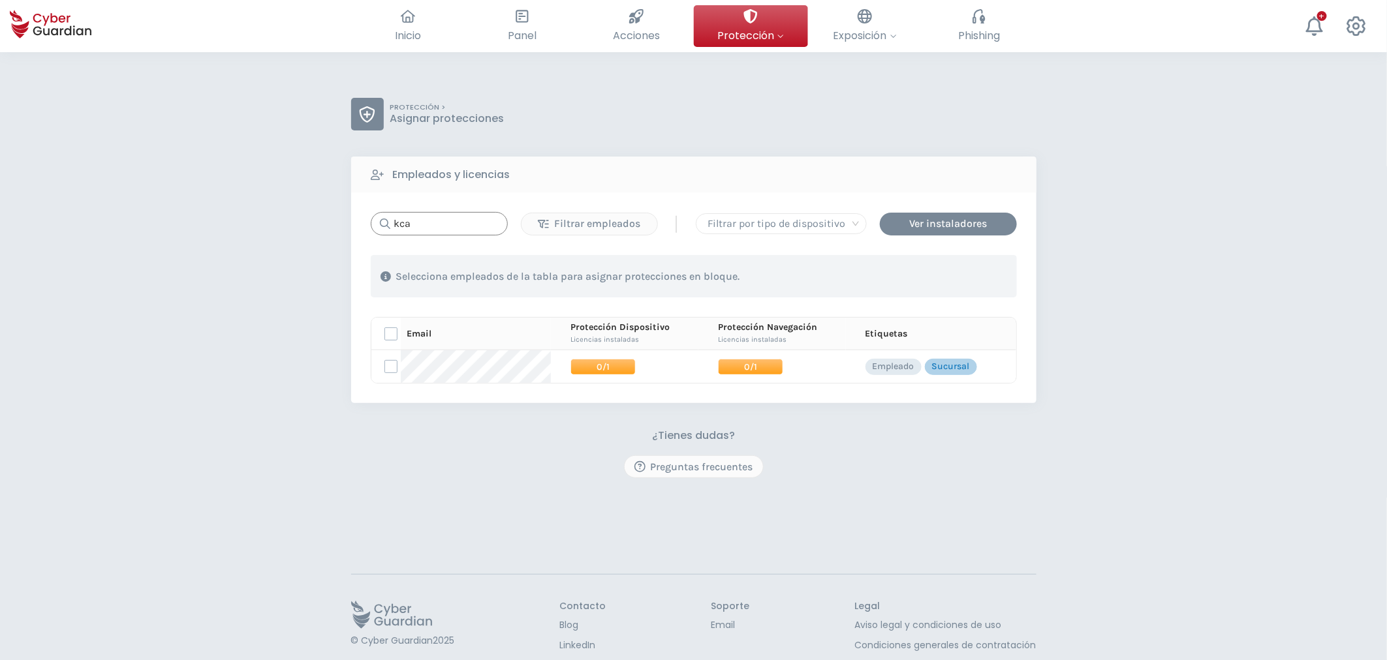
drag, startPoint x: 444, startPoint y: 225, endPoint x: 259, endPoint y: 212, distance: 185.8
click at [277, 212] on div "PROTECCIÓN > Asignar protecciones Empleados y licencias kca Filtrar empleados |…" at bounding box center [693, 382] width 1387 height 660
type input "fsol"
click at [382, 373] on td at bounding box center [386, 366] width 30 height 33
click at [390, 374] on td at bounding box center [386, 366] width 30 height 33
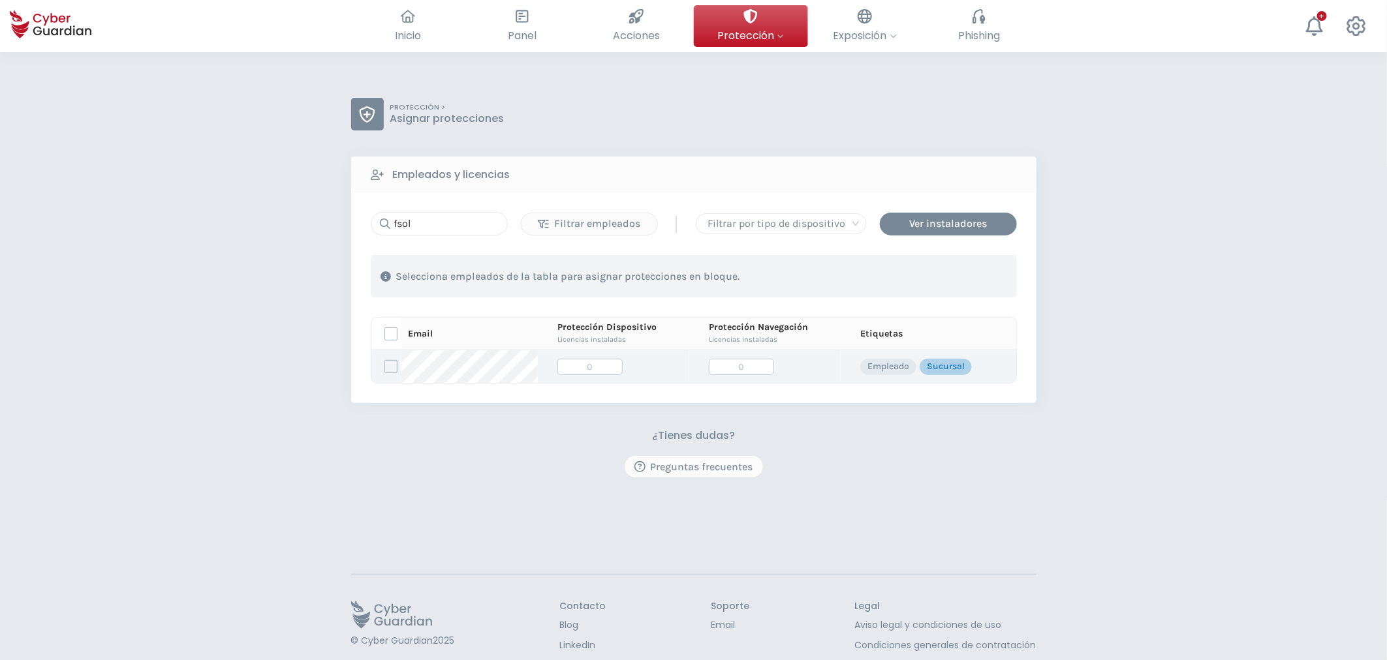
click at [389, 367] on label at bounding box center [390, 366] width 13 height 13
click at [385, 367] on input "checkbox" at bounding box center [385, 367] width 0 height 12
click at [948, 281] on div "Asignar protecciones" at bounding box center [937, 277] width 118 height 16
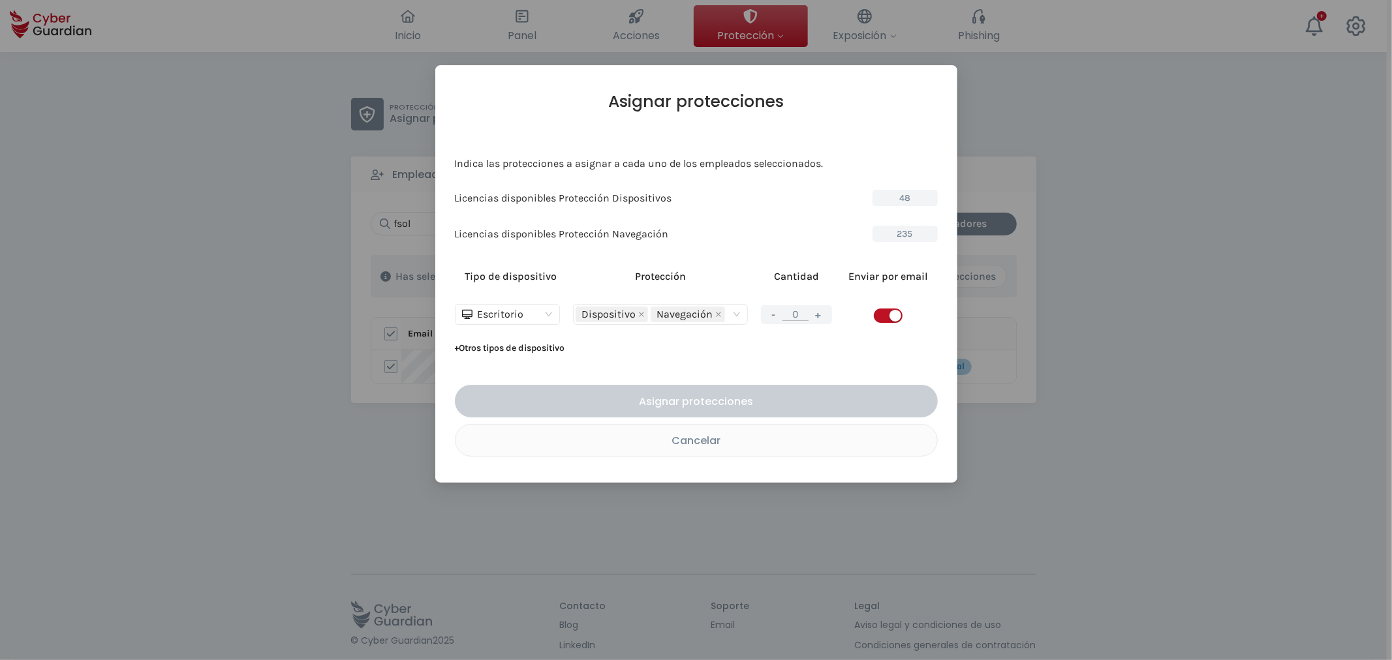
click at [822, 322] on button "+" at bounding box center [819, 315] width 16 height 16
type input "1"
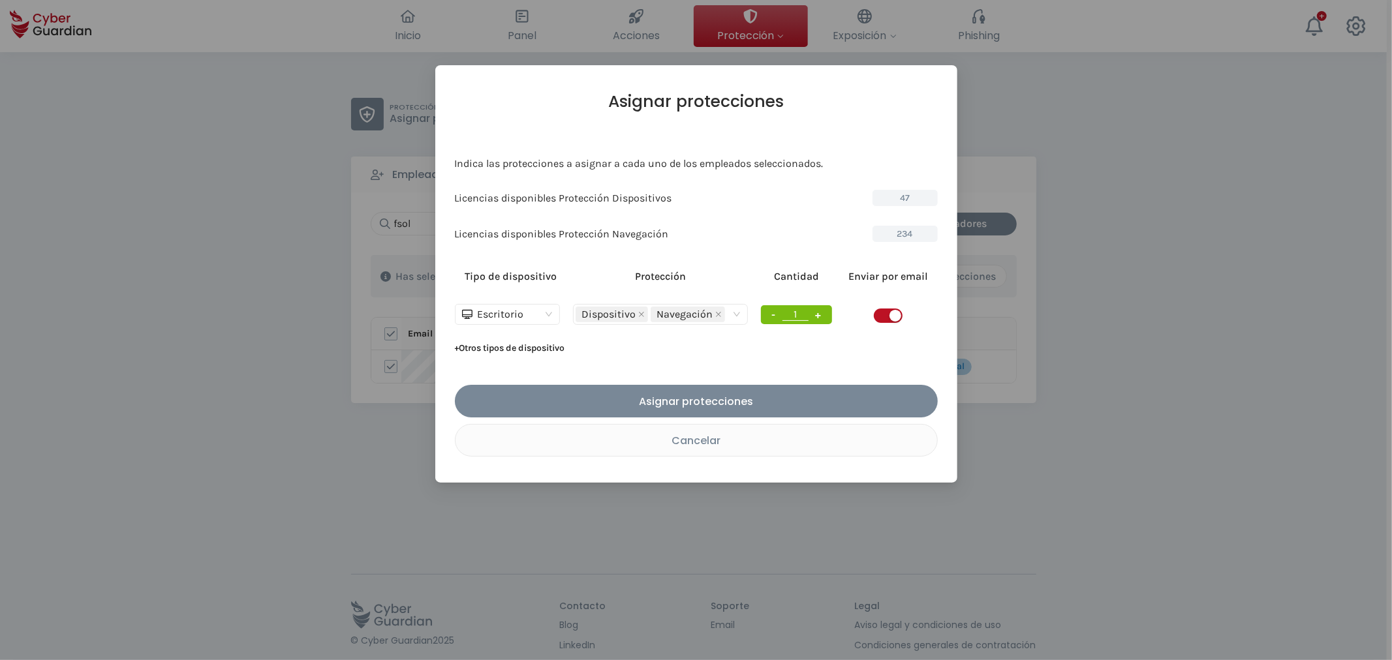
click at [886, 316] on span "button" at bounding box center [888, 316] width 29 height 14
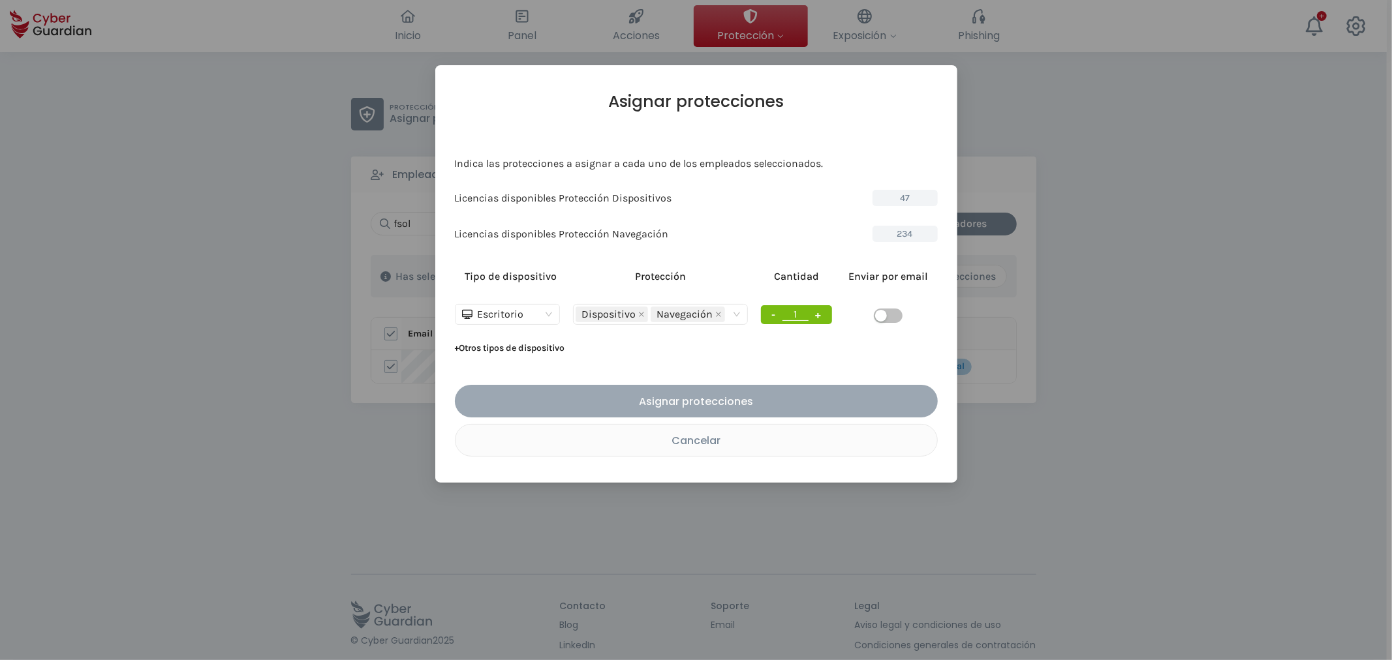
click at [765, 405] on div "Asignar protecciones" at bounding box center [696, 402] width 463 height 16
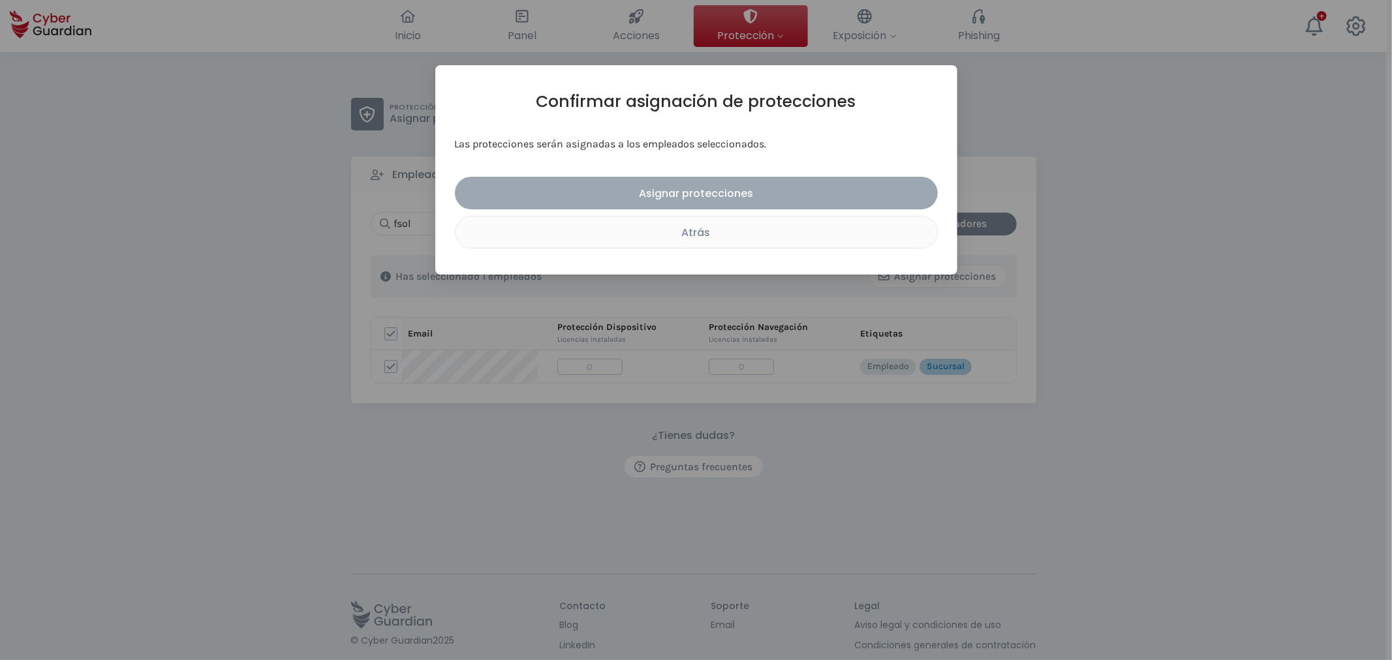
click at [707, 202] on button "Asignar protecciones" at bounding box center [696, 193] width 483 height 33
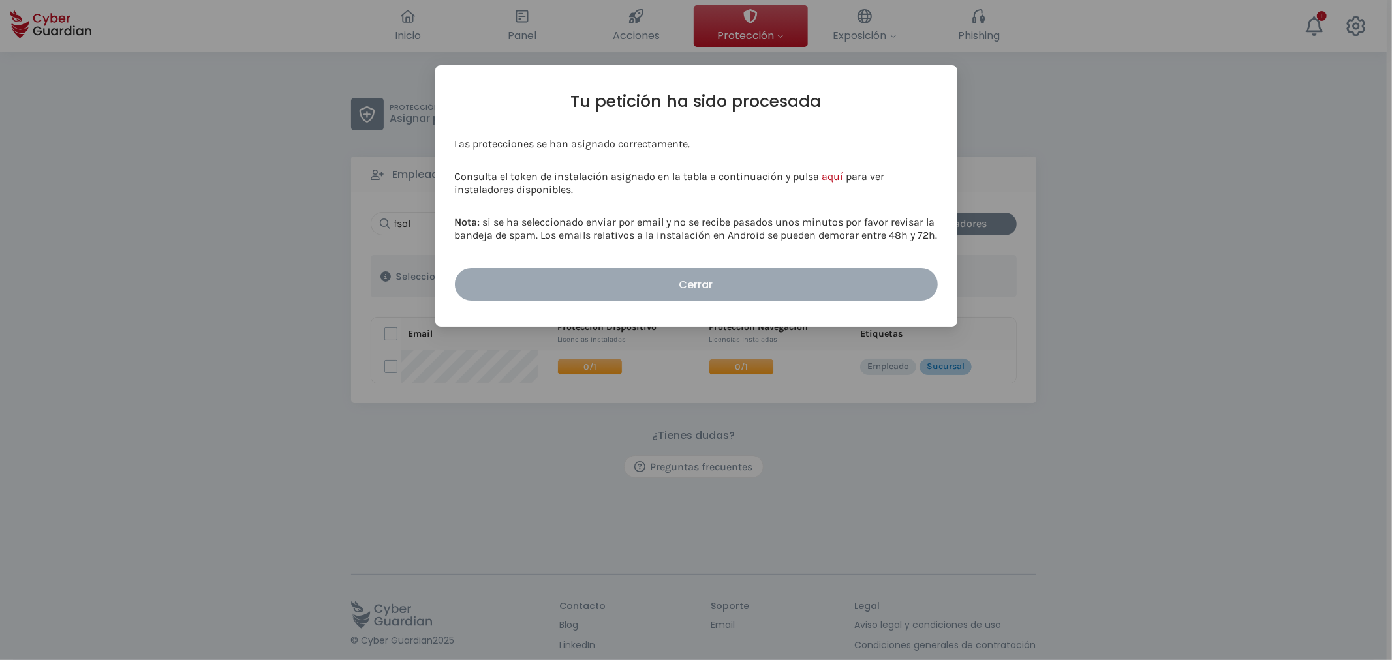
click at [792, 279] on div "Cerrar" at bounding box center [696, 285] width 463 height 16
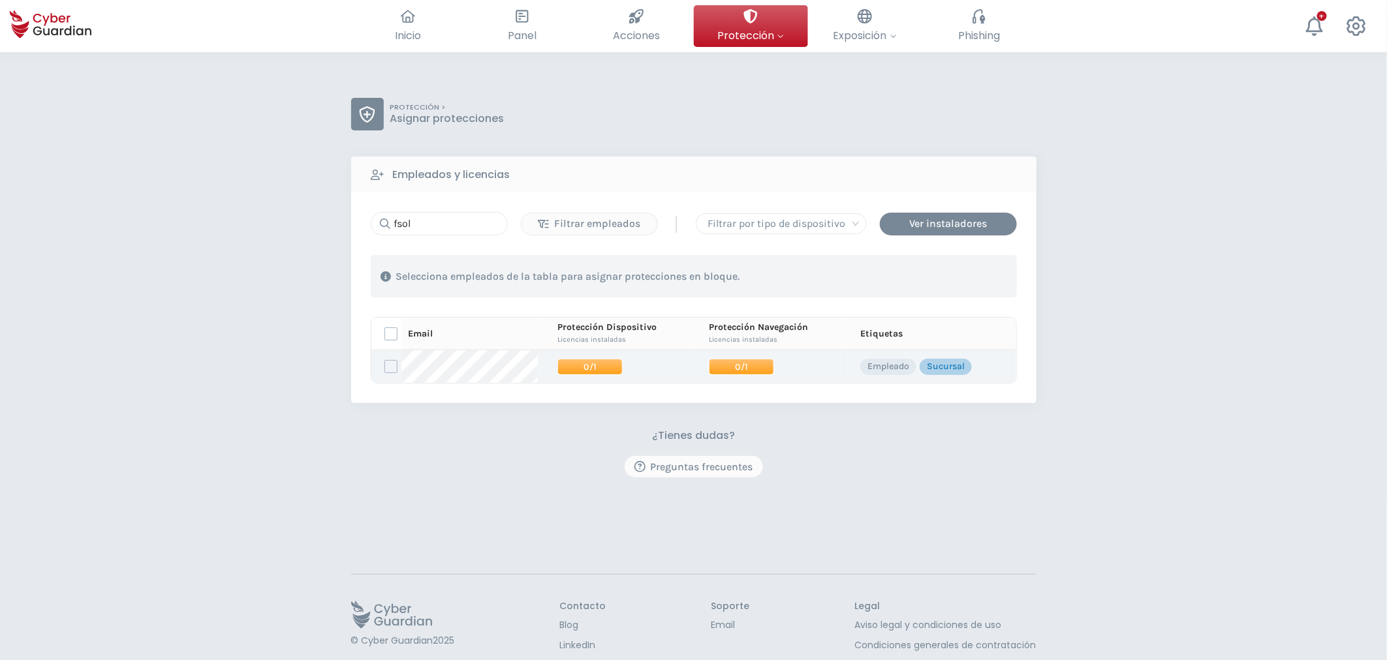
click at [735, 357] on td "0/1" at bounding box center [764, 366] width 151 height 33
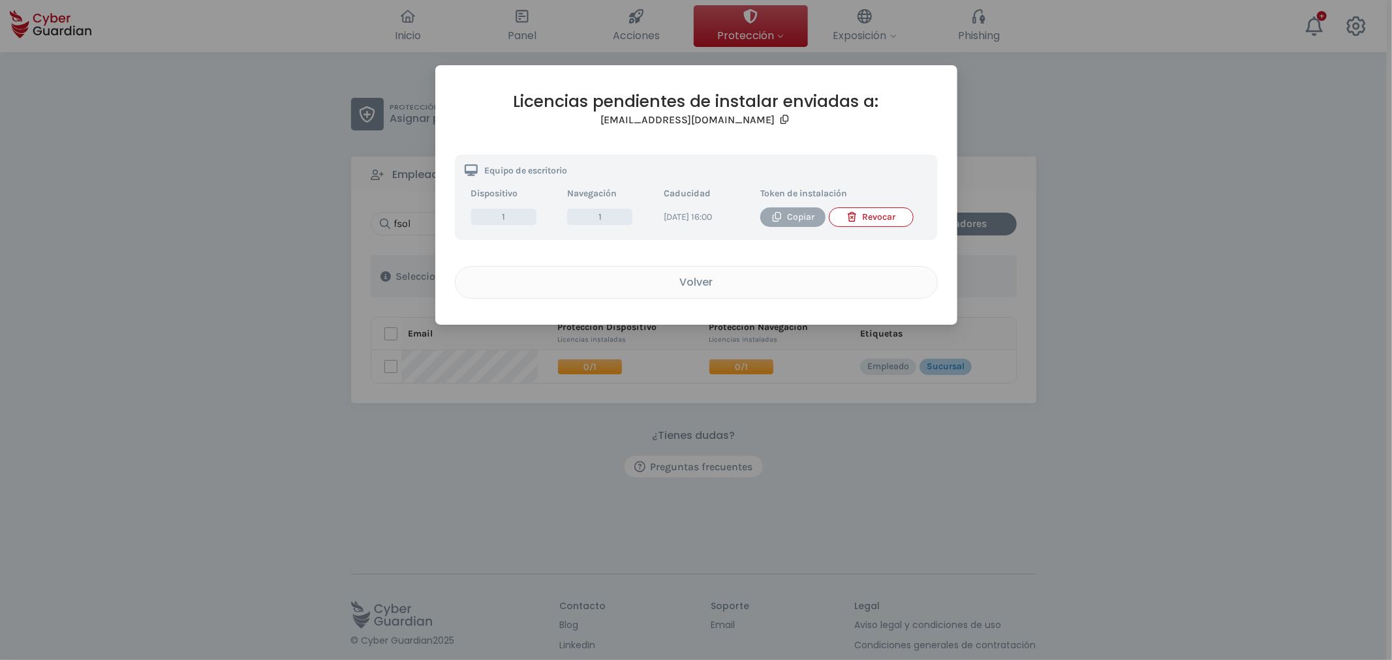
click at [784, 225] on button "Copiar" at bounding box center [792, 218] width 65 height 20
click at [865, 499] on div "Licencias pendientes de instalar enviadas a: fsole@creditel.com.uy Equipo de es…" at bounding box center [696, 330] width 1392 height 660
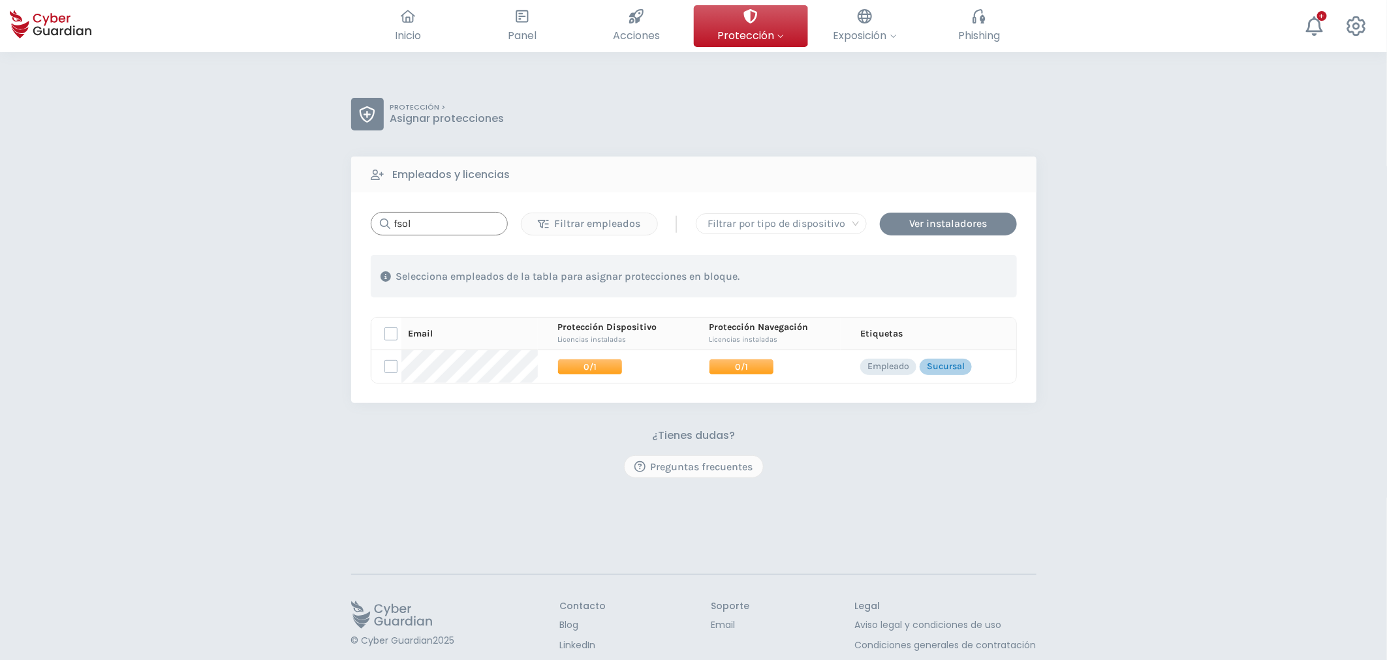
drag, startPoint x: 422, startPoint y: 223, endPoint x: 292, endPoint y: 220, distance: 130.6
click at [326, 220] on div "PROTECCIÓN > Asignar protecciones Empleados y licencias fsol Filtrar empleados …" at bounding box center [693, 382] width 1387 height 660
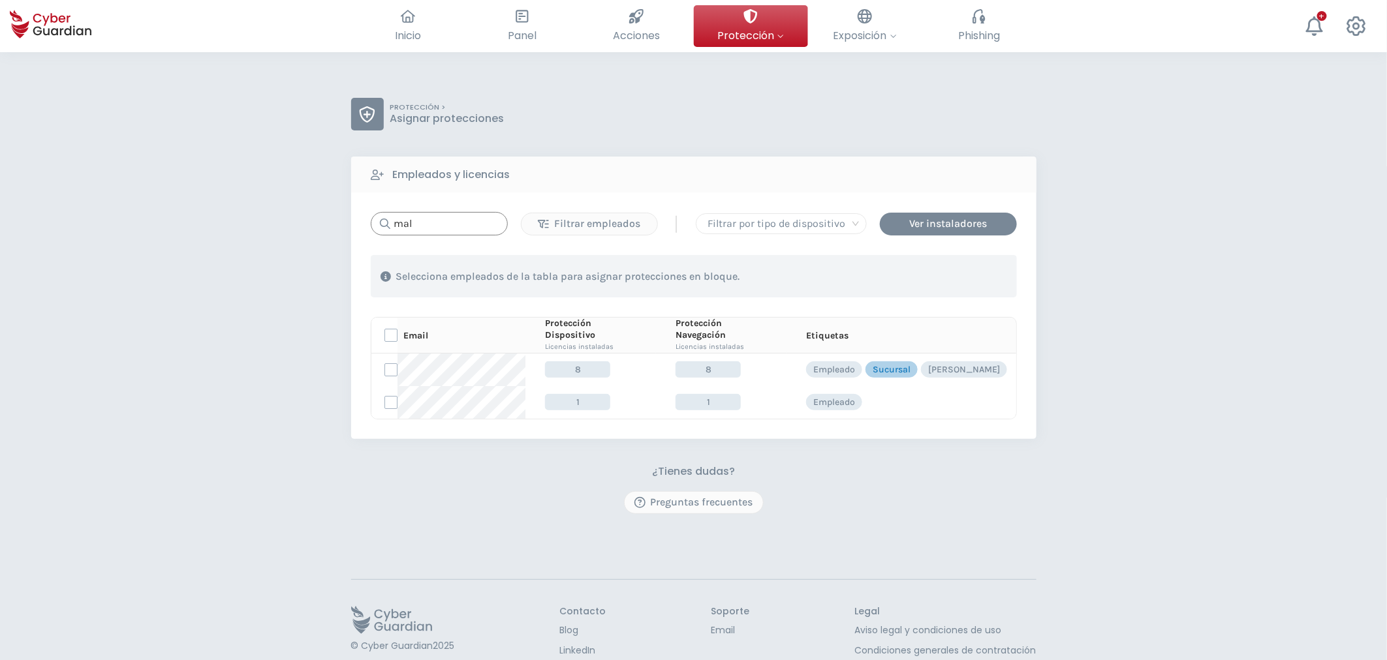
drag, startPoint x: 440, startPoint y: 219, endPoint x: 230, endPoint y: 206, distance: 210.5
click at [238, 206] on div "PROTECCIÓN > Asignar protecciones Empleados y licencias mal Filtrar empleados |…" at bounding box center [693, 385] width 1387 height 666
paste input "pjLJbrjwVAFea0N7Jbf911GgV8xeEVSHLSMJupbh6cXNvJarHIThOb2Bwlr6ZZg6D"
type input "mpjLJbrjwVAFea0N7Jbf911GgV8xeEVSHLSMJupbh6cXNvJarHIThOb2Bwlr6ZZg6D"
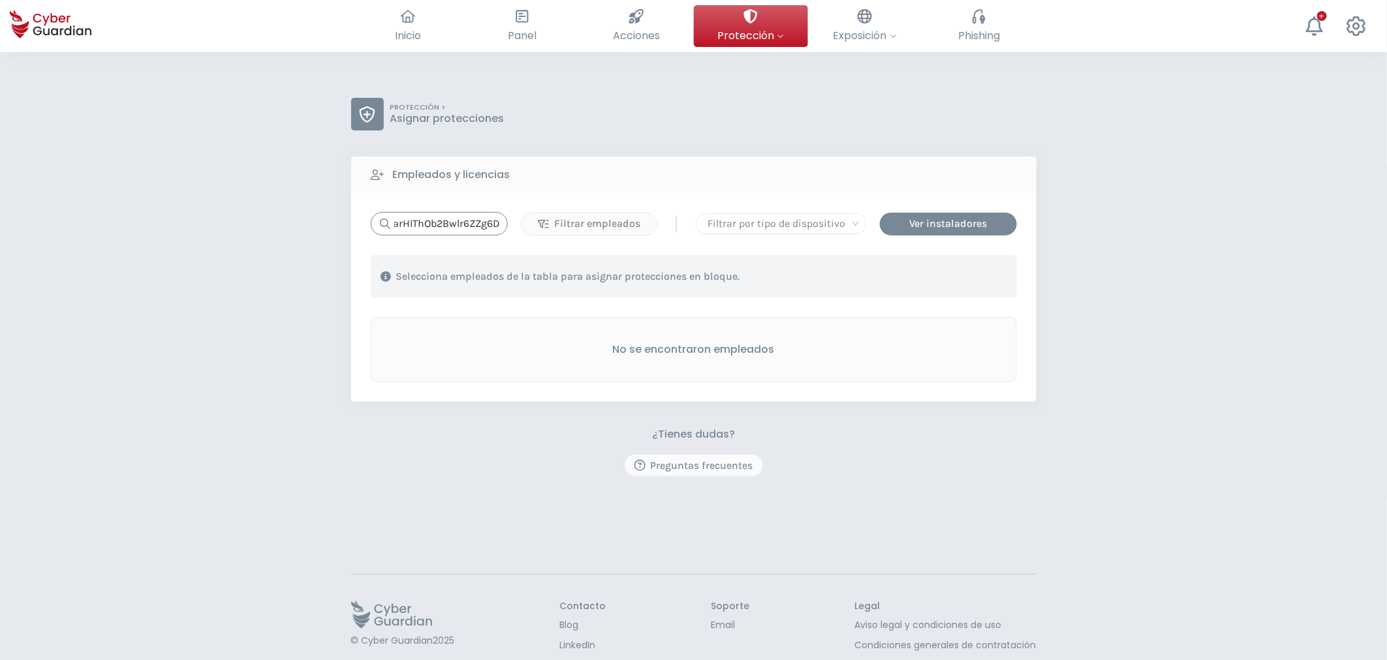
click at [434, 228] on input "mpjLJbrjwVAFea0N7Jbf911GgV8xeEVSHLSMJupbh6cXNvJarHIThOb2Bwlr6ZZg6D" at bounding box center [439, 223] width 137 height 23
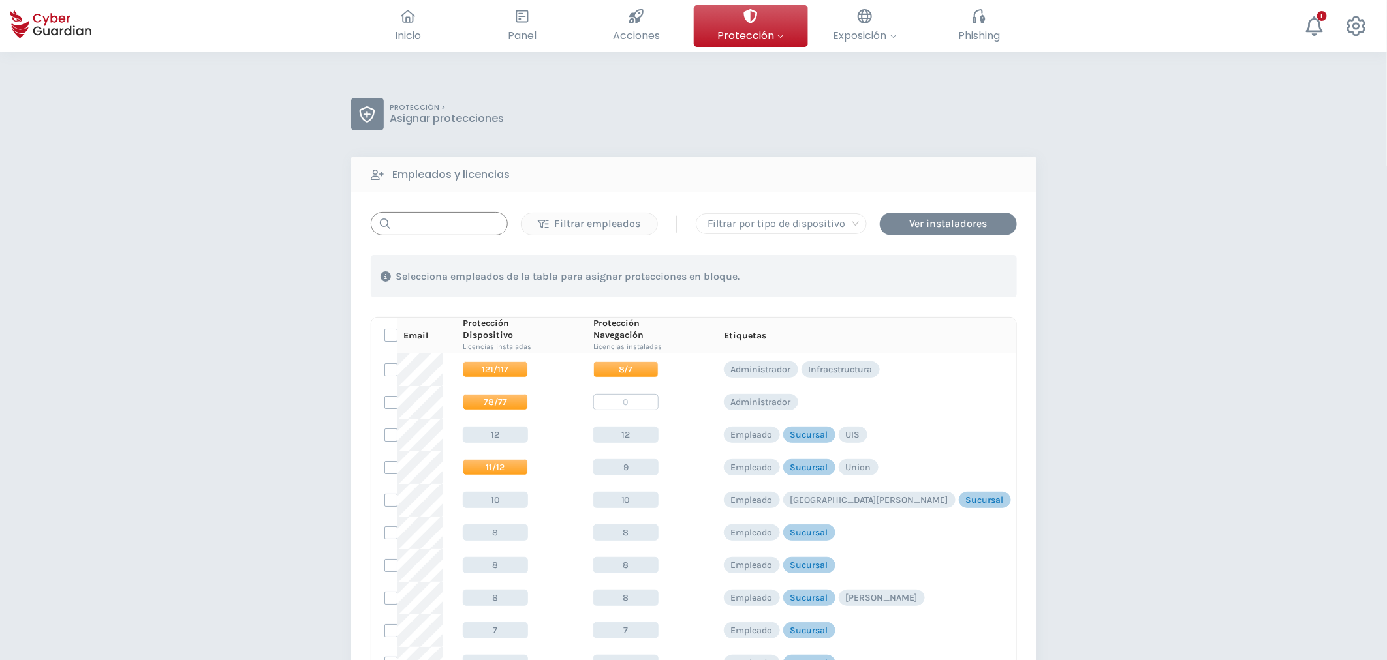
scroll to position [0, 0]
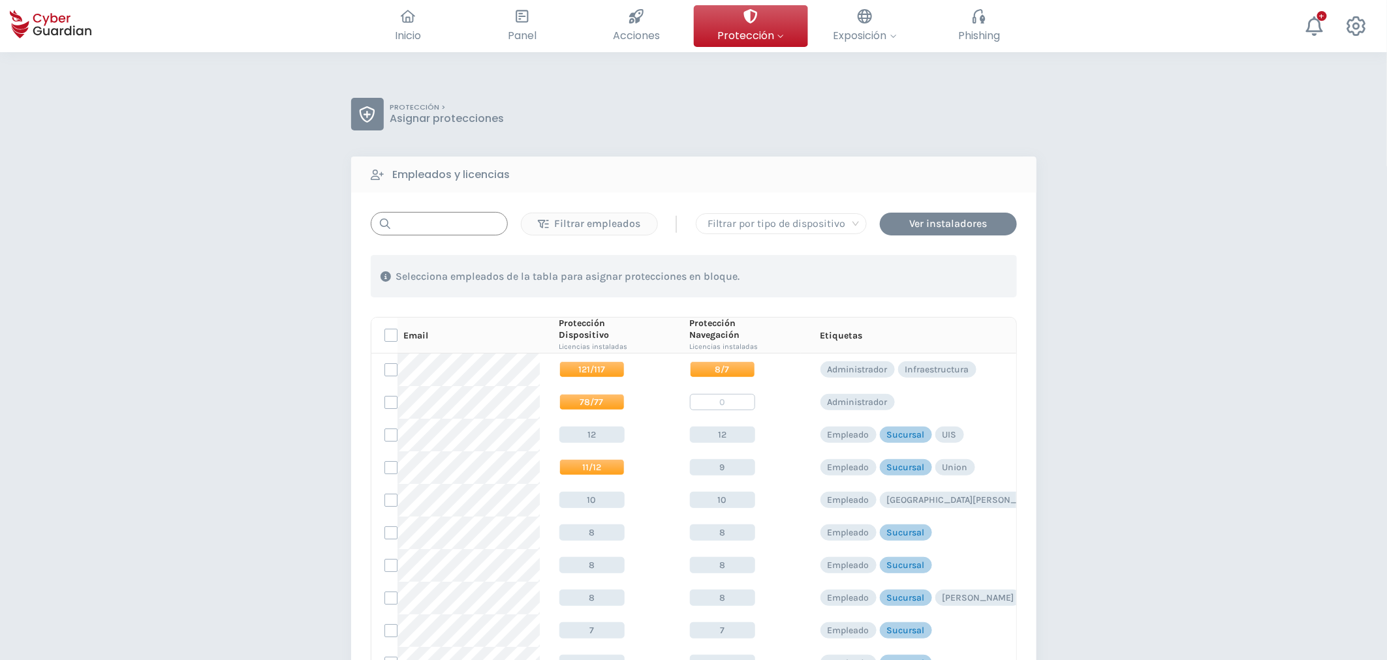
drag, startPoint x: 434, startPoint y: 223, endPoint x: 394, endPoint y: 226, distance: 40.7
click at [396, 225] on input "text" at bounding box center [439, 223] width 137 height 23
paste input "malcaire@creditel.com.uy"
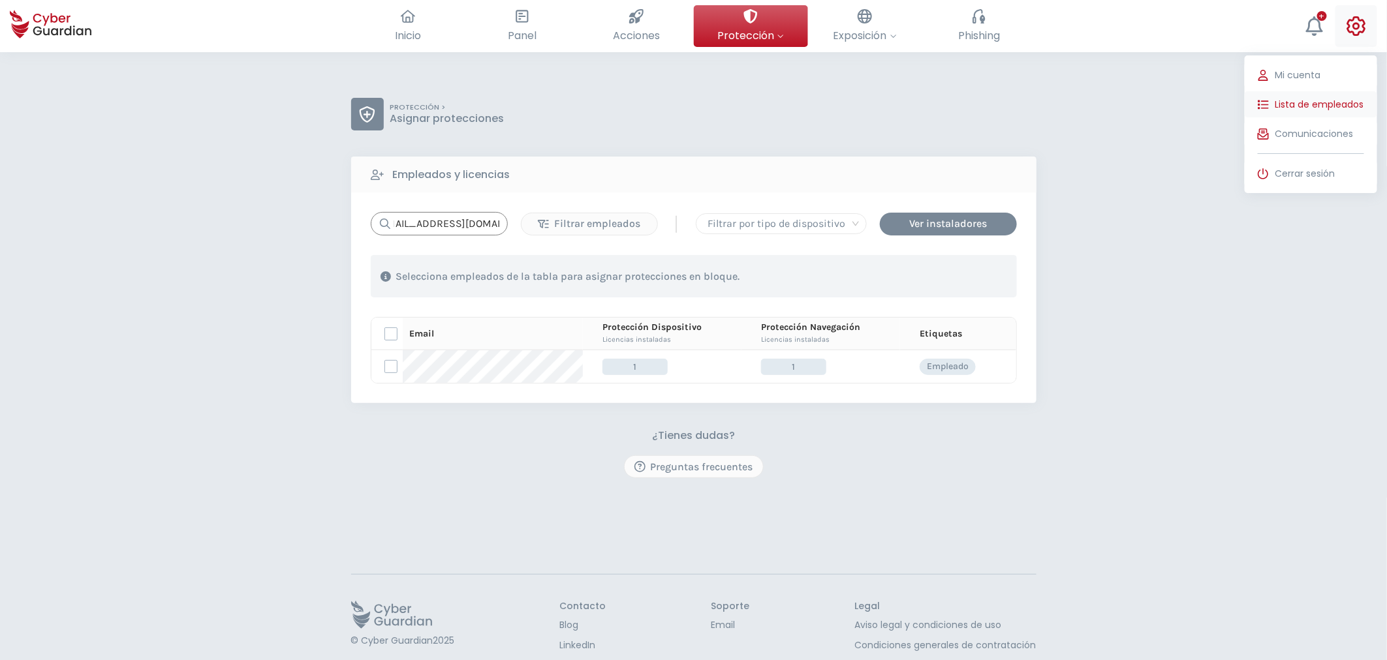
type input "malcaire@creditel.com.uy"
click at [1318, 101] on span "Lista de empleados" at bounding box center [1319, 105] width 89 height 14
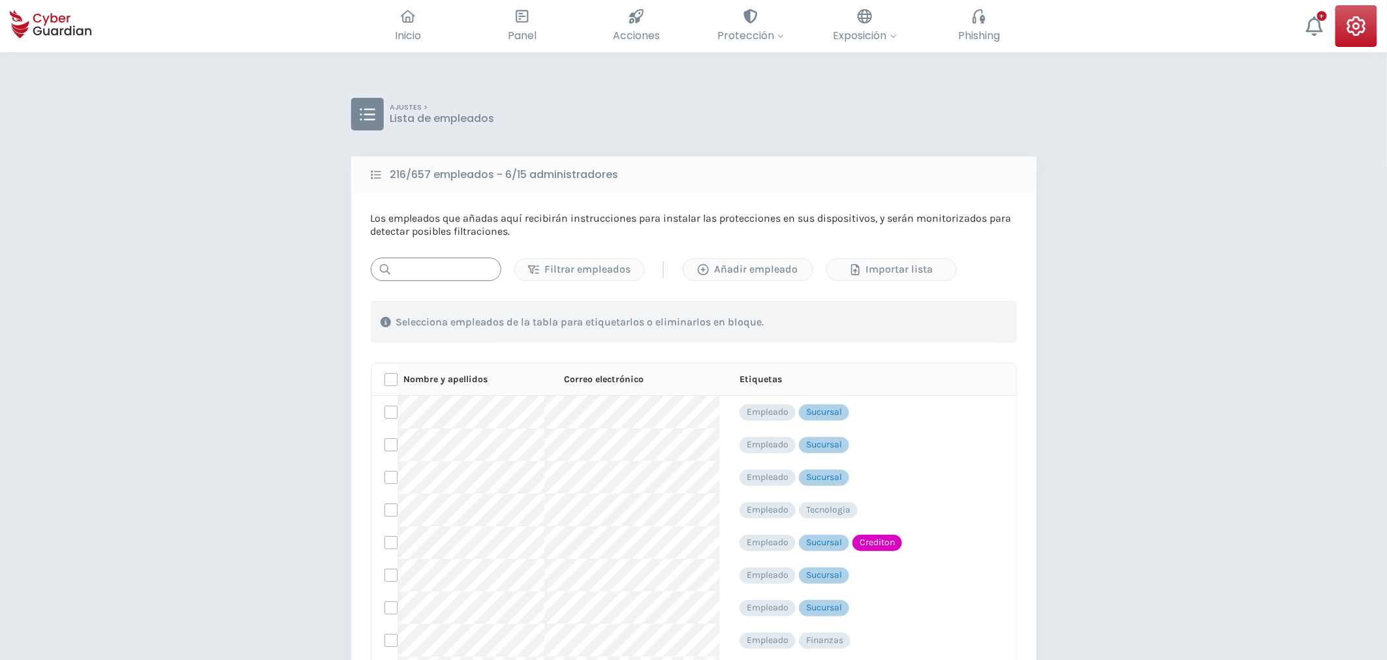
click at [486, 265] on input "text" at bounding box center [436, 269] width 131 height 23
paste input "malcaire@creditel.com.uy"
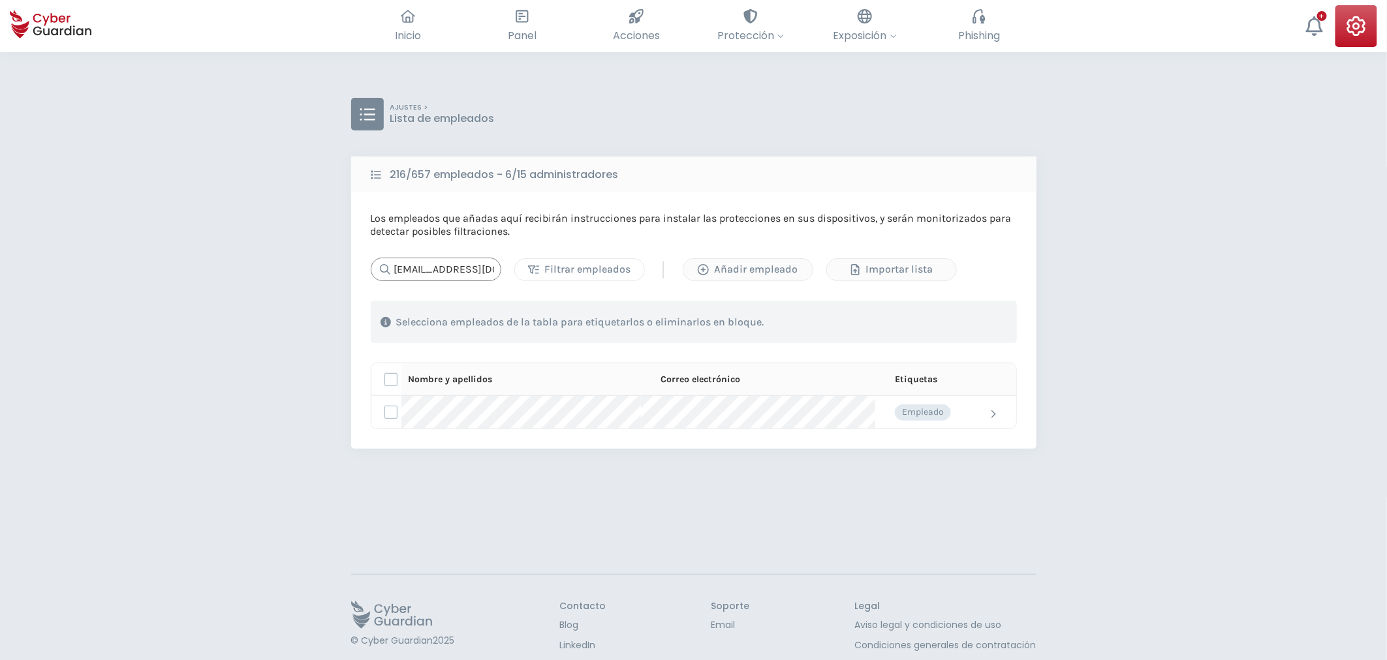
scroll to position [0, 23]
type input "malcaire@creditel.com.uy"
click at [997, 414] on td at bounding box center [989, 412] width 53 height 33
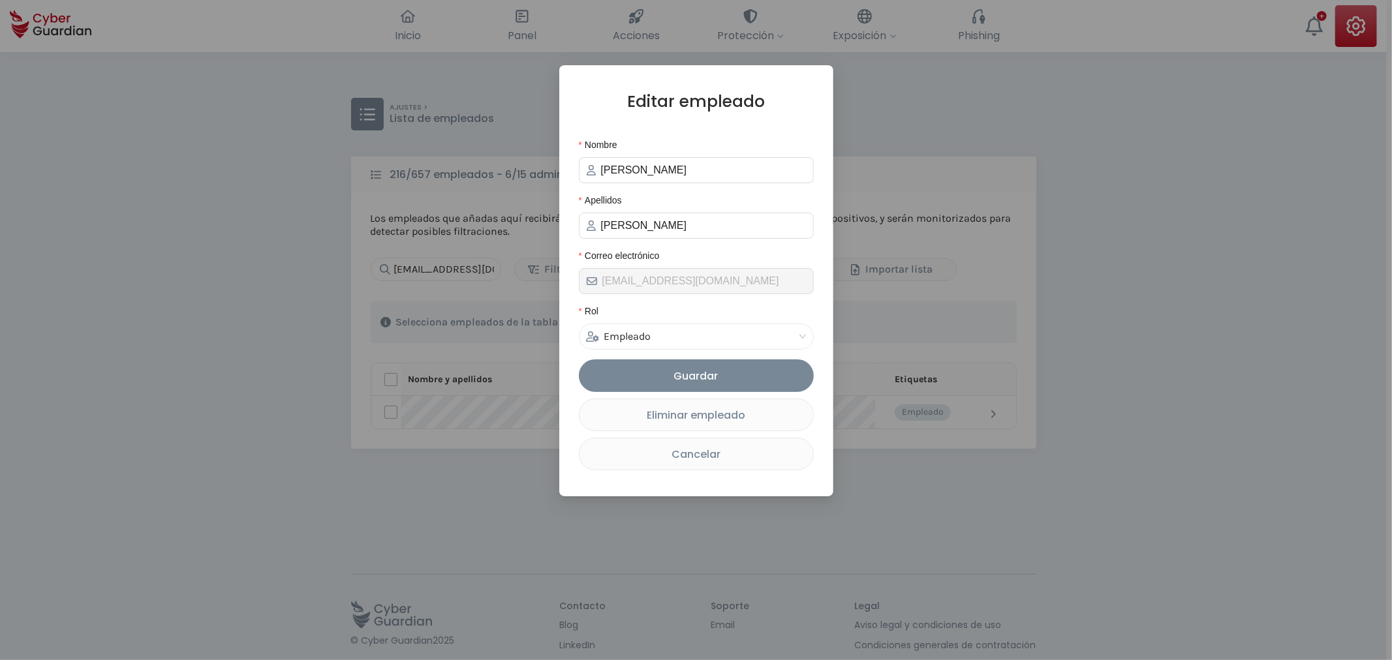
click at [696, 463] on div "Cancelar" at bounding box center [696, 454] width 214 height 16
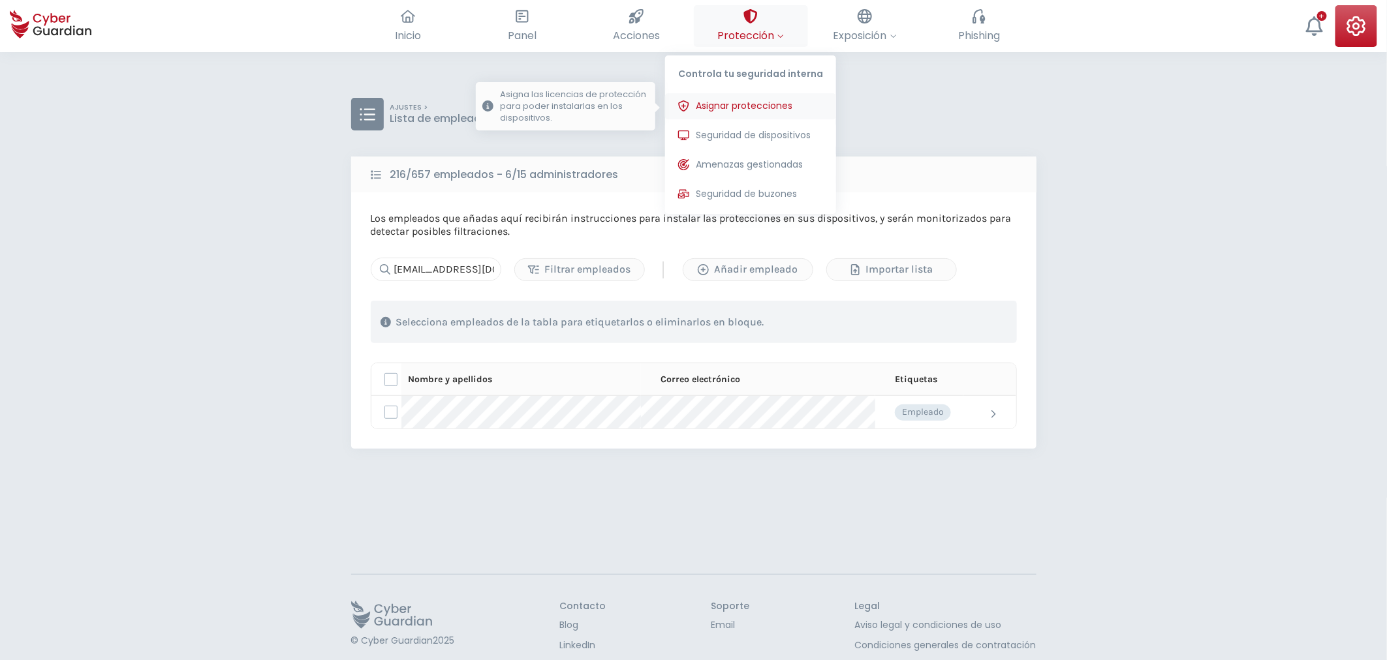
click at [752, 99] on span "Asignar protecciones" at bounding box center [744, 106] width 97 height 14
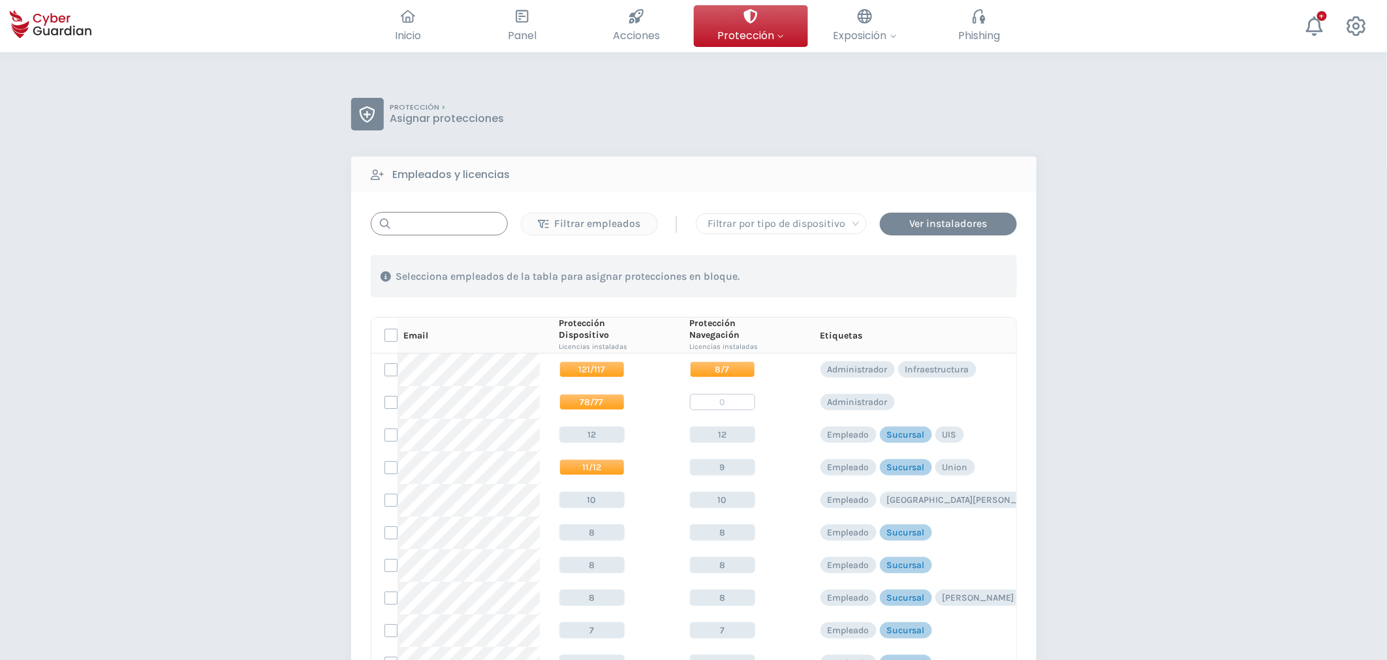
click at [420, 229] on input "text" at bounding box center [439, 223] width 137 height 23
paste input "malcaire@creditel.com.uy"
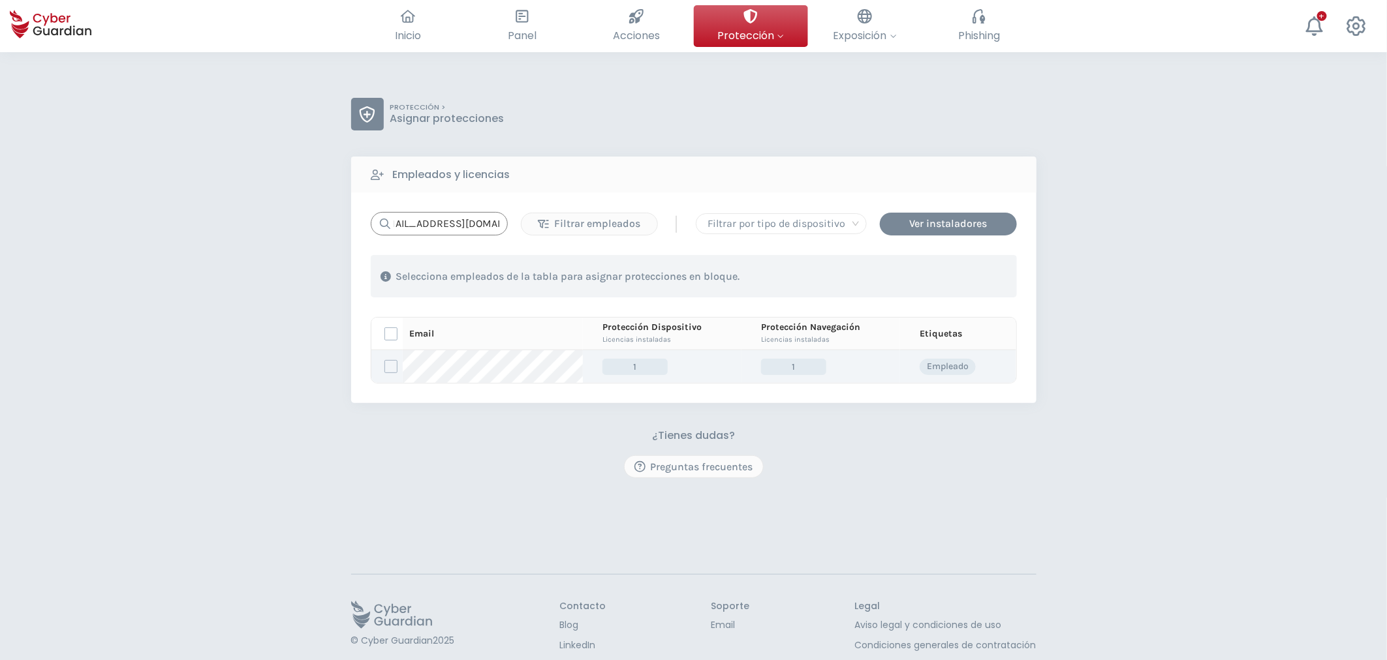
type input "malcaire@creditel.com.uy"
click at [770, 366] on span "1" at bounding box center [793, 367] width 65 height 16
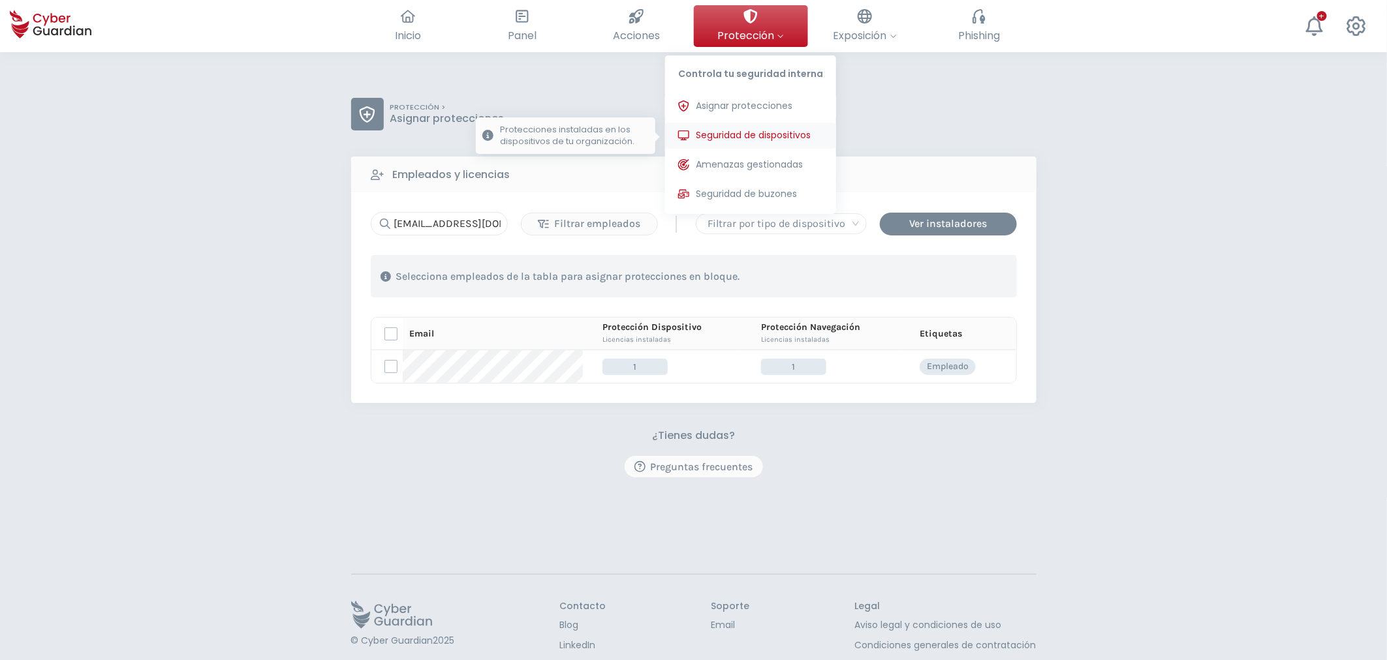
click at [736, 131] on span "Seguridad de dispositivos" at bounding box center [753, 136] width 115 height 14
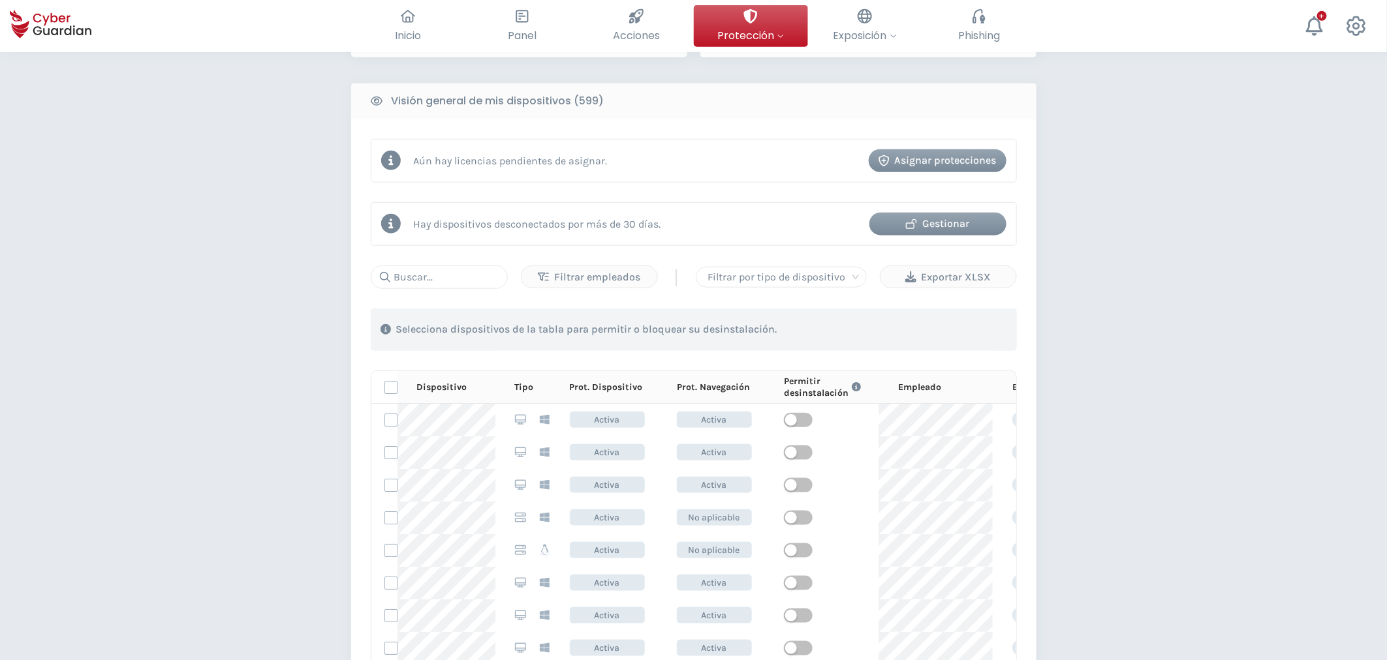
scroll to position [507, 0]
click at [433, 282] on input "text" at bounding box center [439, 275] width 137 height 23
paste input "malcaire@creditel.com.uy"
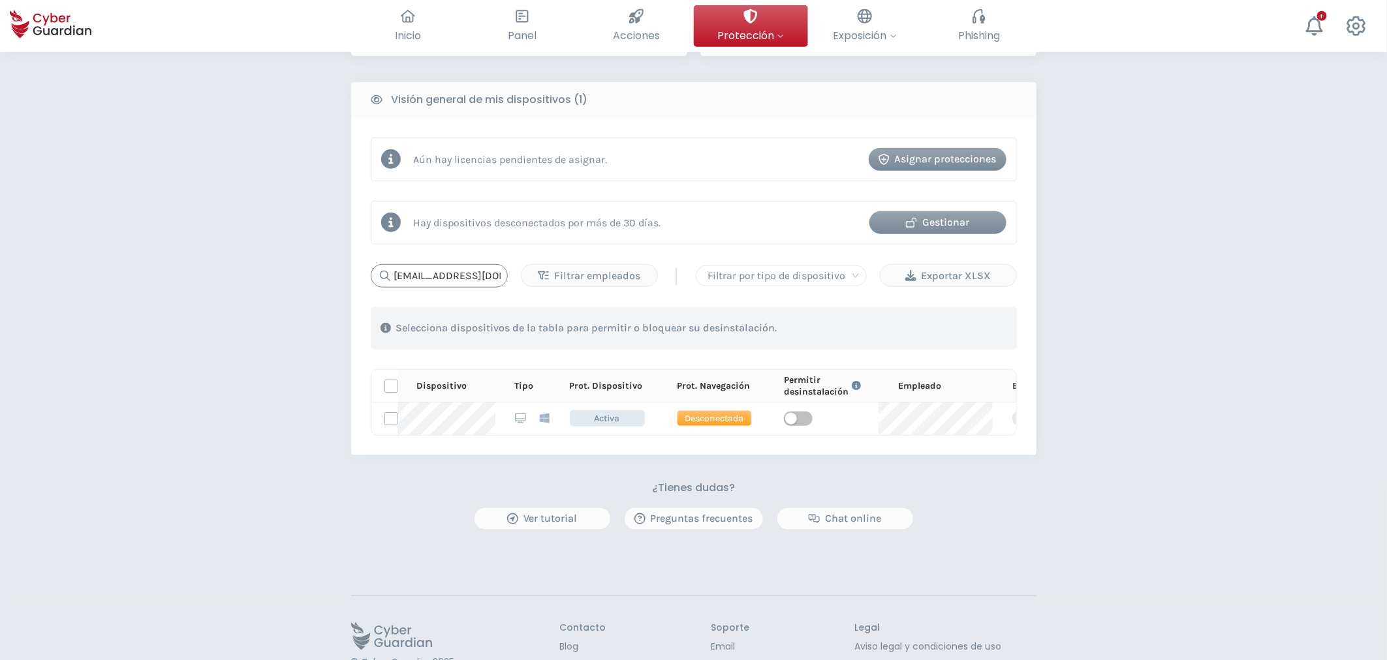
scroll to position [0, 16]
type input "malcaire@creditel.com.uy"
click at [741, 104] on span "Asignar protecciones" at bounding box center [744, 106] width 97 height 14
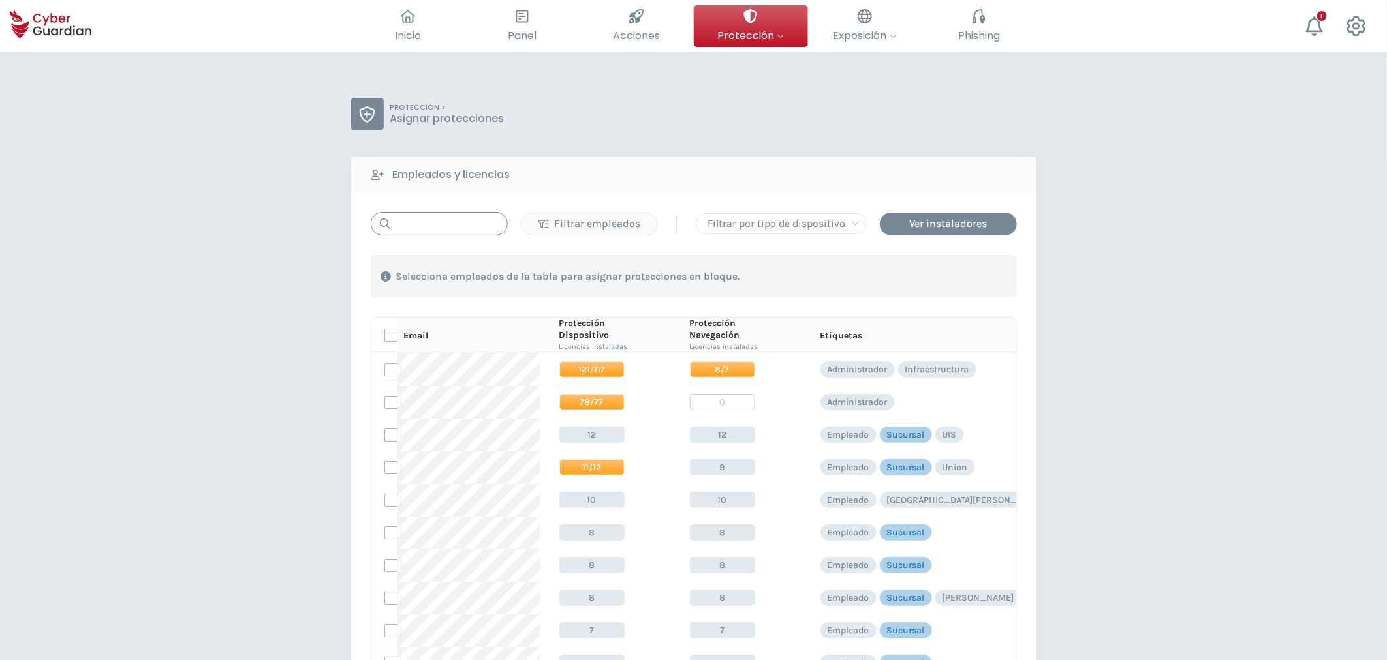
click at [427, 215] on input "text" at bounding box center [439, 223] width 137 height 23
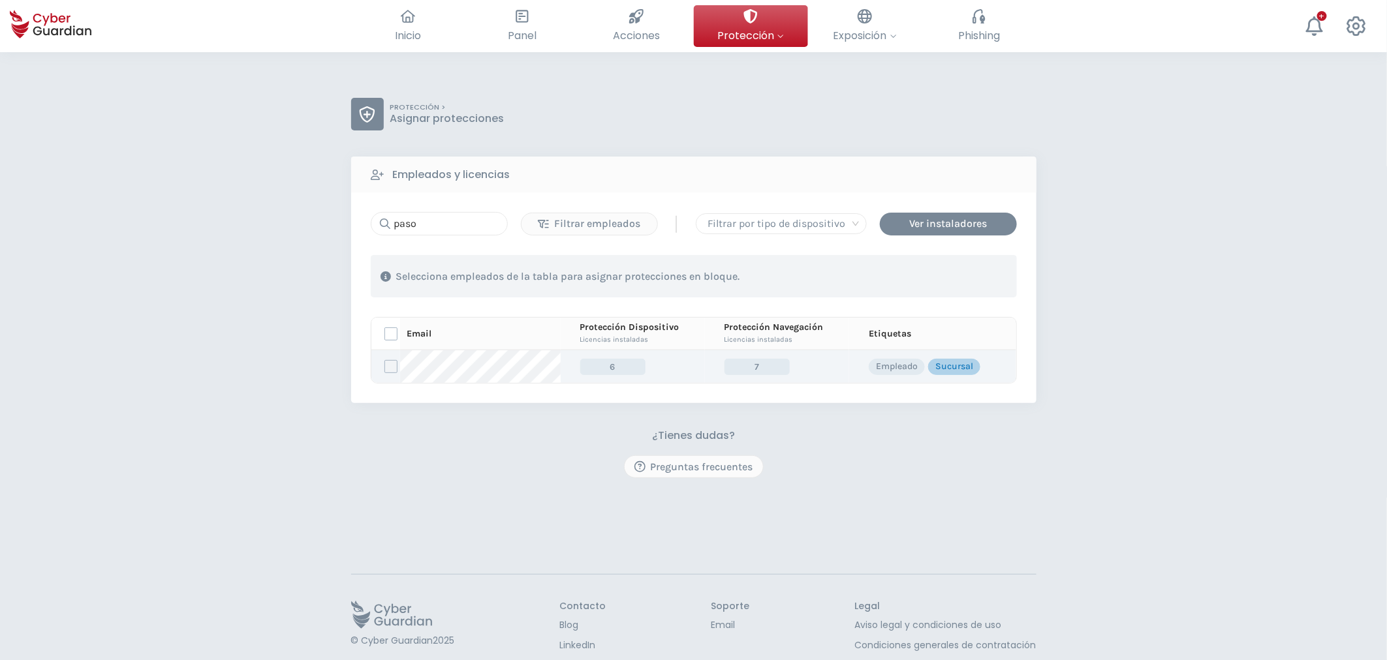
click at [384, 367] on label at bounding box center [390, 366] width 13 height 13
click at [385, 367] on input "checkbox" at bounding box center [385, 367] width 0 height 12
click at [946, 277] on div "Asignar protecciones" at bounding box center [937, 277] width 118 height 16
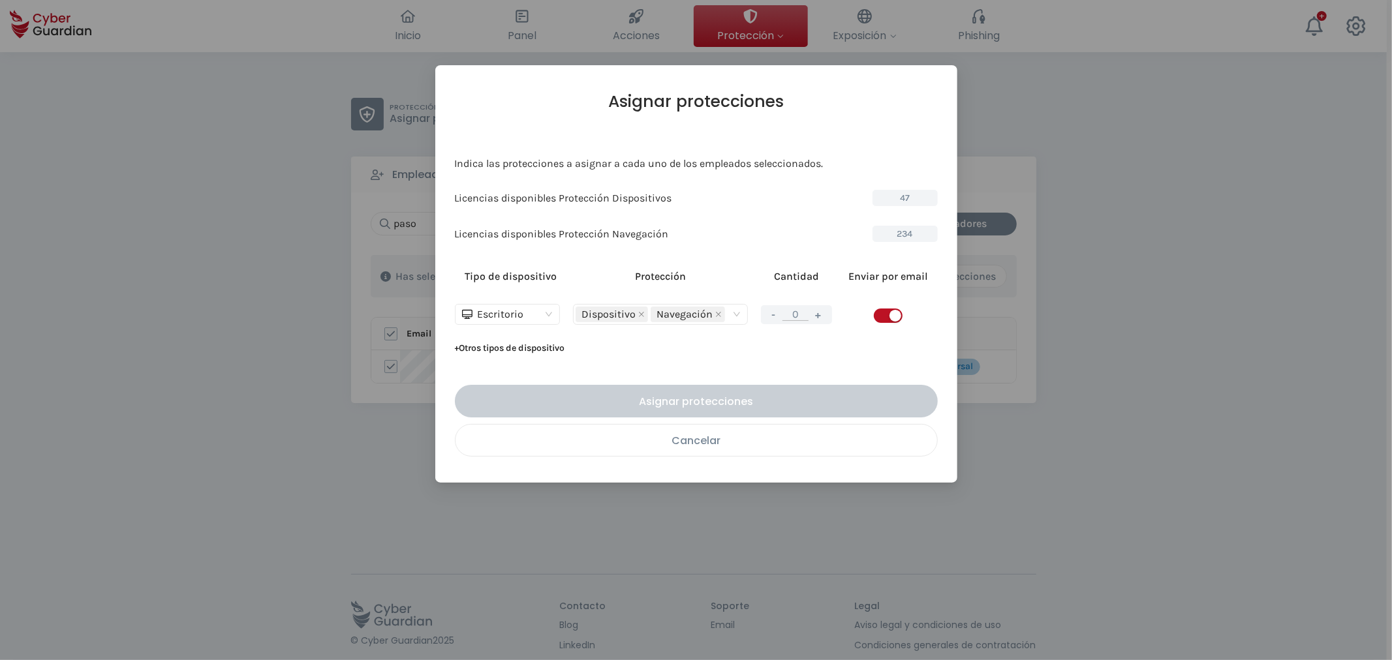
click at [680, 450] on button "Cancelar" at bounding box center [696, 440] width 483 height 33
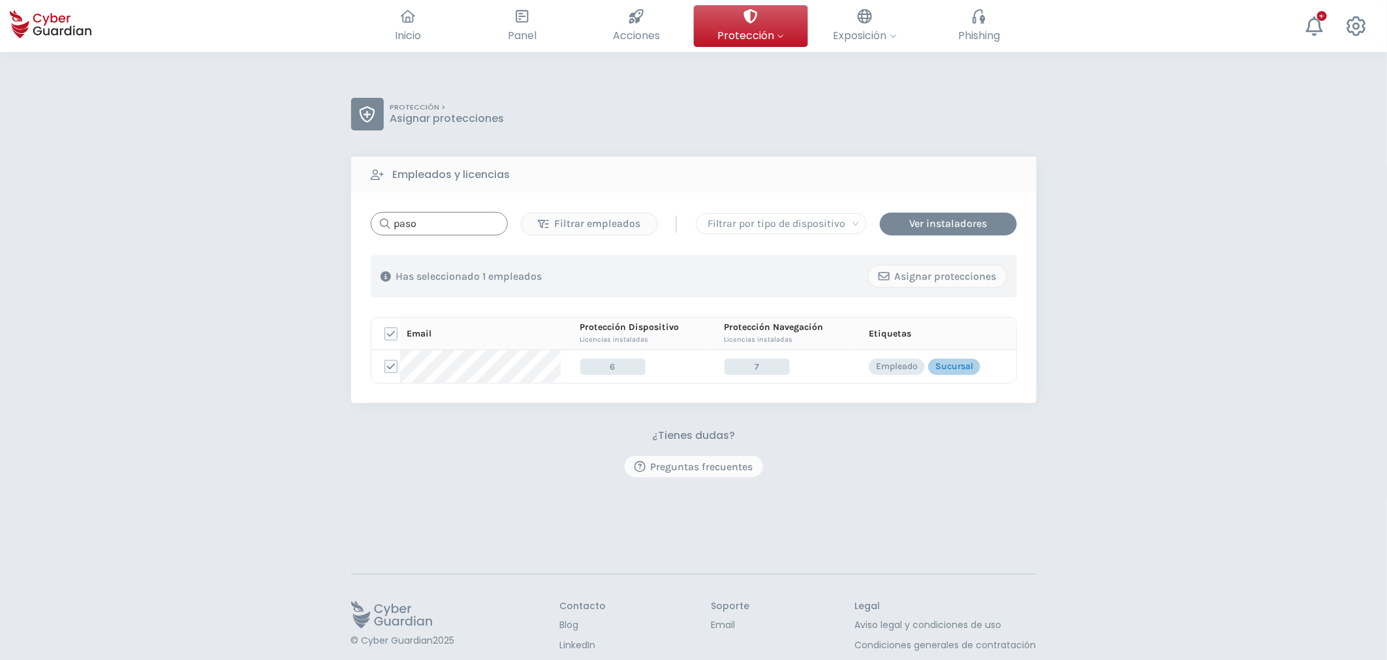
click at [337, 211] on div "PROTECCIÓN > Asignar protecciones Empleados y licencias paso Filtrar empleados …" at bounding box center [693, 382] width 1387 height 660
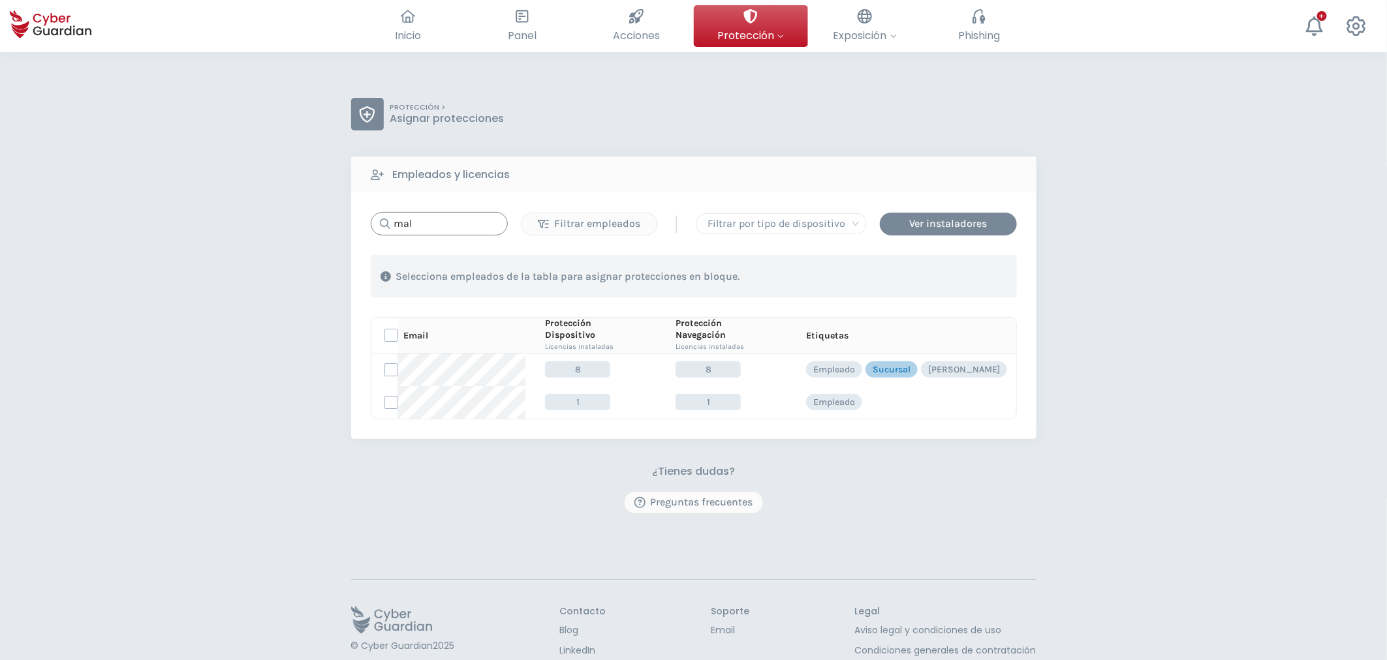
drag, startPoint x: 427, startPoint y: 233, endPoint x: 290, endPoint y: 227, distance: 137.8
click at [290, 227] on div "PROTECCIÓN > Asignar protecciones Empleados y licencias mal Filtrar empleados |…" at bounding box center [693, 385] width 1387 height 666
paste input "caire@creditel.com.uy"
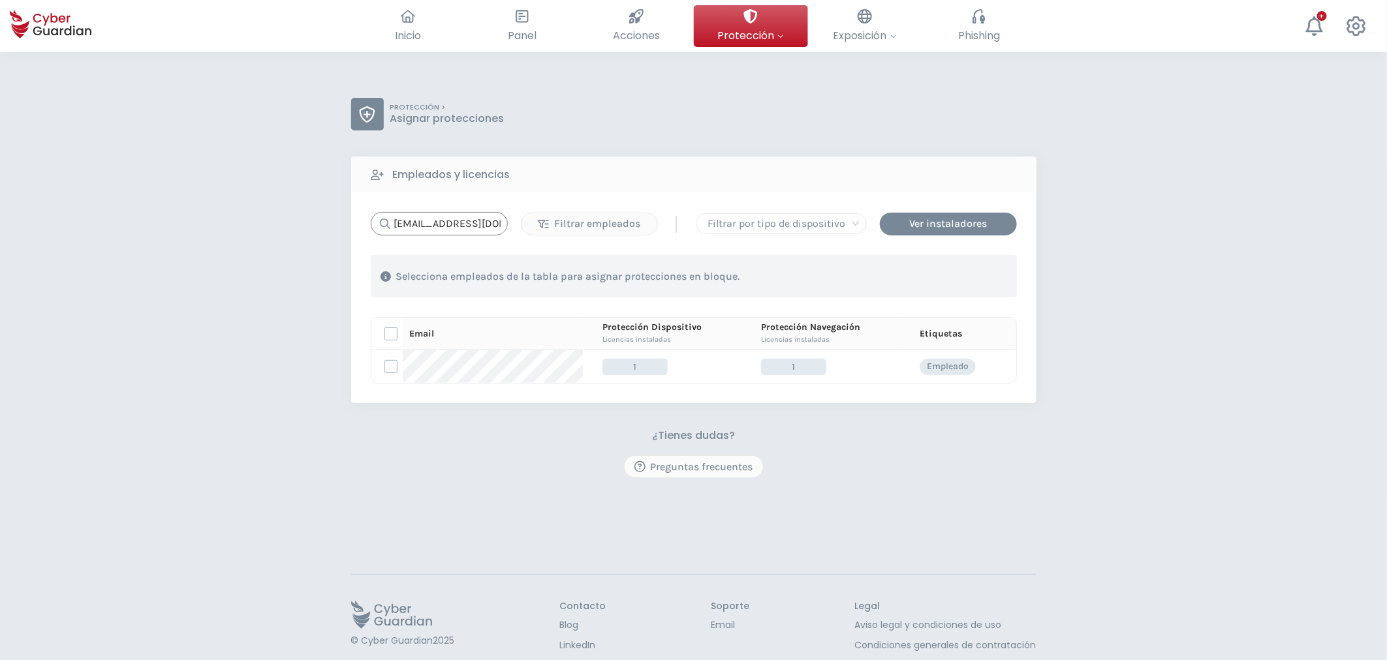
scroll to position [0, 16]
type input "malcaire@creditel.com.uy"
click at [388, 369] on label at bounding box center [390, 366] width 13 height 13
click at [385, 369] on input "checkbox" at bounding box center [385, 367] width 0 height 12
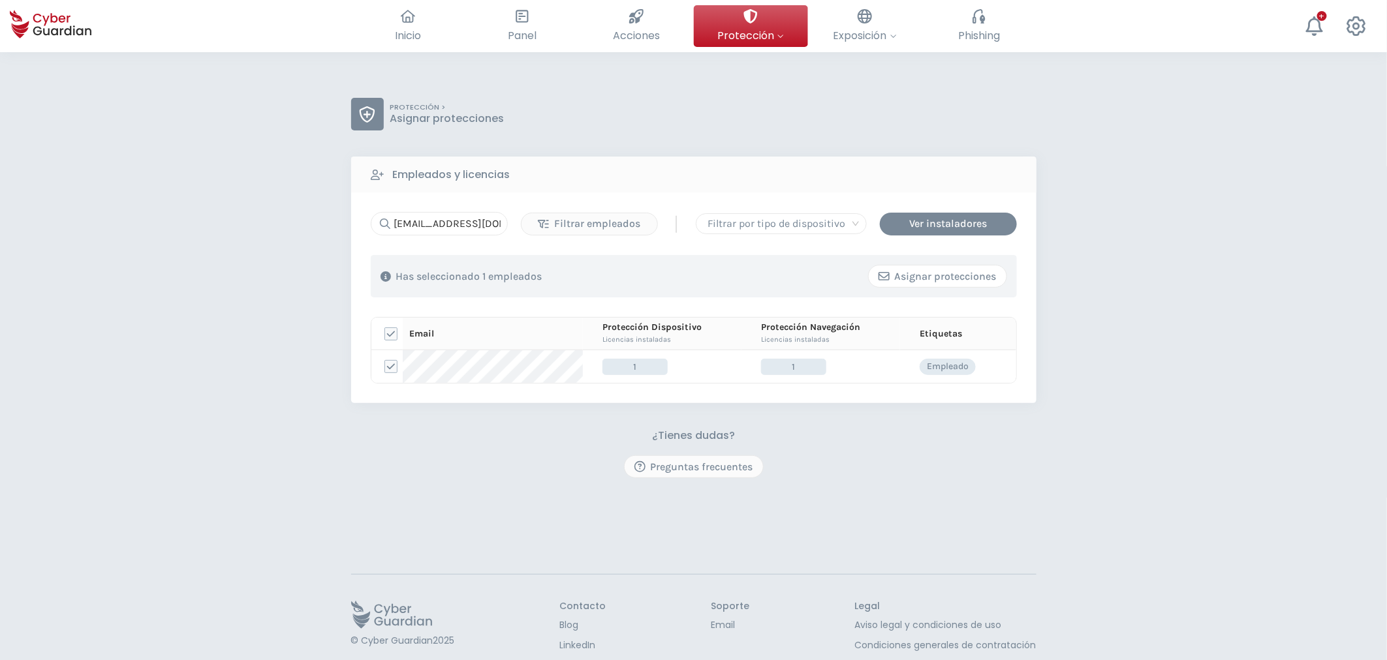
click at [897, 279] on div "Asignar protecciones" at bounding box center [937, 277] width 118 height 16
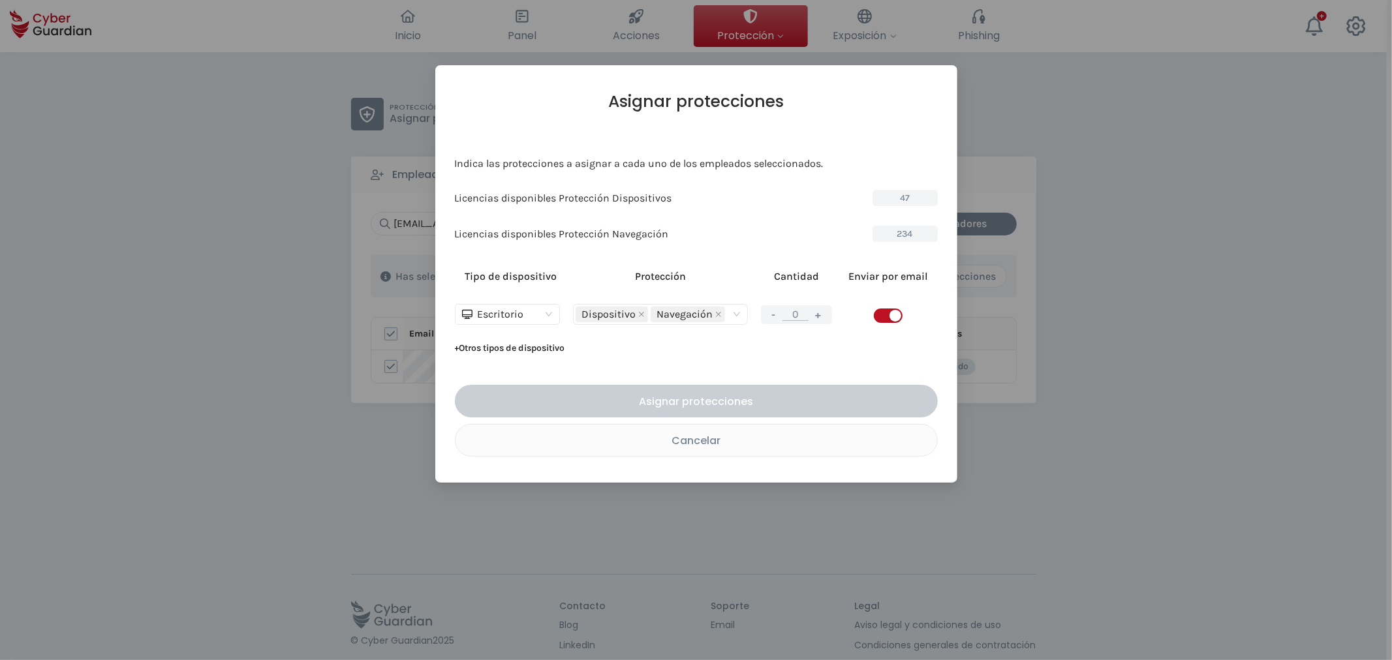
click at [881, 318] on span "button" at bounding box center [888, 316] width 29 height 14
click at [818, 316] on button "+" at bounding box center [819, 315] width 16 height 16
type input "1"
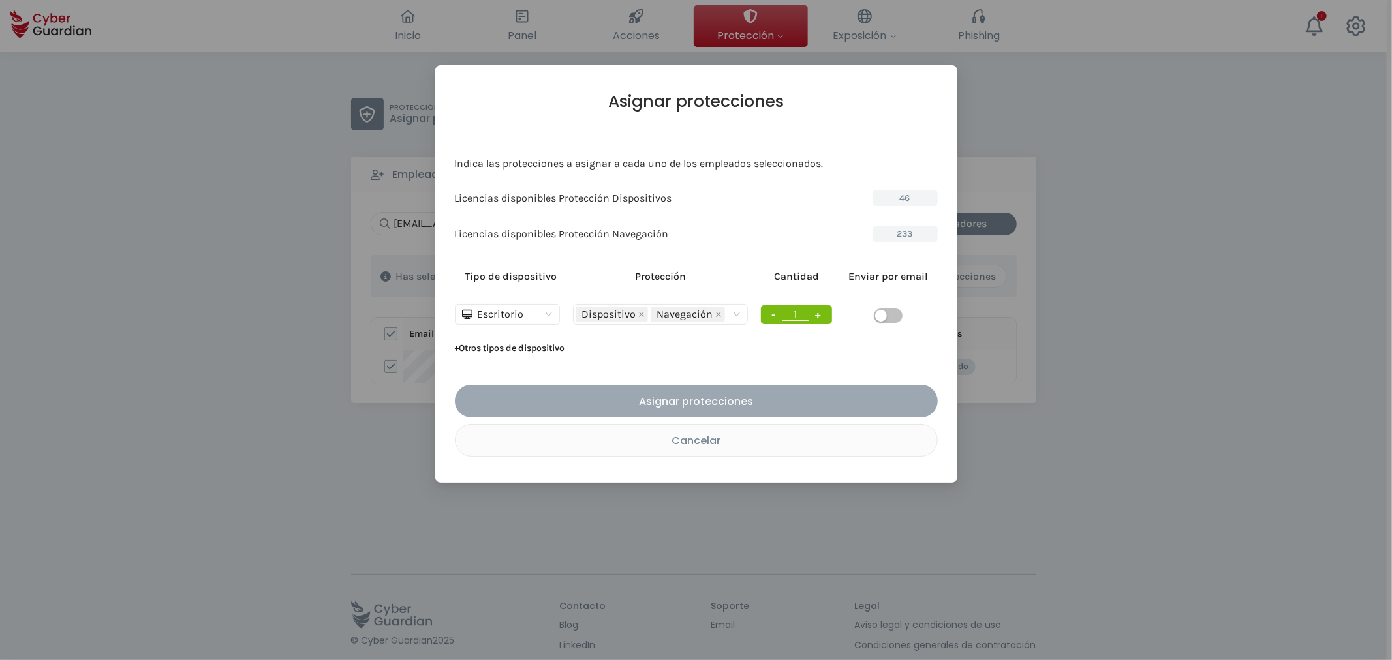
click at [709, 399] on div "Asignar protecciones" at bounding box center [696, 402] width 463 height 16
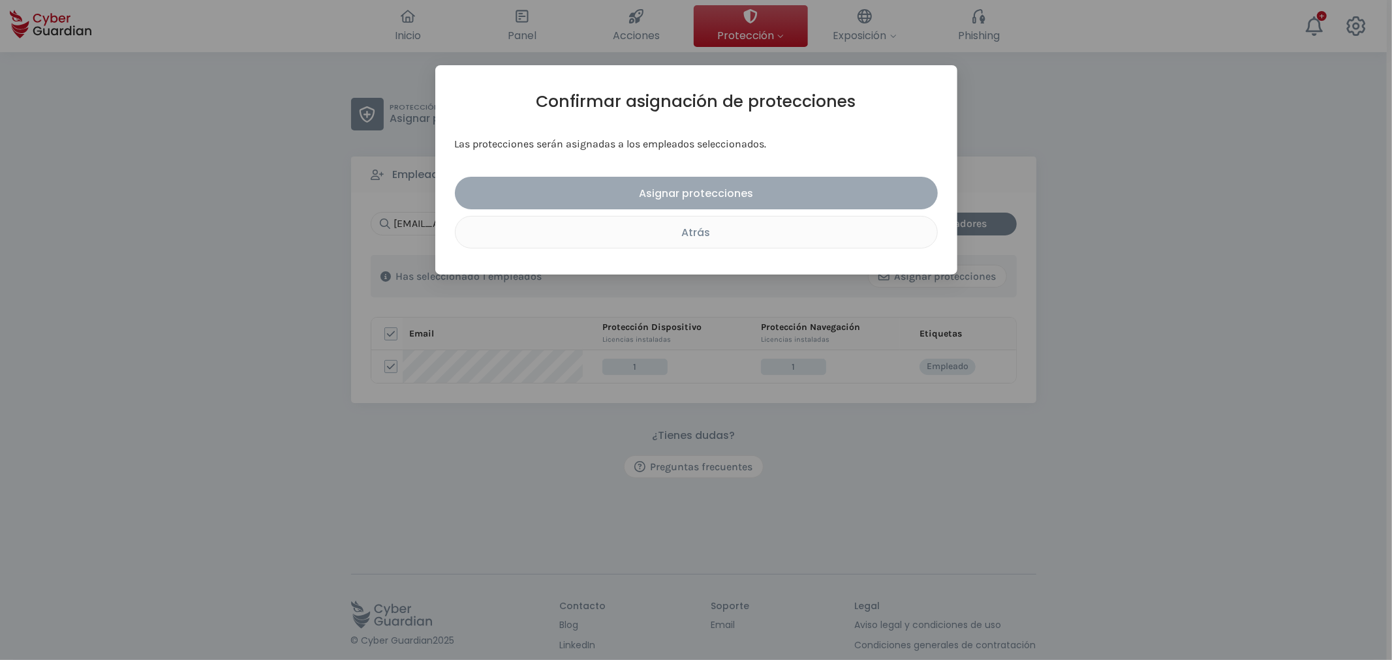
click at [686, 186] on div "Asignar protecciones" at bounding box center [696, 193] width 463 height 16
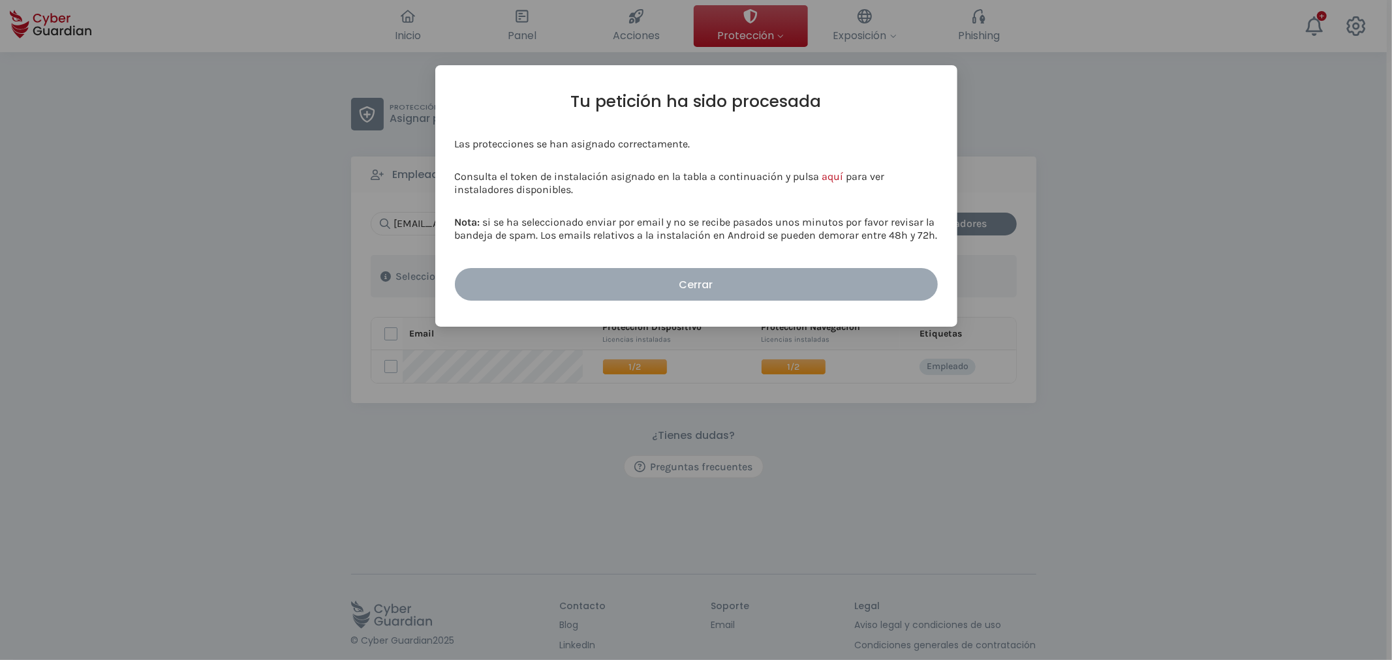
click at [698, 297] on button "Cerrar" at bounding box center [696, 284] width 483 height 33
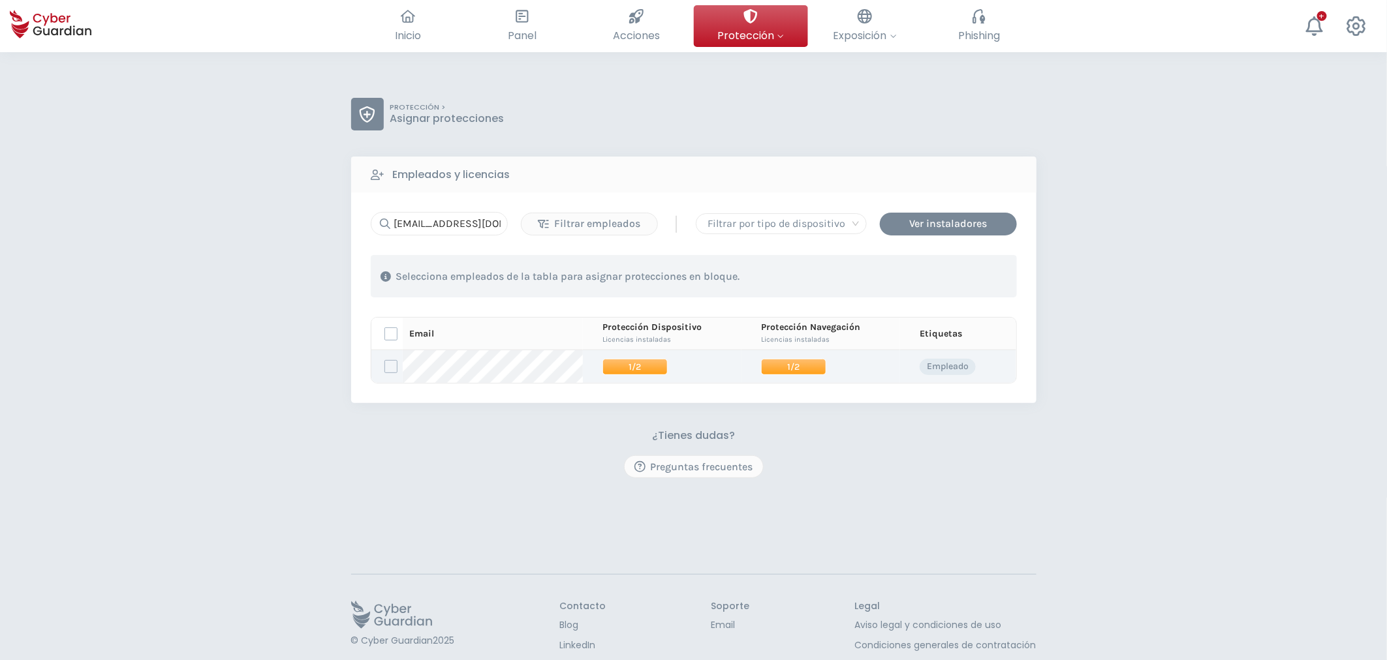
click at [775, 367] on span "1/2" at bounding box center [793, 367] width 65 height 16
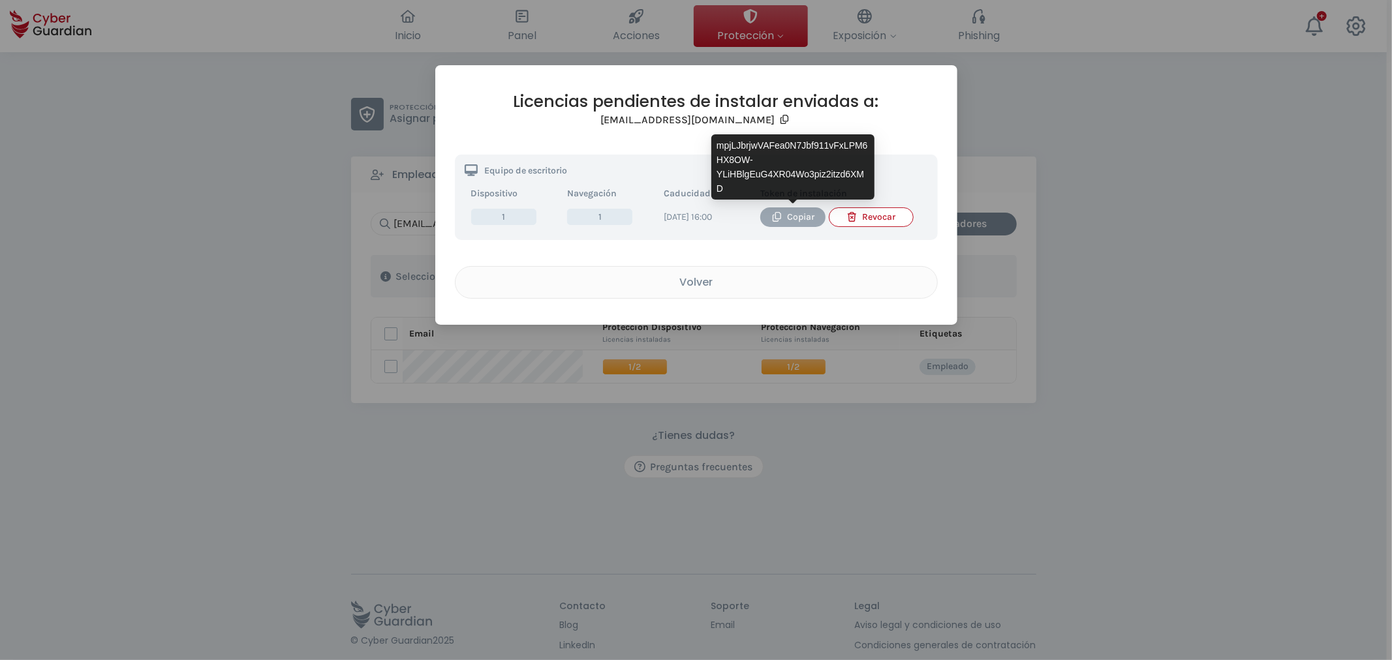
click at [798, 220] on div "Copiar" at bounding box center [793, 217] width 46 height 14
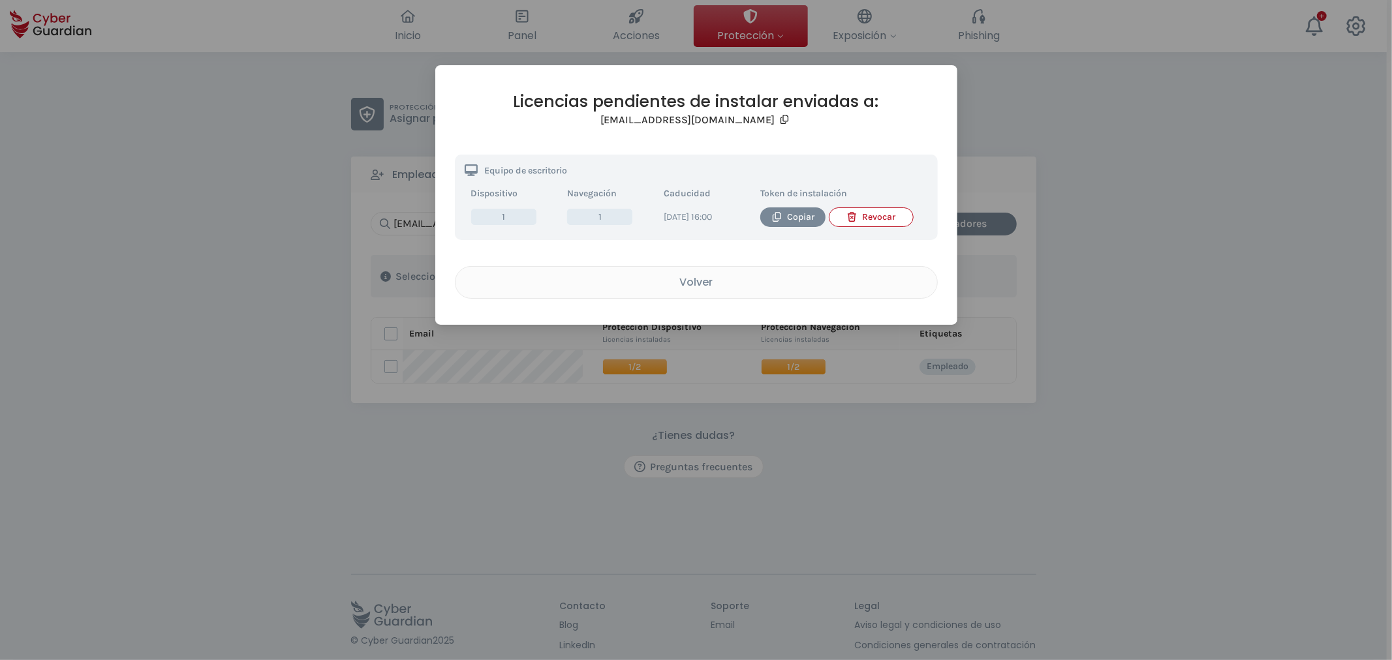
drag, startPoint x: 403, startPoint y: 490, endPoint x: 412, endPoint y: 491, distance: 9.2
click at [403, 490] on div "Licencias pendientes de instalar enviadas a: malcaire@creditel.com.uy Equipo de…" at bounding box center [696, 330] width 1392 height 660
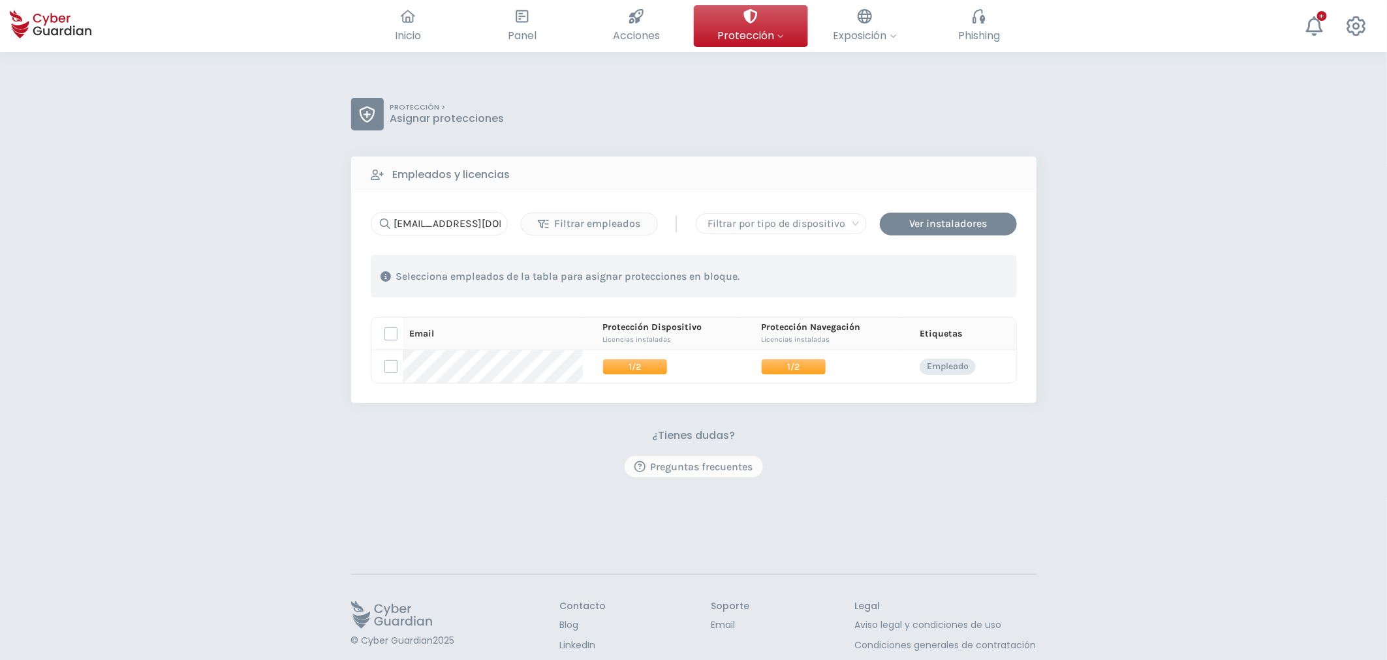
click at [766, 40] on span "Protección" at bounding box center [750, 35] width 67 height 16
